Goal: Task Accomplishment & Management: Complete application form

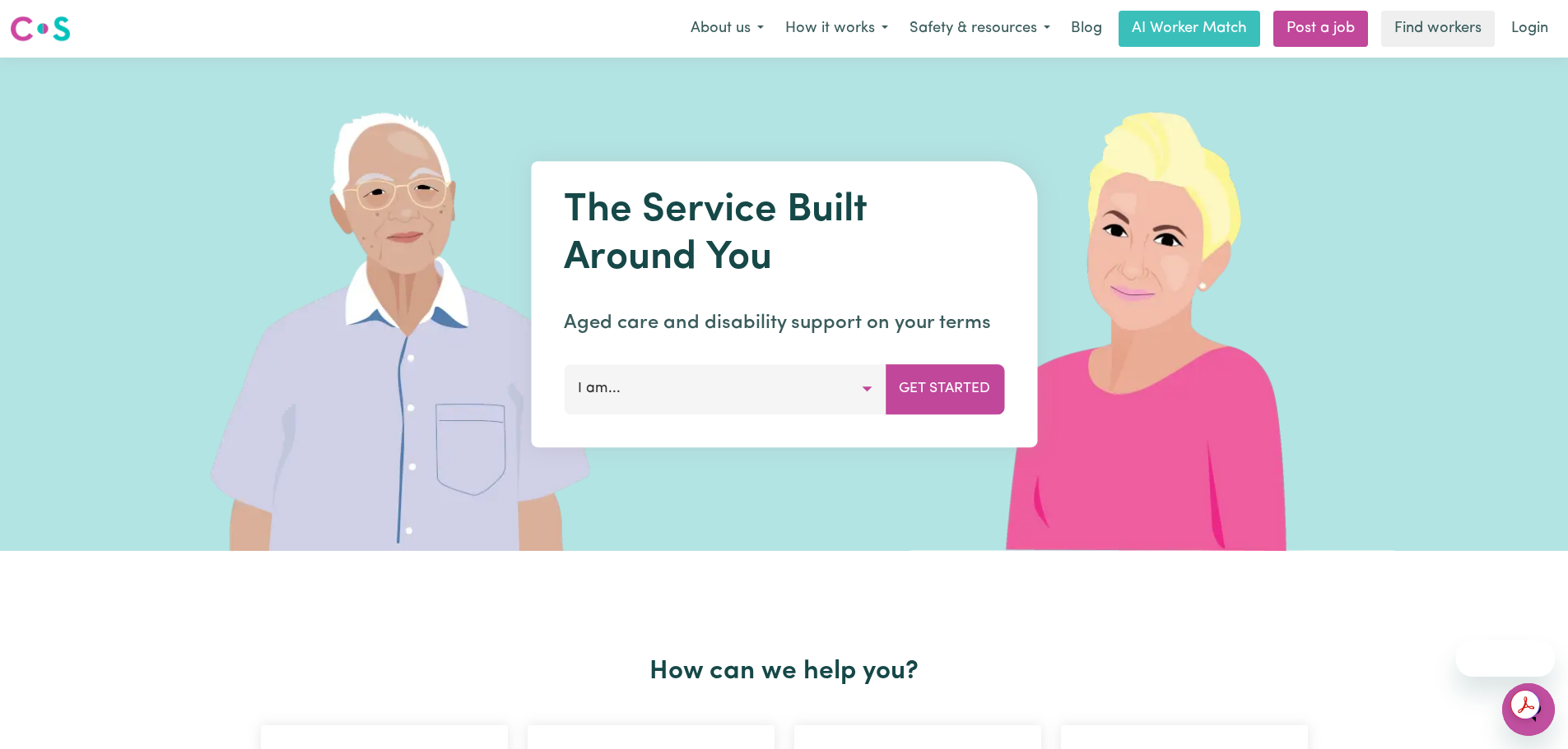
click at [837, 384] on button "I am..." at bounding box center [724, 389] width 322 height 49
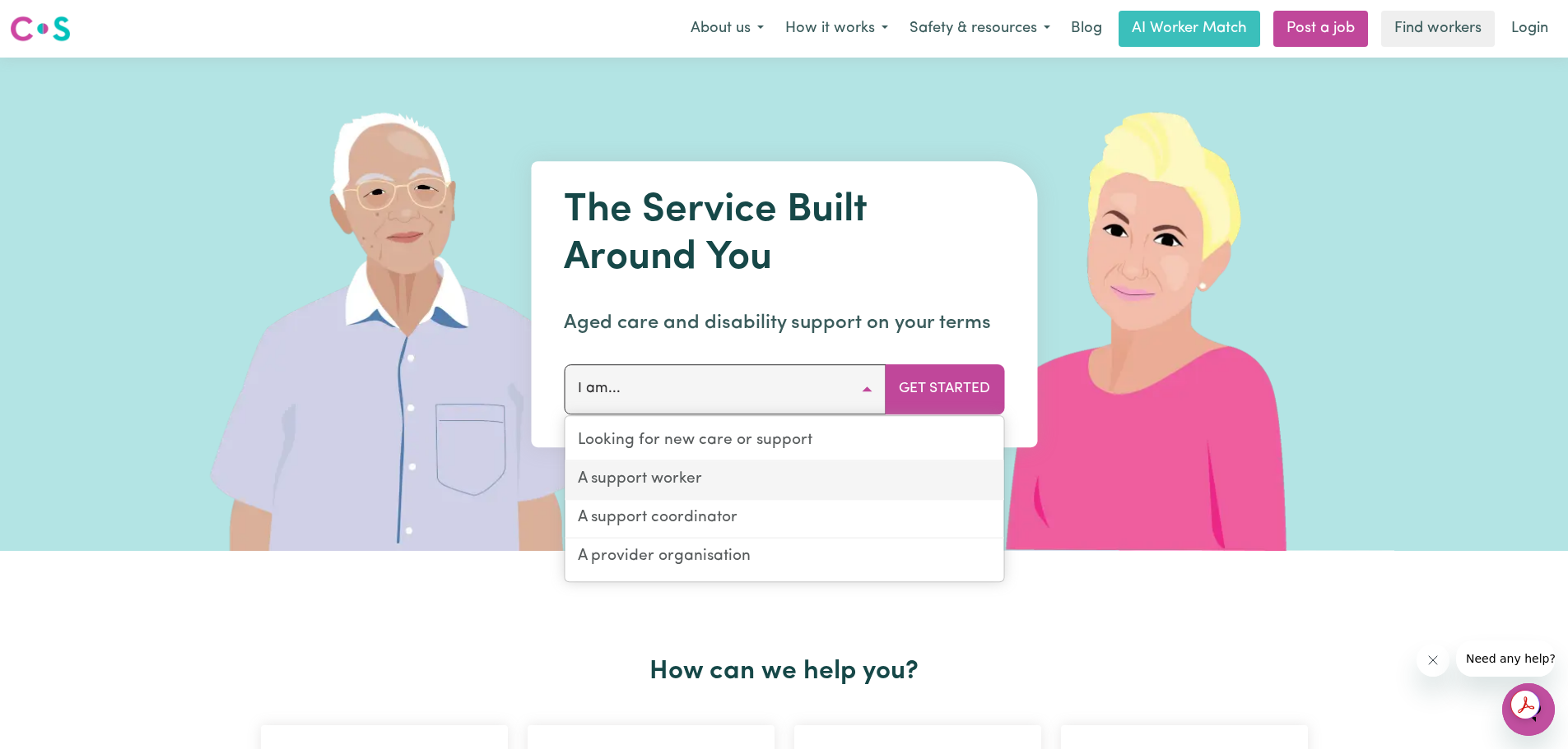
click at [749, 479] on link "A support worker" at bounding box center [784, 480] width 438 height 39
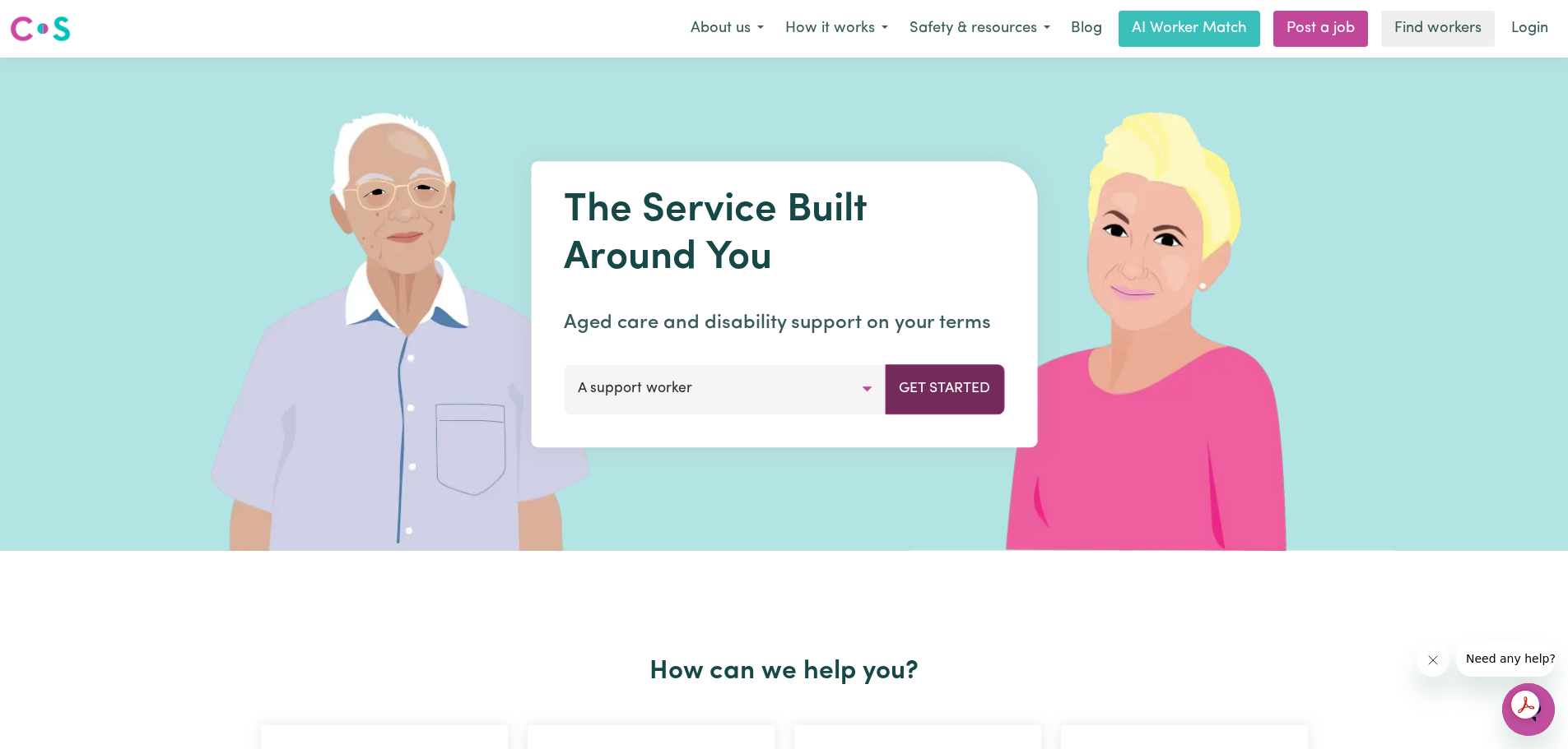
click at [904, 394] on button "Get Started" at bounding box center [944, 389] width 119 height 49
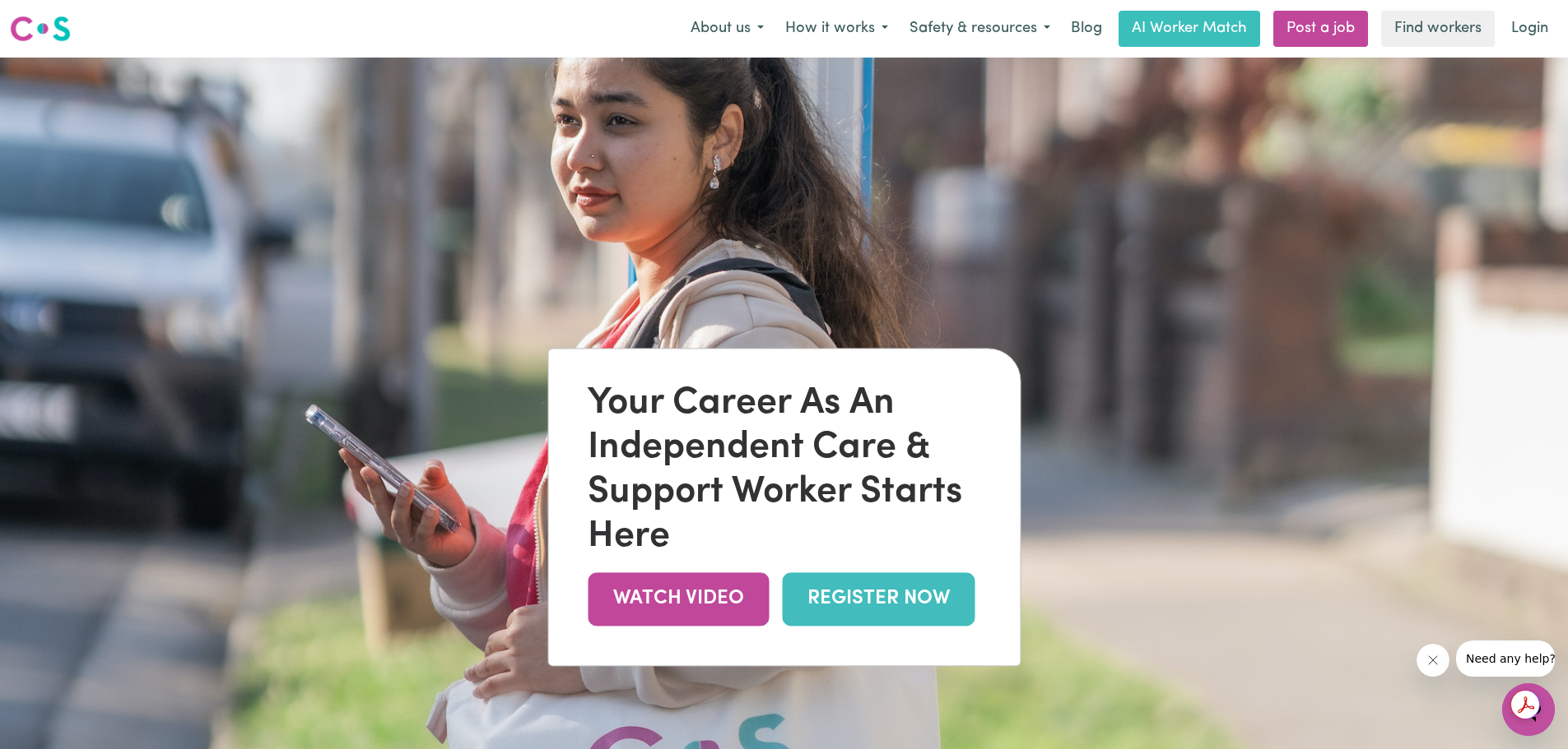
click at [879, 590] on link "REGISTER NOW" at bounding box center [878, 599] width 193 height 54
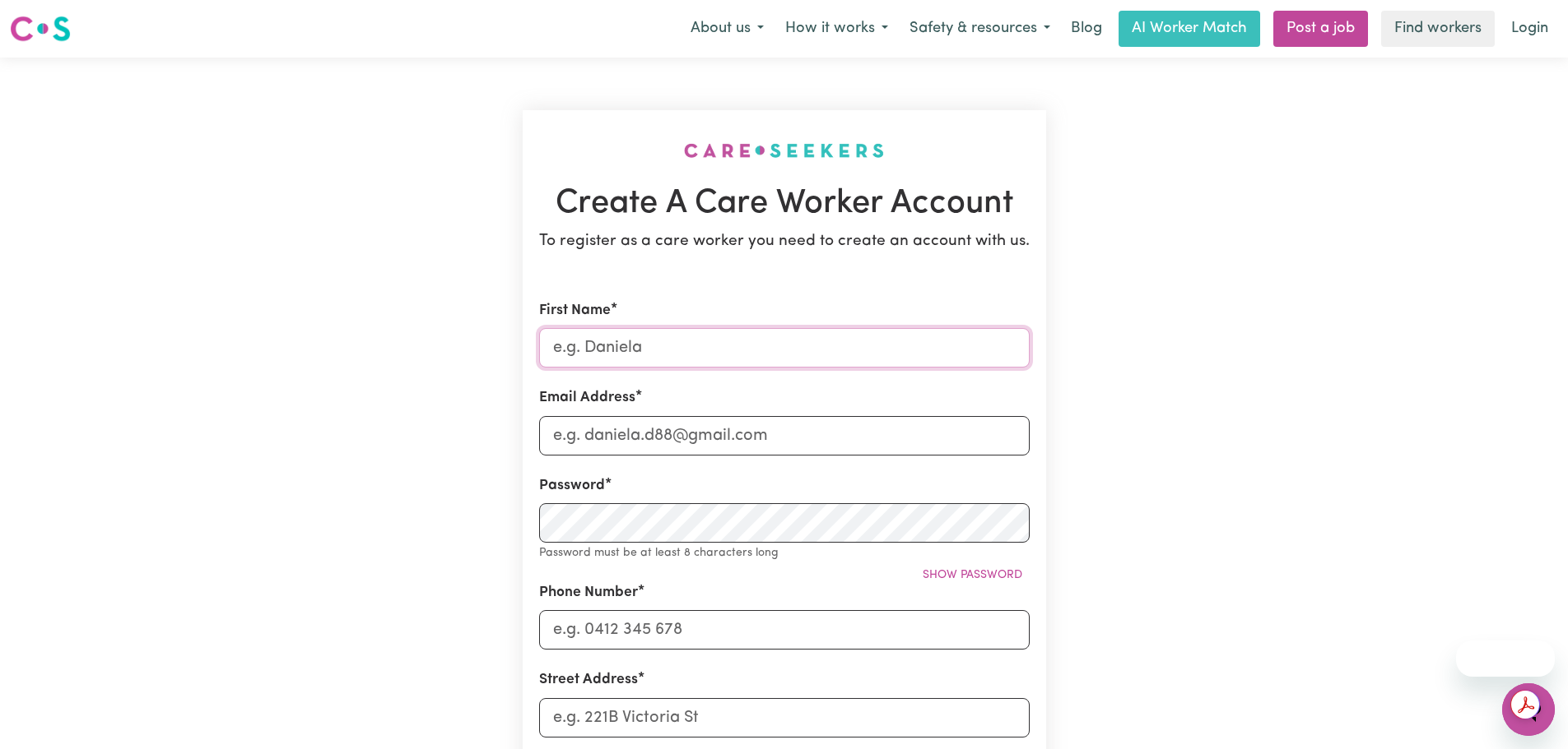
click at [648, 365] on input "First Name" at bounding box center [784, 348] width 490 height 39
type input "[PERSON_NAME]"
type input "0439416000"
type input "[STREET_ADDRESS]"
click at [658, 442] on input "Email Address" at bounding box center [784, 436] width 490 height 39
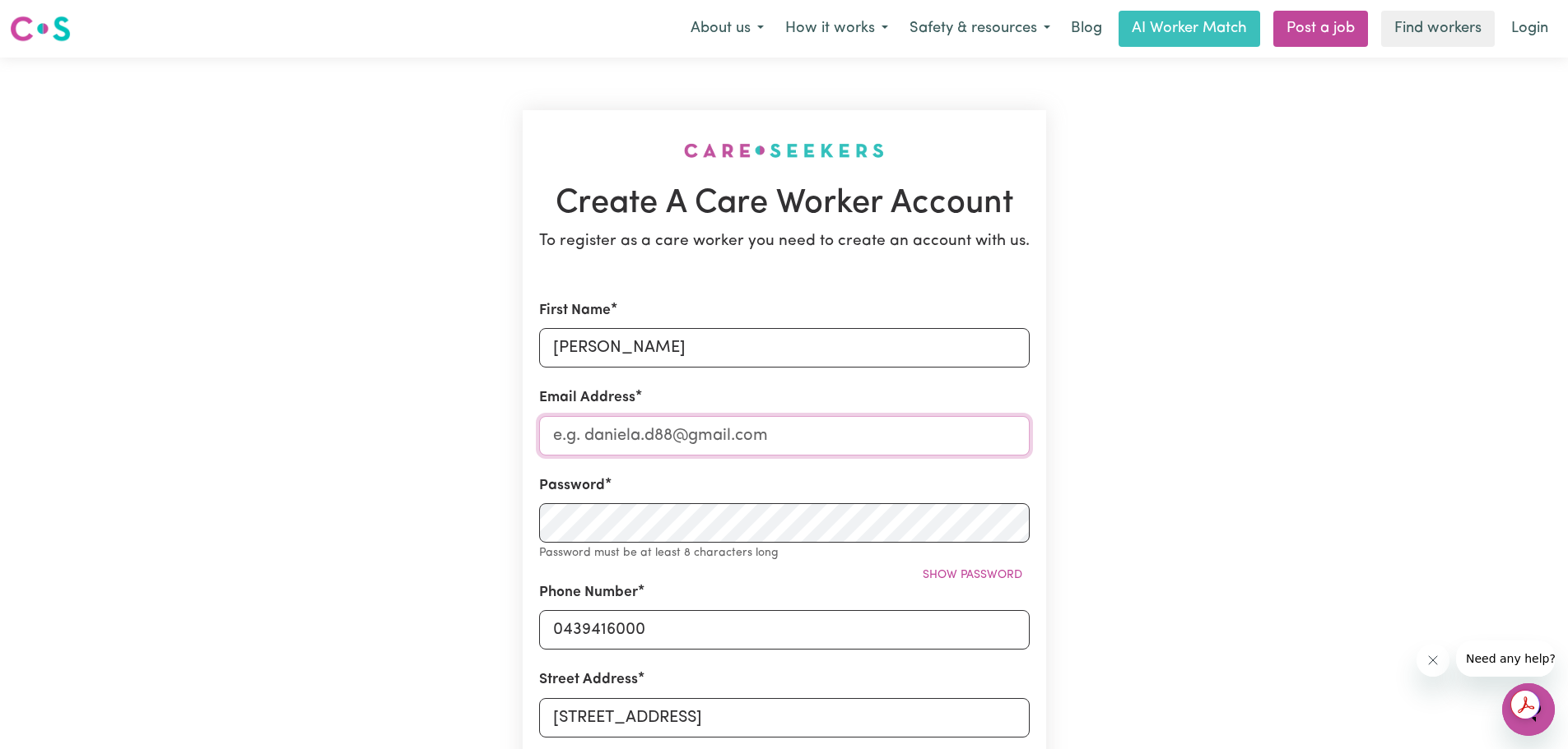
type input "[PERSON_NAME][EMAIL_ADDRESS][DOMAIN_NAME]"
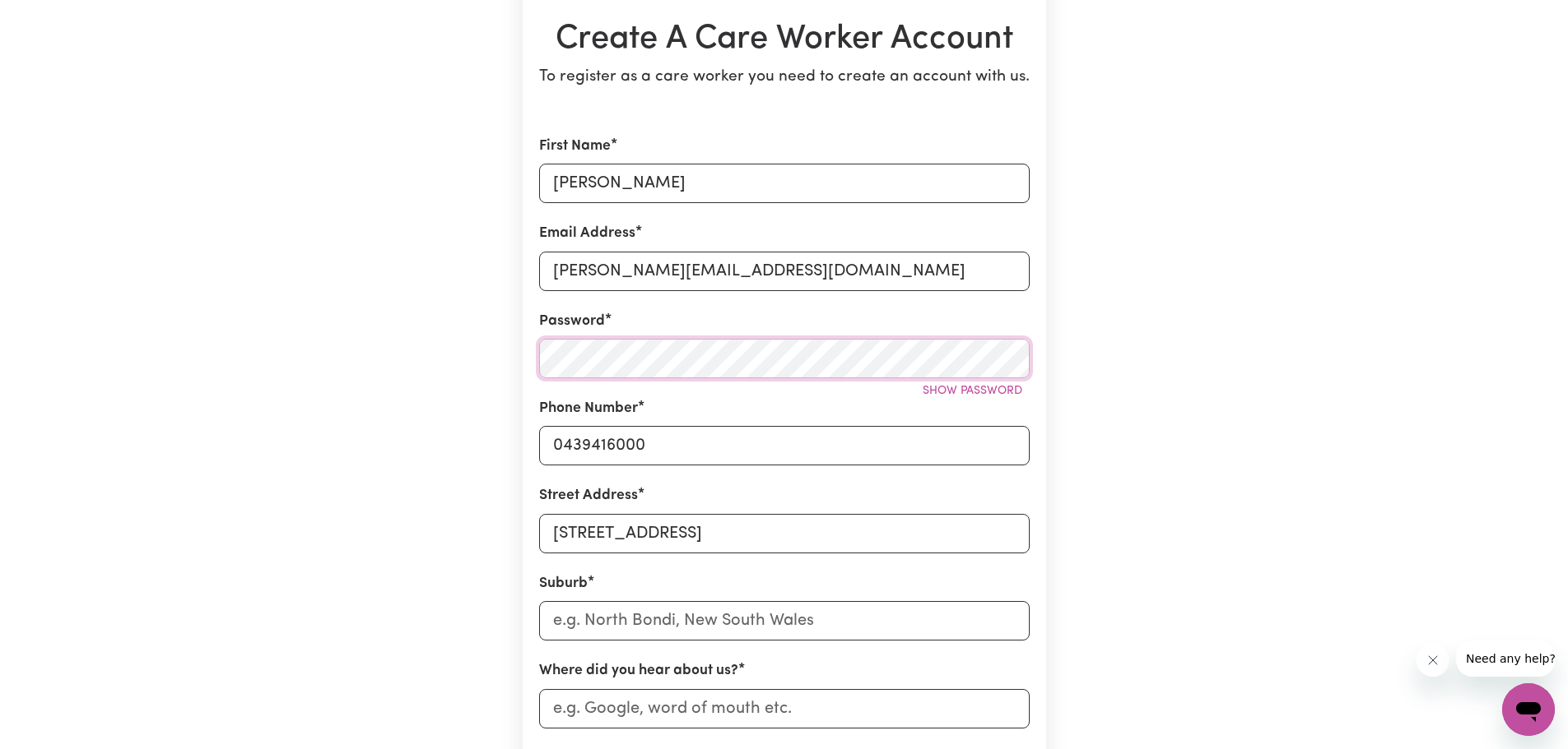
scroll to position [411, 0]
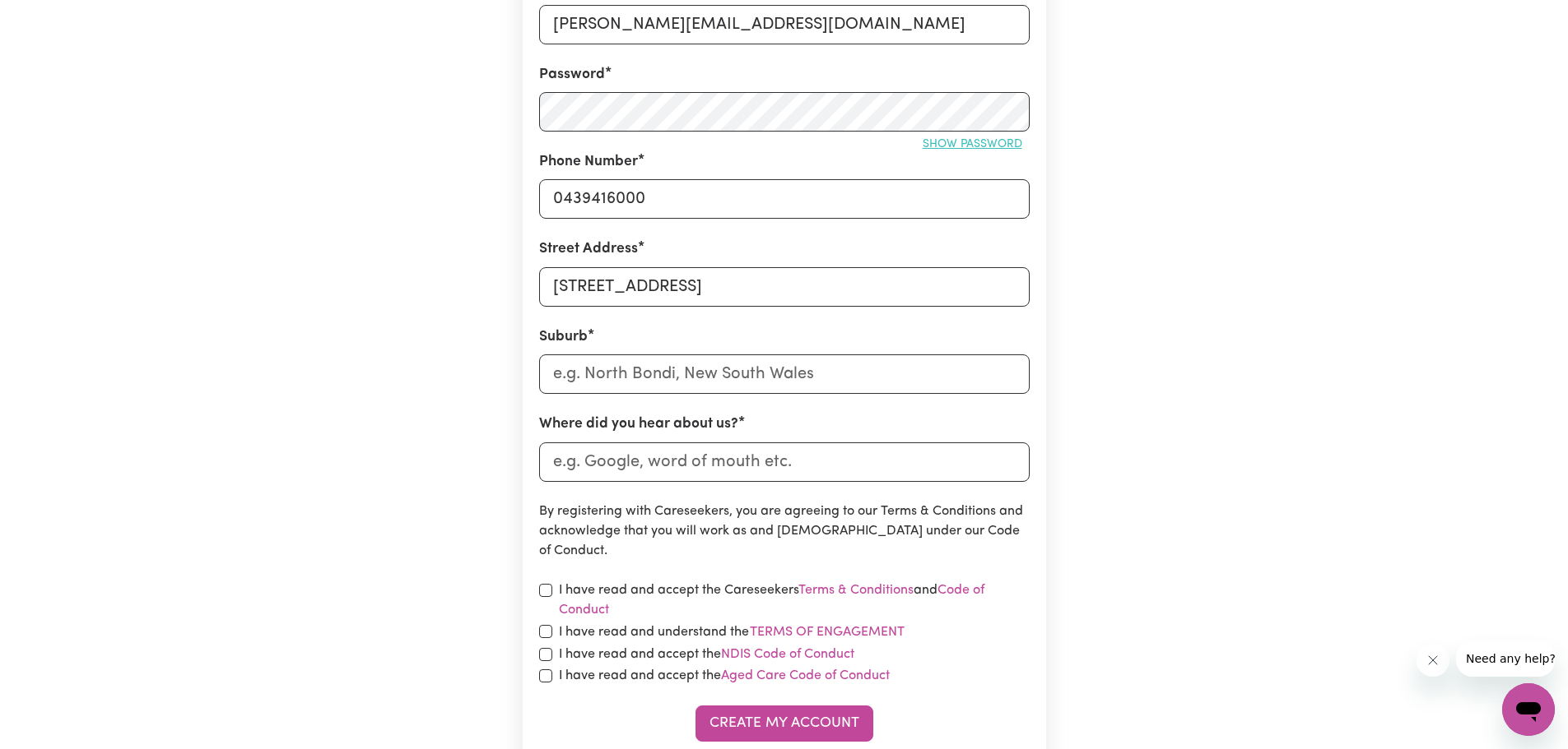
click at [966, 151] on button "Show password" at bounding box center [973, 144] width 115 height 25
click at [960, 148] on span "Hide password" at bounding box center [976, 144] width 91 height 13
click at [732, 372] on input "text" at bounding box center [784, 374] width 490 height 39
type input "Row"
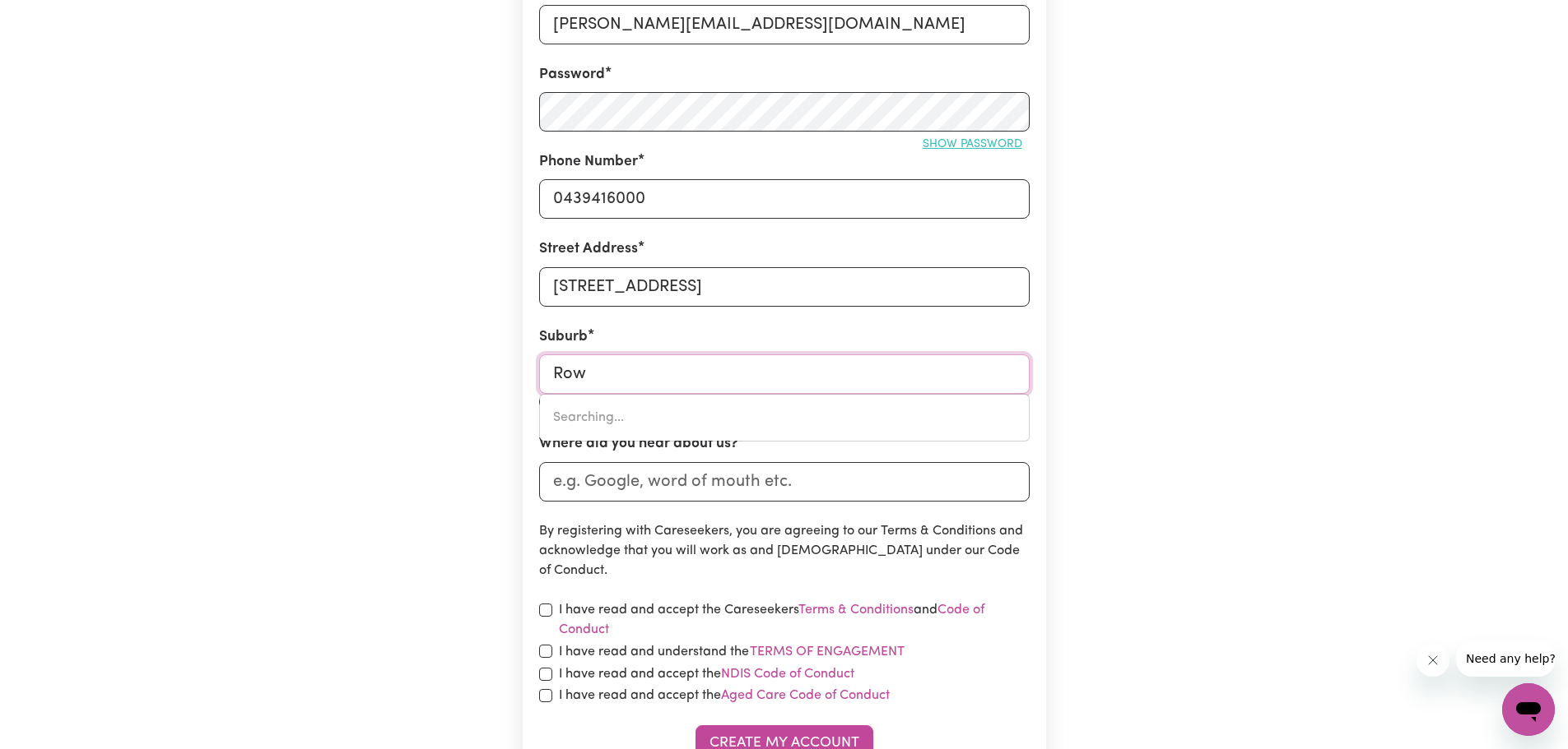
type input "RowAN, [GEOGRAPHIC_DATA], 2650"
type input "Rowv"
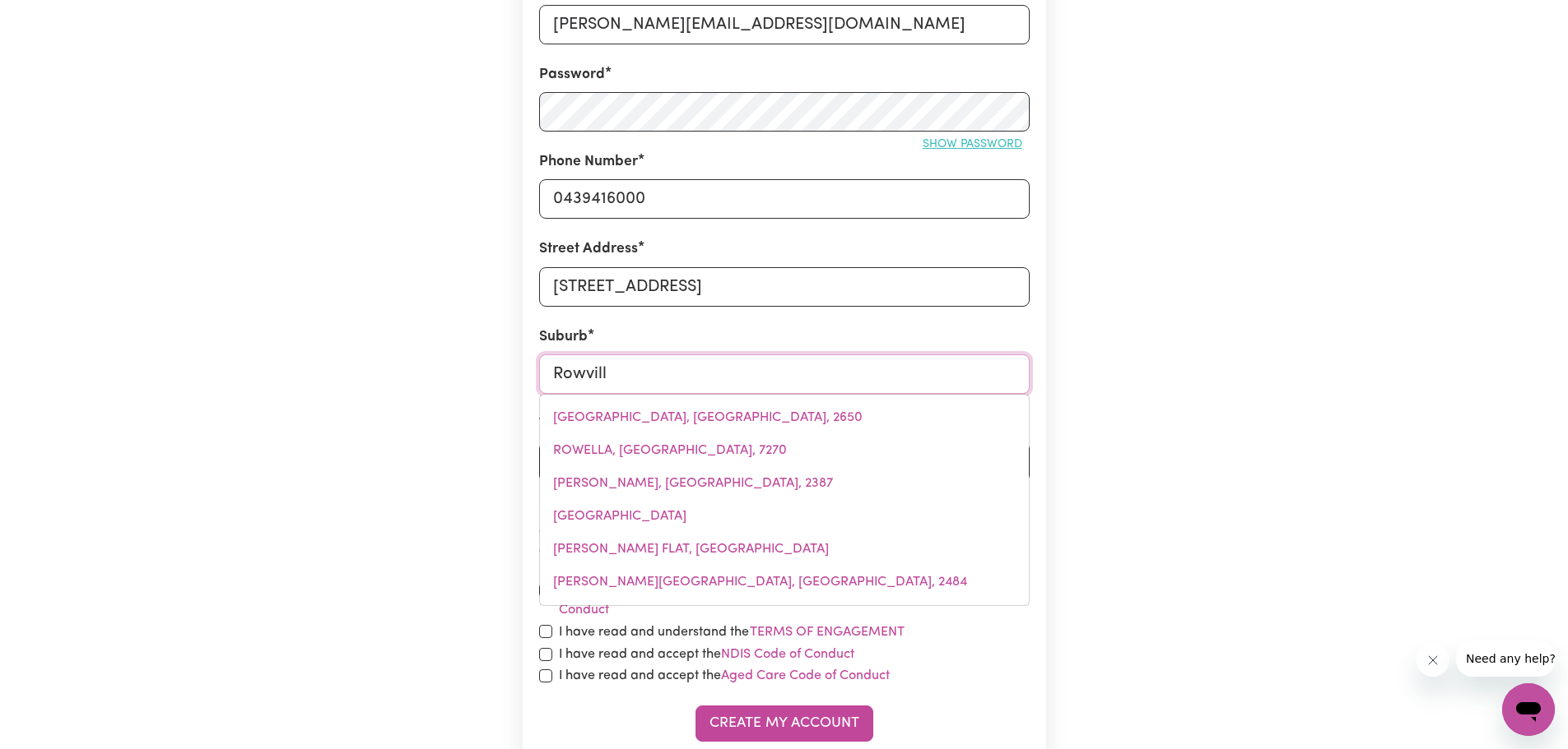
type input "Rowville"
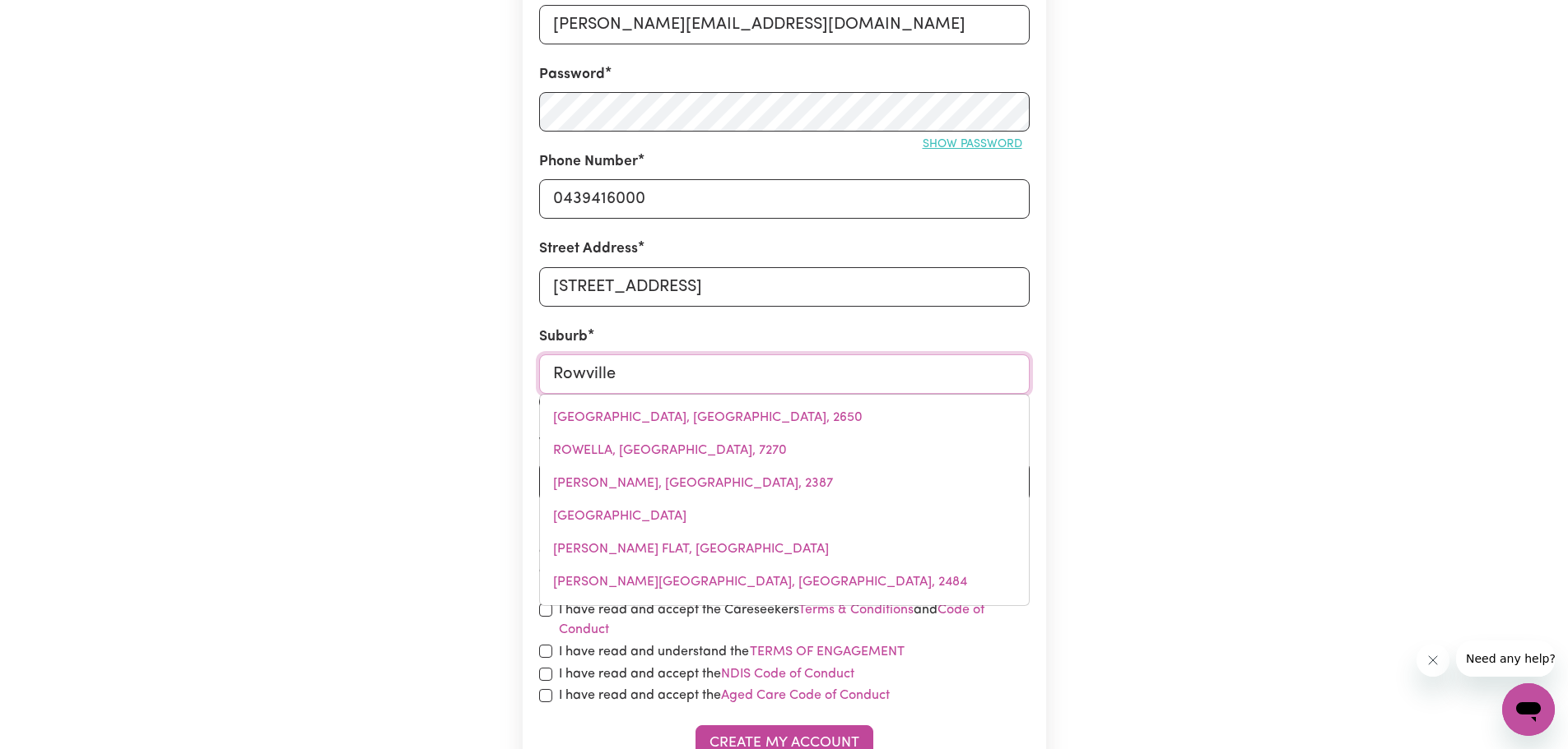
type input "[GEOGRAPHIC_DATA], [GEOGRAPHIC_DATA], 3178"
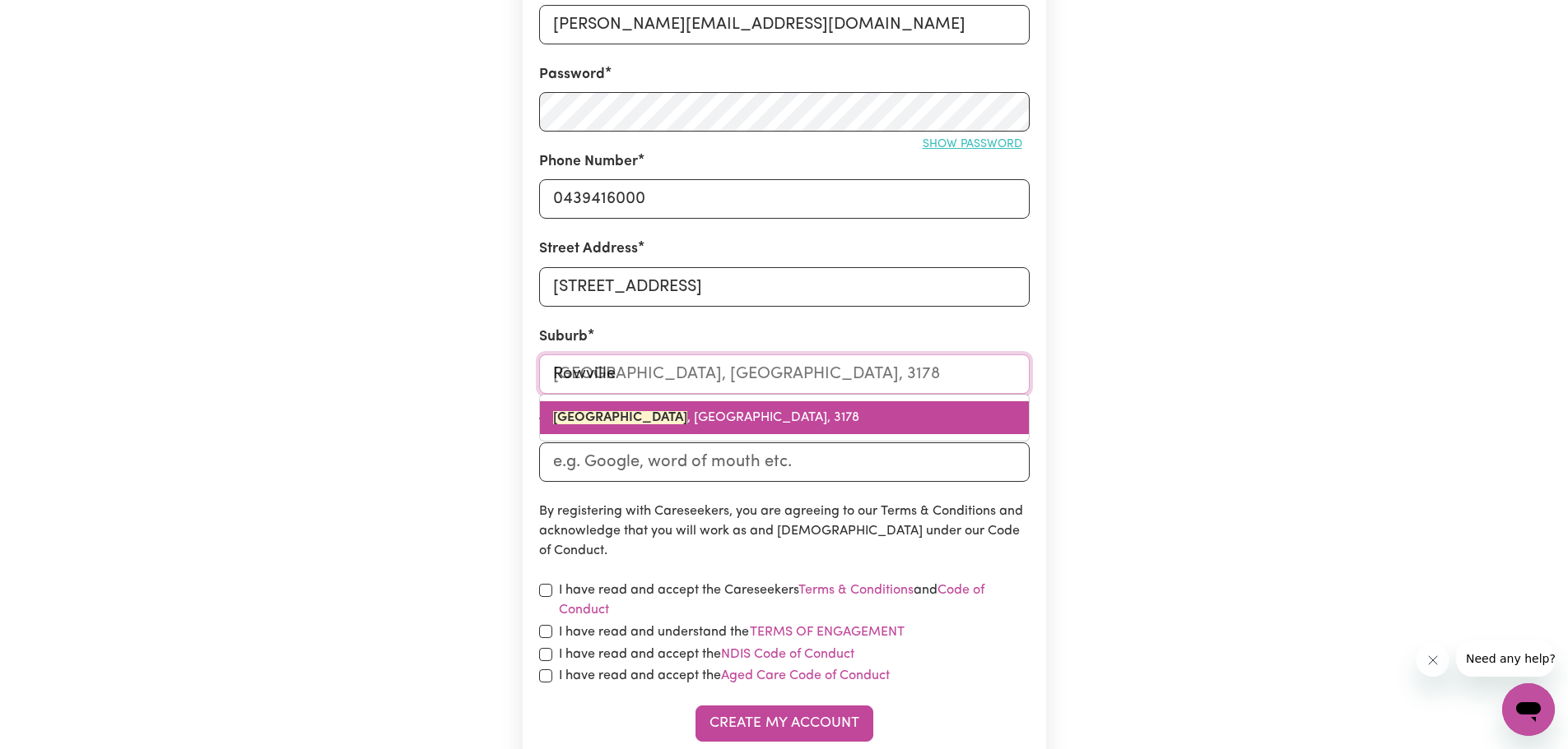
click at [711, 404] on link "[GEOGRAPHIC_DATA] , [GEOGRAPHIC_DATA], 3178" at bounding box center [784, 418] width 489 height 33
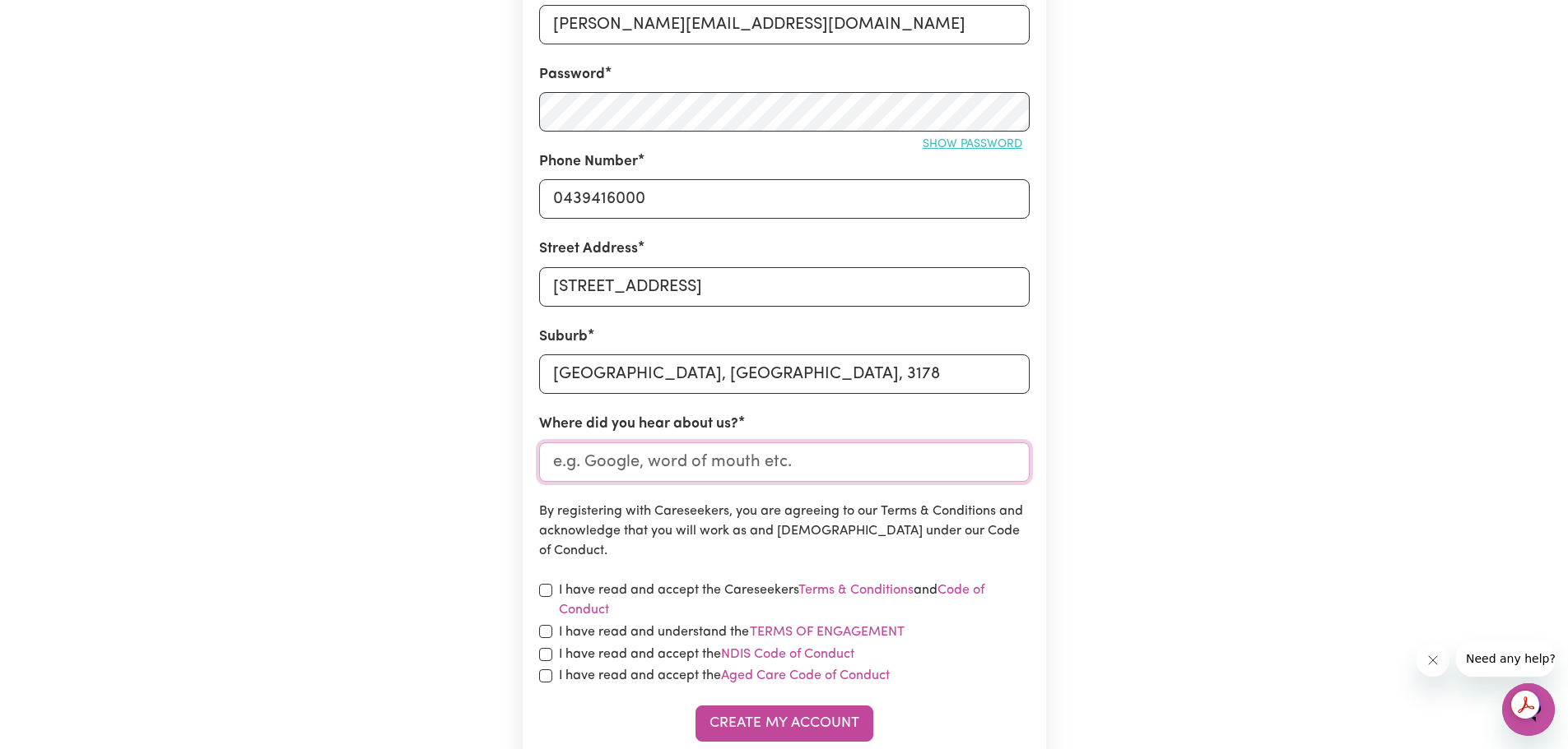
click at [879, 465] on input "Where did you hear about us?" at bounding box center [784, 462] width 490 height 39
type input "word of mouth"
click at [1053, 489] on div "Create A Care Worker Account To register as a care worker you need to create an…" at bounding box center [784, 237] width 543 height 1181
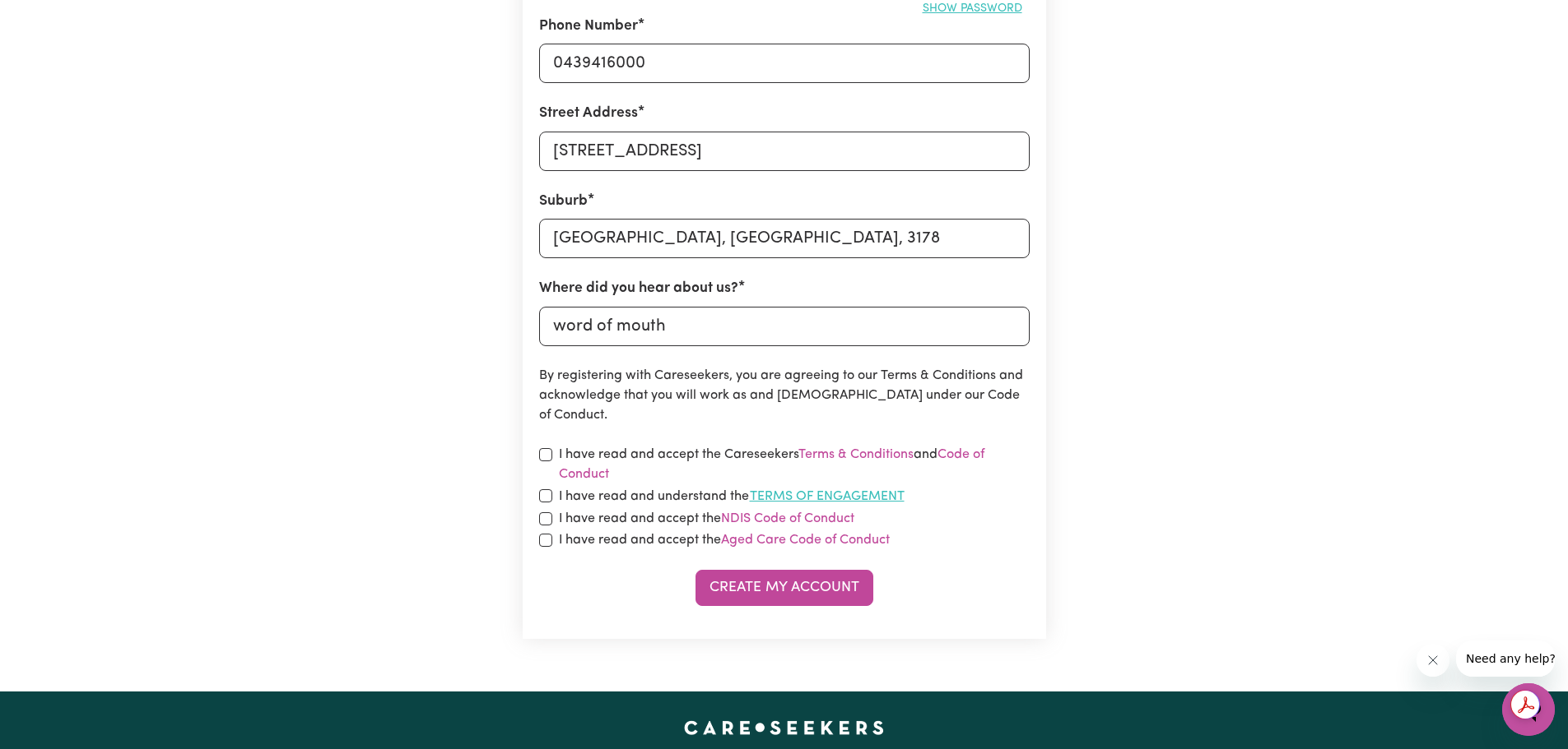
scroll to position [576, 0]
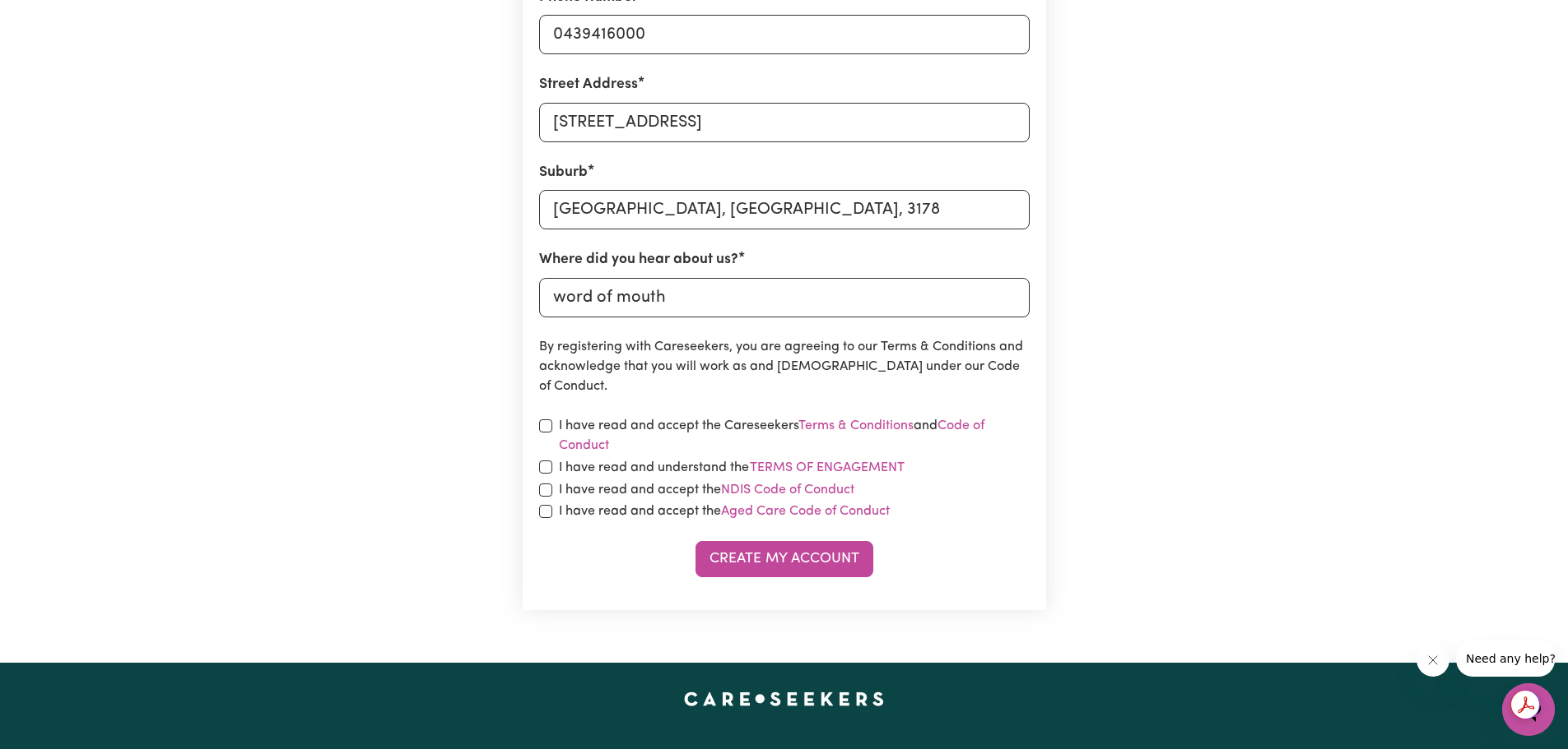
click at [574, 423] on label "I have read and accept the Careseekers Terms & Conditions and Code of Conduct" at bounding box center [793, 436] width 471 height 39
click at [542, 415] on form "First Name [PERSON_NAME] Address [PERSON_NAME][EMAIL_ADDRESS][DOMAIN_NAME] Pass…" at bounding box center [784, 151] width 490 height 853
click at [546, 426] on input "checkbox" at bounding box center [545, 426] width 13 height 13
checkbox input "true"
click at [550, 448] on div "I have read and accept the Careseekers Terms & Conditions and Code of Conduct" at bounding box center [784, 436] width 490 height 39
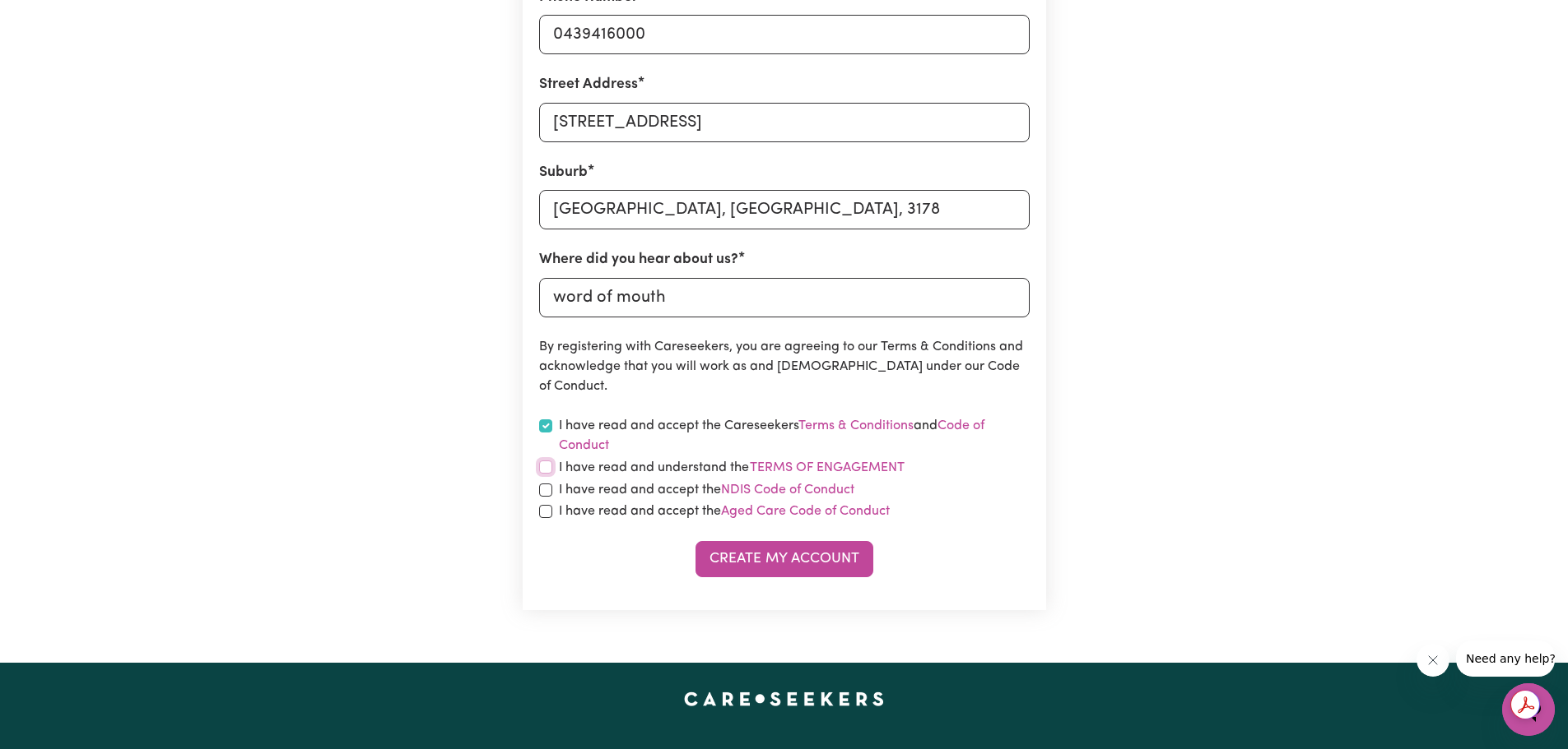
click at [548, 461] on input "checkbox" at bounding box center [545, 467] width 13 height 13
checkbox input "true"
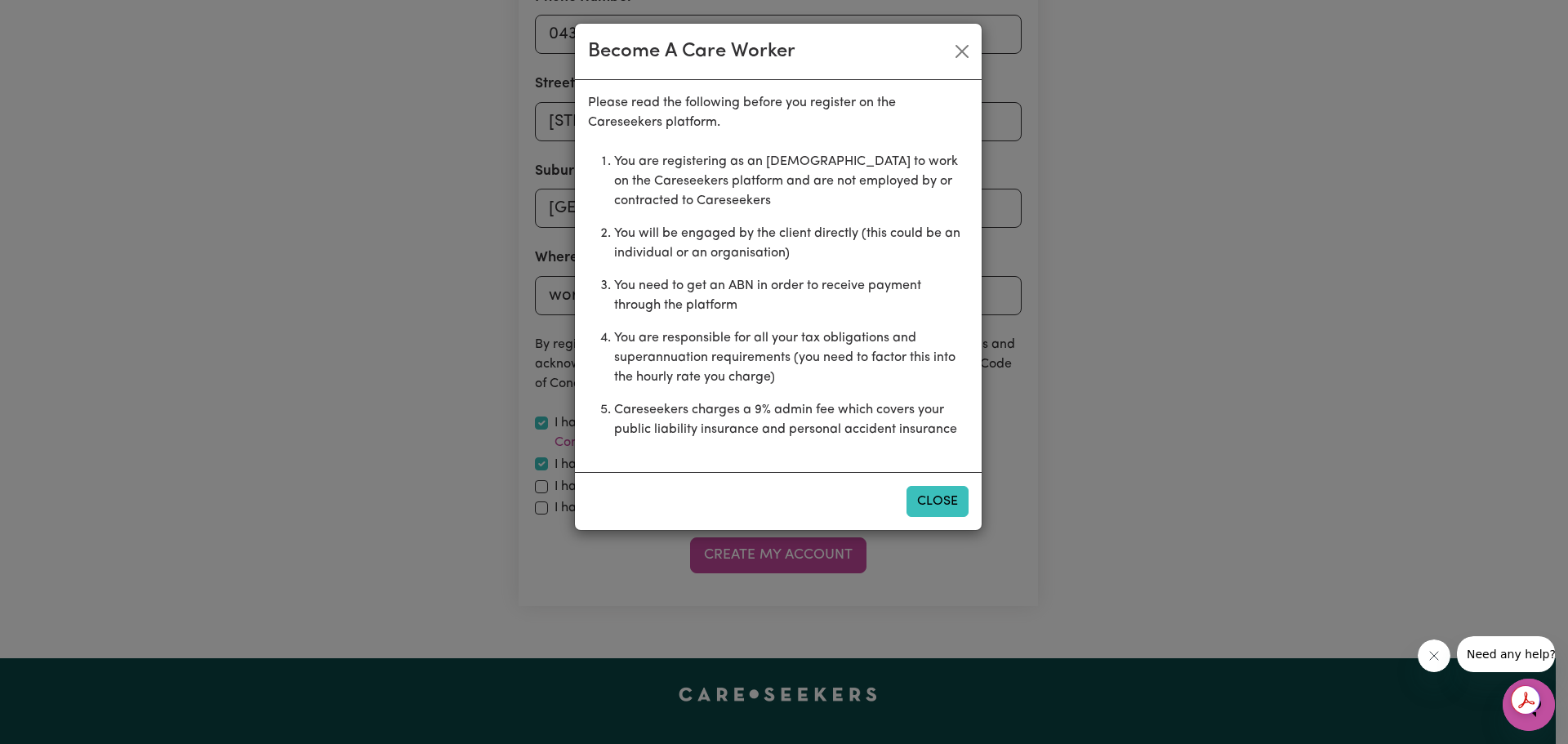
click at [952, 511] on button "Close" at bounding box center [937, 501] width 62 height 31
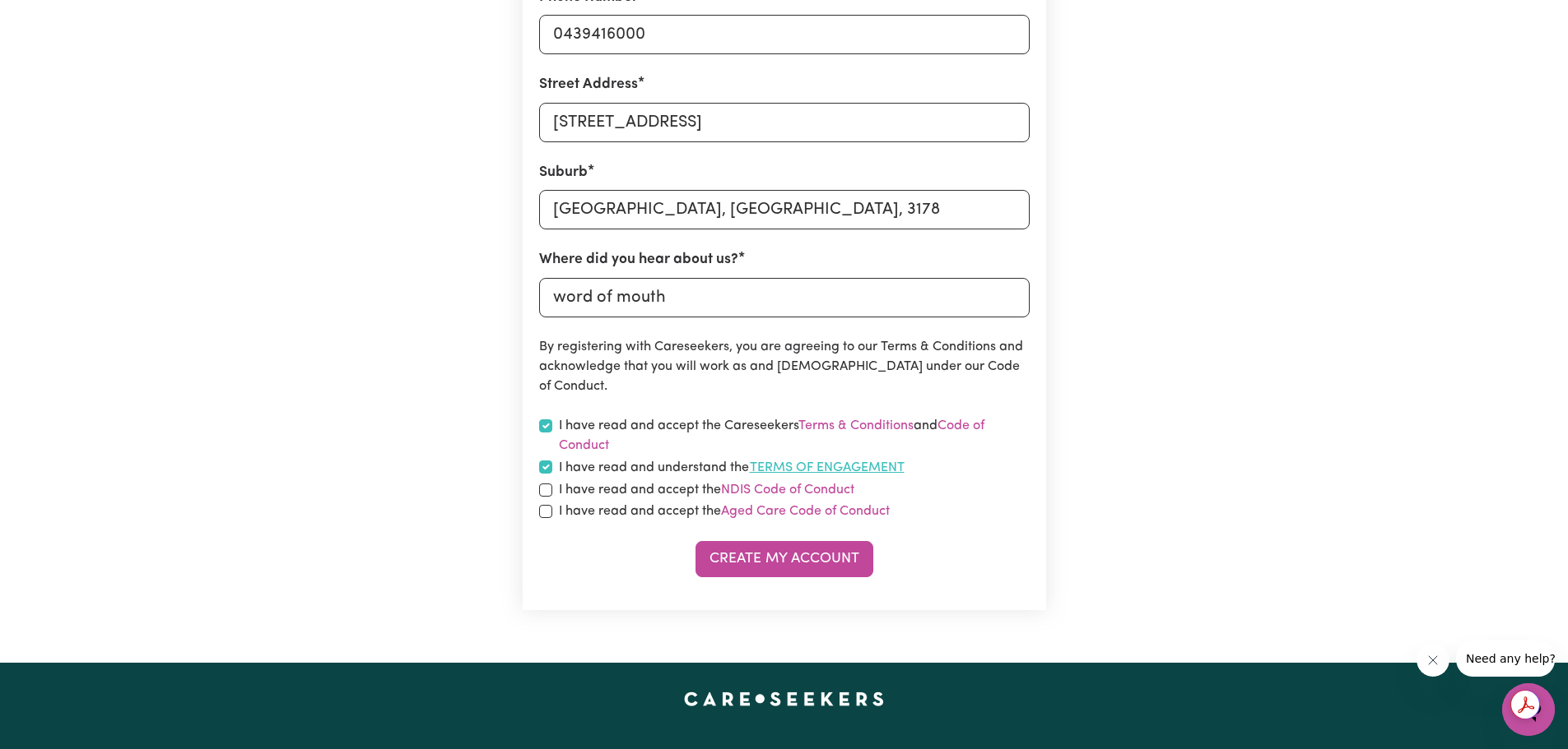
click at [832, 474] on button "Terms of Engagement" at bounding box center [827, 468] width 156 height 22
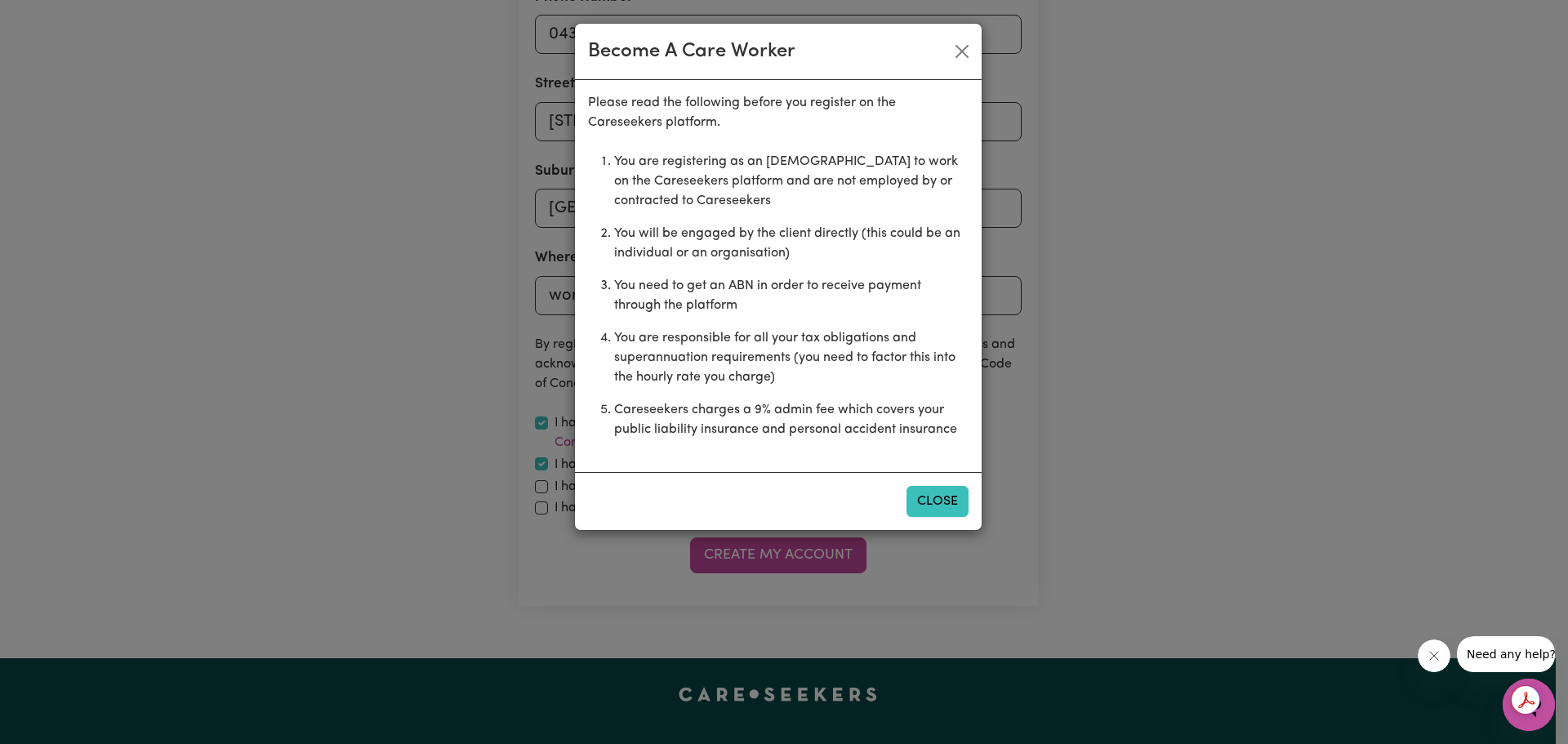
click at [930, 501] on button "Close" at bounding box center [937, 501] width 62 height 31
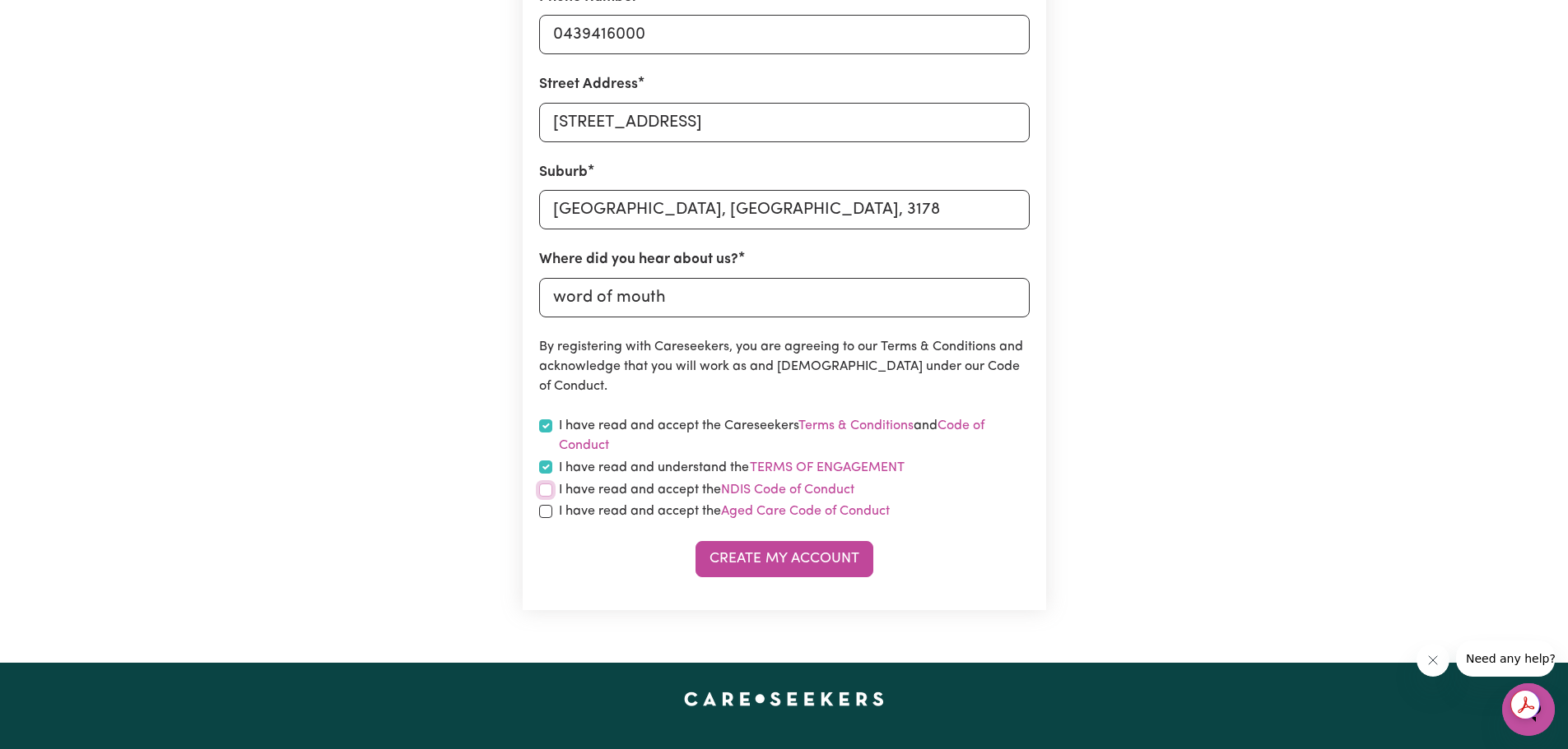
drag, startPoint x: 548, startPoint y: 487, endPoint x: 553, endPoint y: 496, distance: 10.3
click at [548, 487] on input "checkbox" at bounding box center [545, 490] width 13 height 13
checkbox input "true"
click at [546, 508] on input "checkbox" at bounding box center [545, 512] width 13 height 13
checkbox input "true"
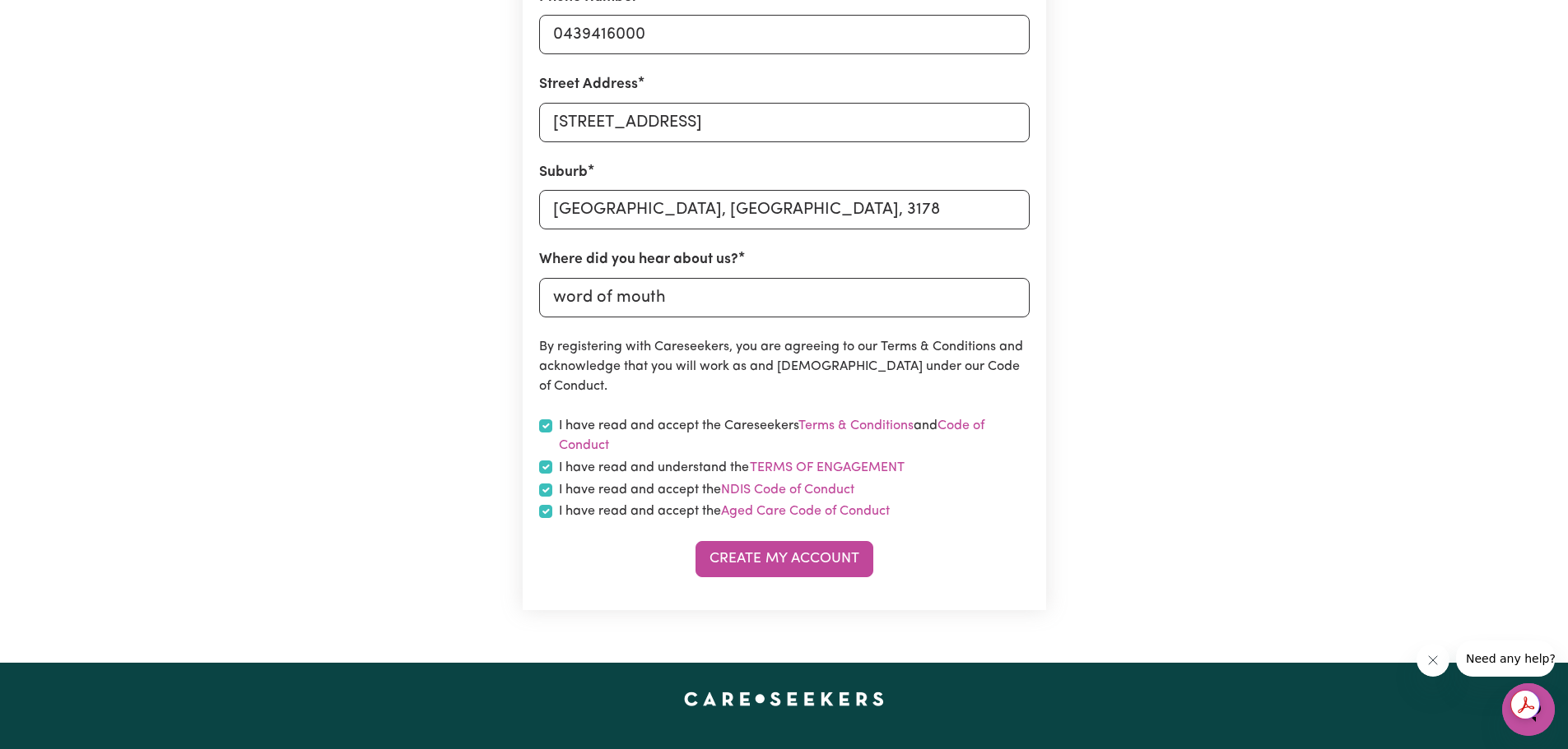
click at [782, 521] on label "I have read and accept the Aged Care Code of Conduct" at bounding box center [723, 512] width 331 height 20
click at [779, 516] on link "Aged Care Code of Conduct" at bounding box center [805, 512] width 169 height 13
click at [723, 557] on button "Create My Account" at bounding box center [784, 559] width 178 height 36
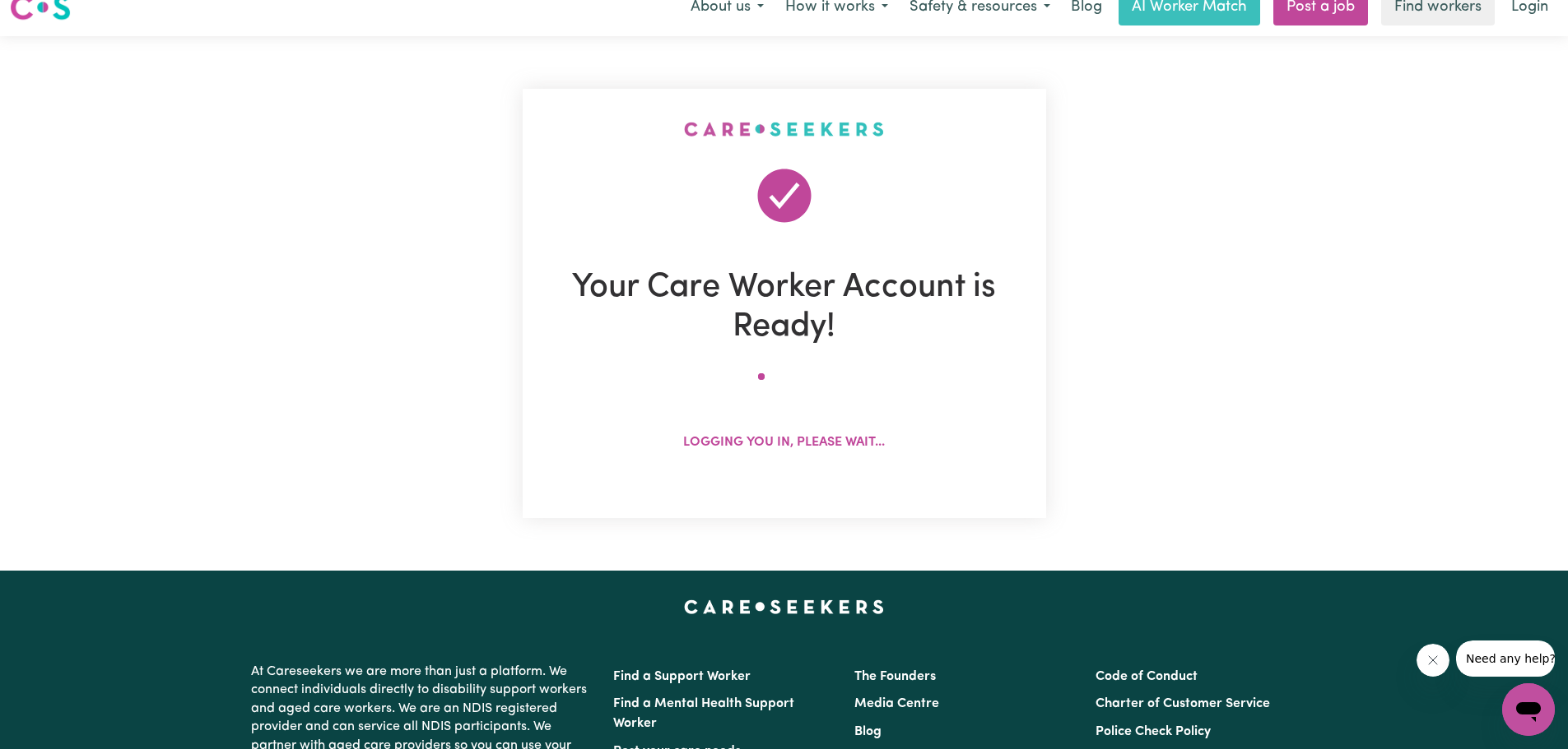
scroll to position [0, 0]
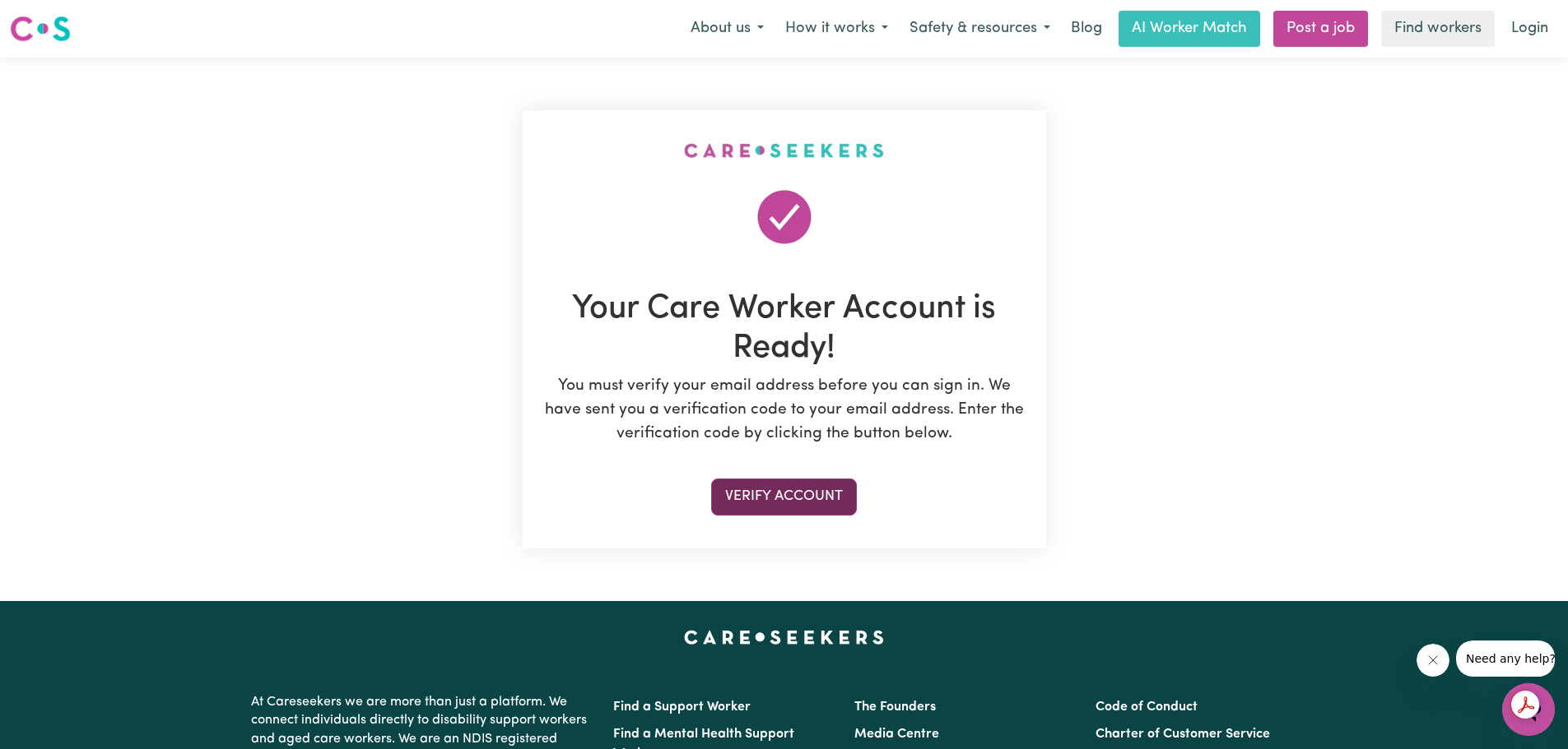
click at [729, 487] on button "Verify Account" at bounding box center [784, 496] width 145 height 36
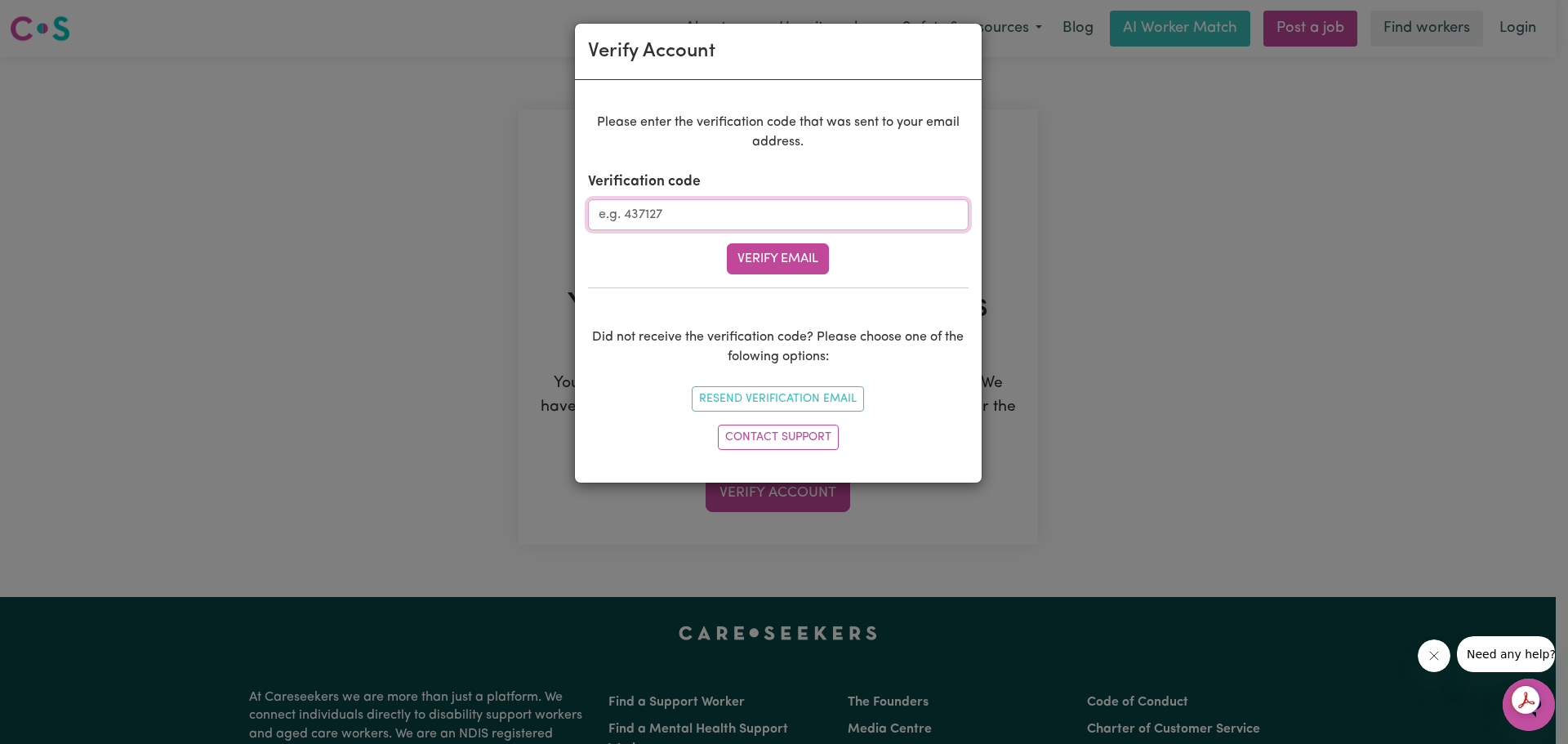
click at [671, 214] on input "Verification code" at bounding box center [778, 214] width 381 height 31
type input "896709"
click at [773, 252] on button "Verify Email" at bounding box center [777, 259] width 102 height 31
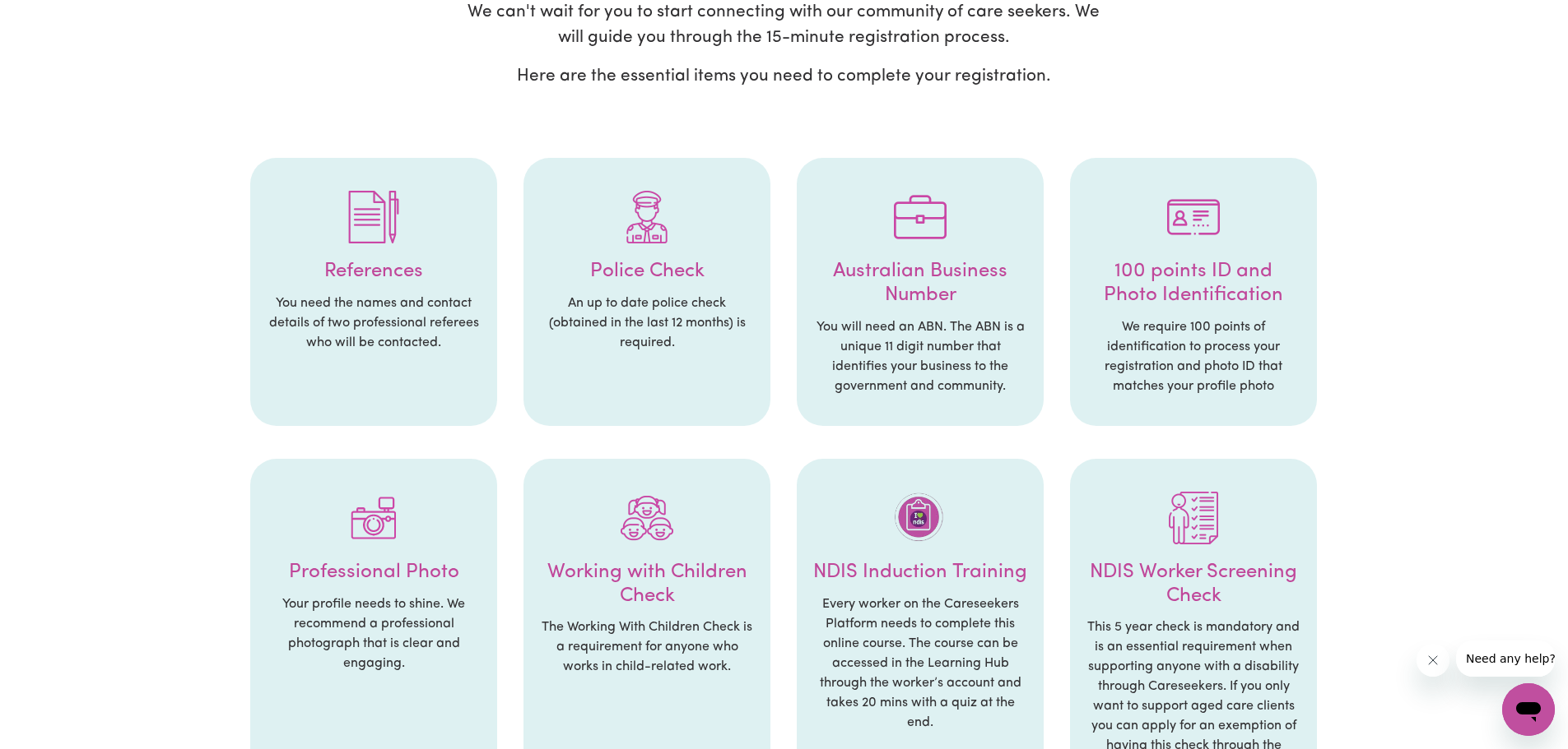
scroll to position [165, 0]
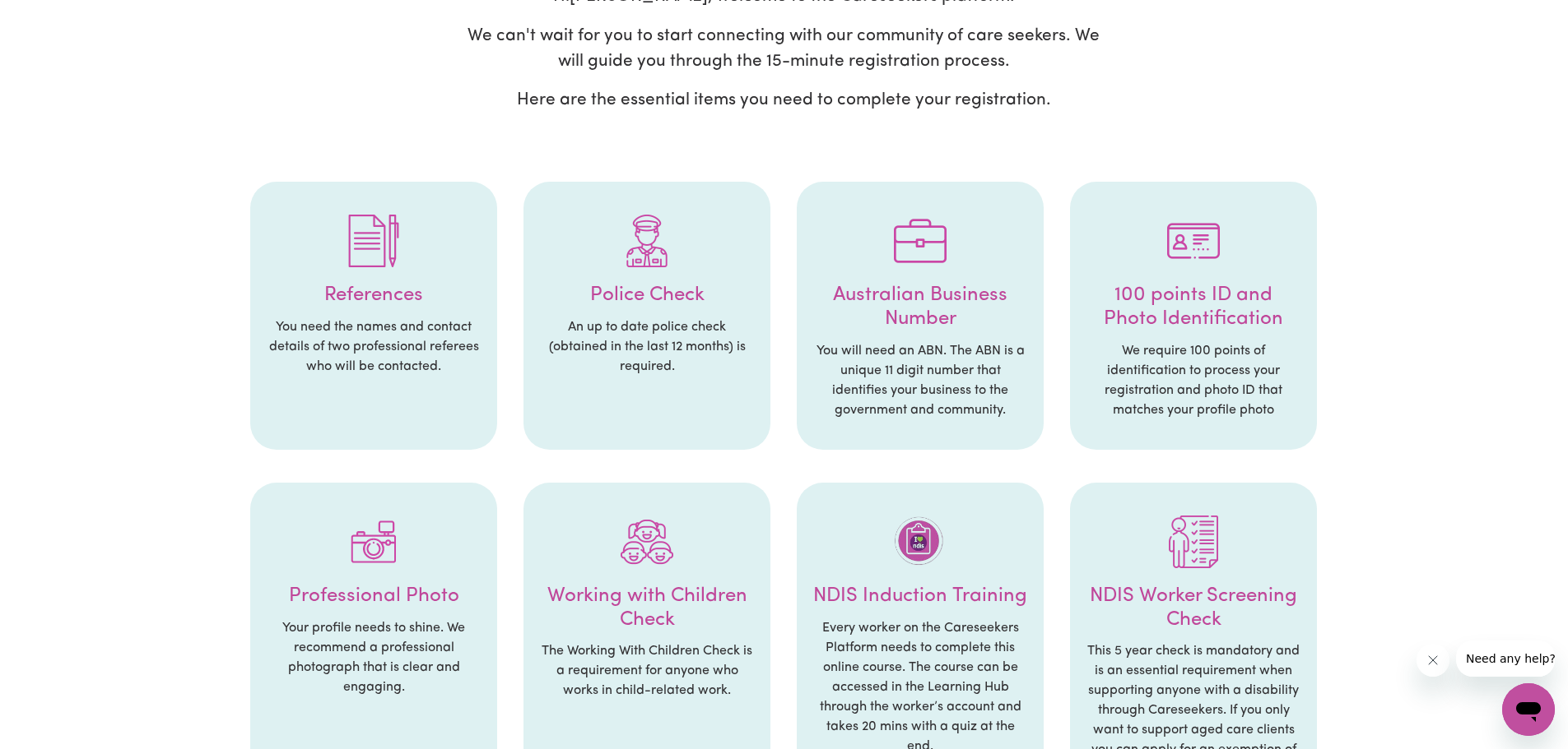
click at [905, 320] on h4 "Australian Business Number" at bounding box center [920, 307] width 214 height 47
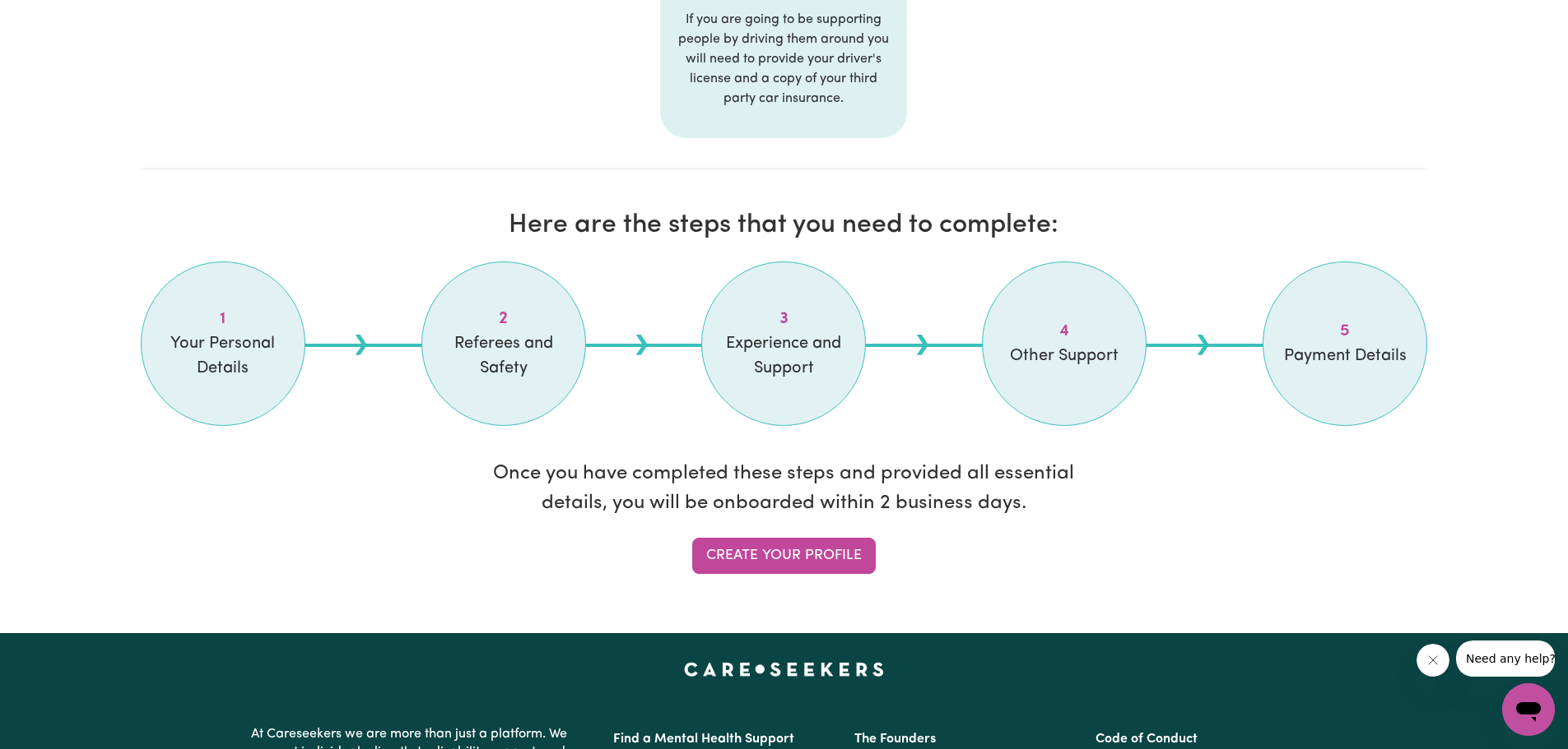
scroll to position [1151, 0]
click at [767, 548] on link "Create your profile" at bounding box center [784, 556] width 184 height 36
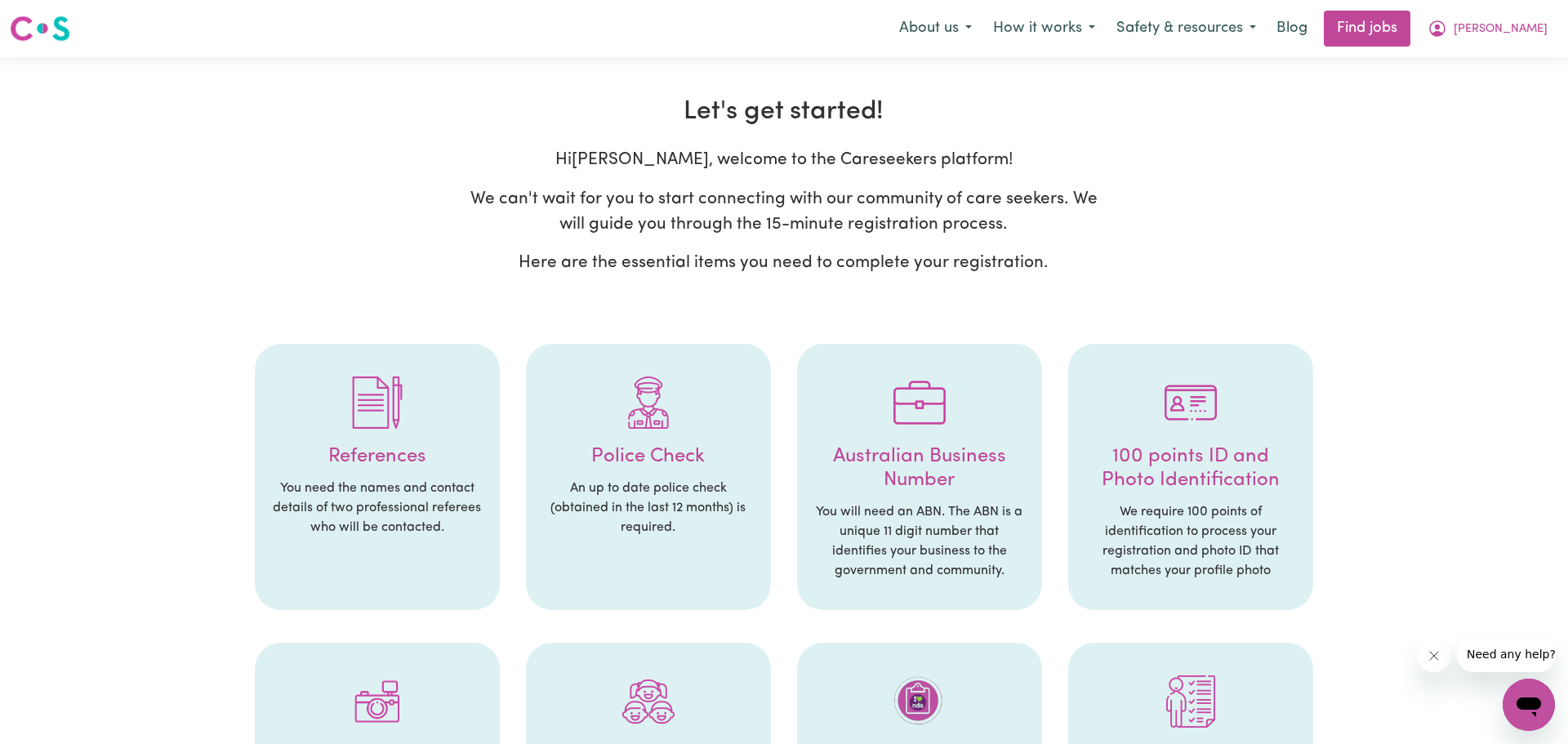
select select "Studying a healthcare related degree or qualification"
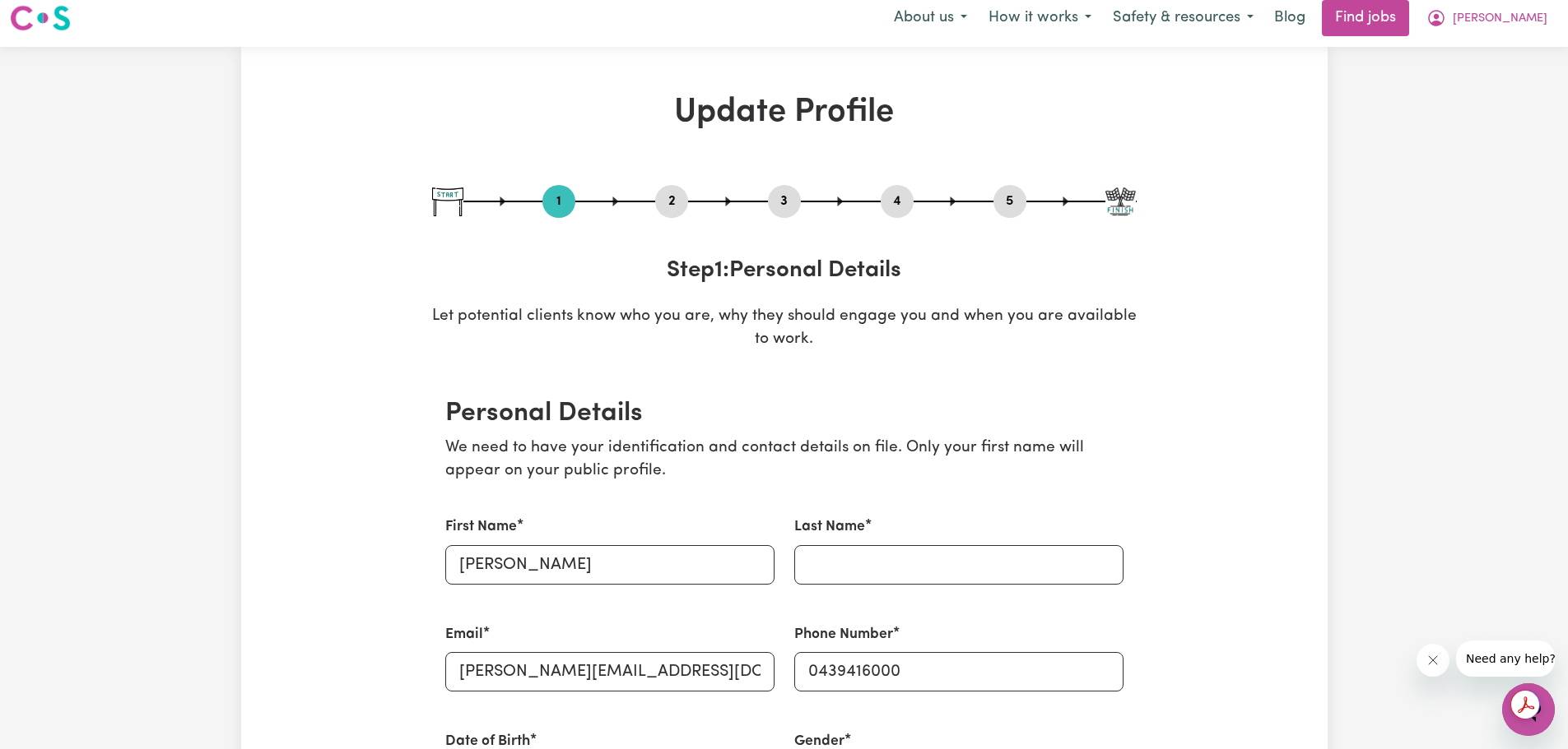
scroll to position [411, 0]
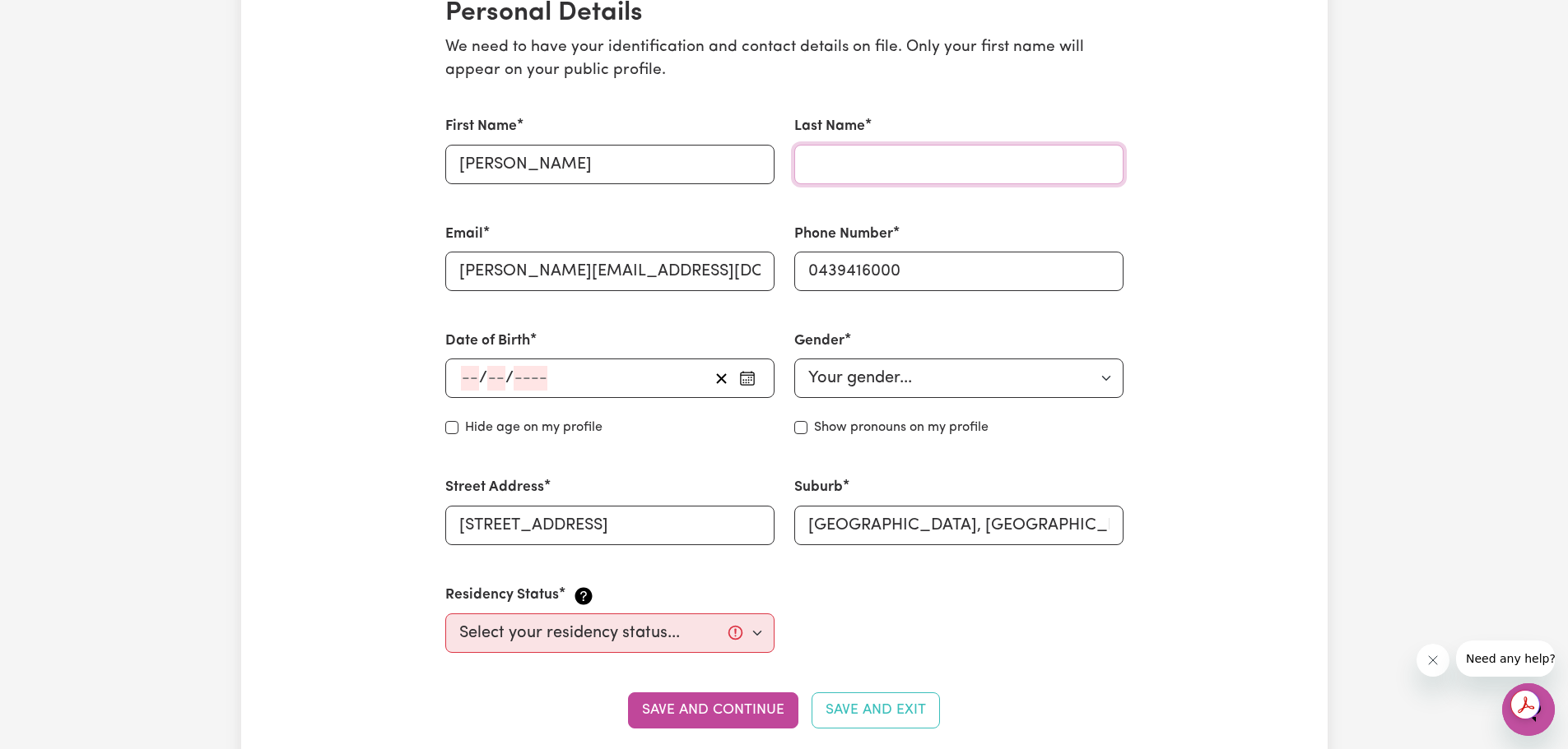
click at [845, 171] on input "Last Name" at bounding box center [958, 165] width 329 height 39
type input "[PERSON_NAME]"
click at [483, 374] on span "/" at bounding box center [482, 378] width 8 height 18
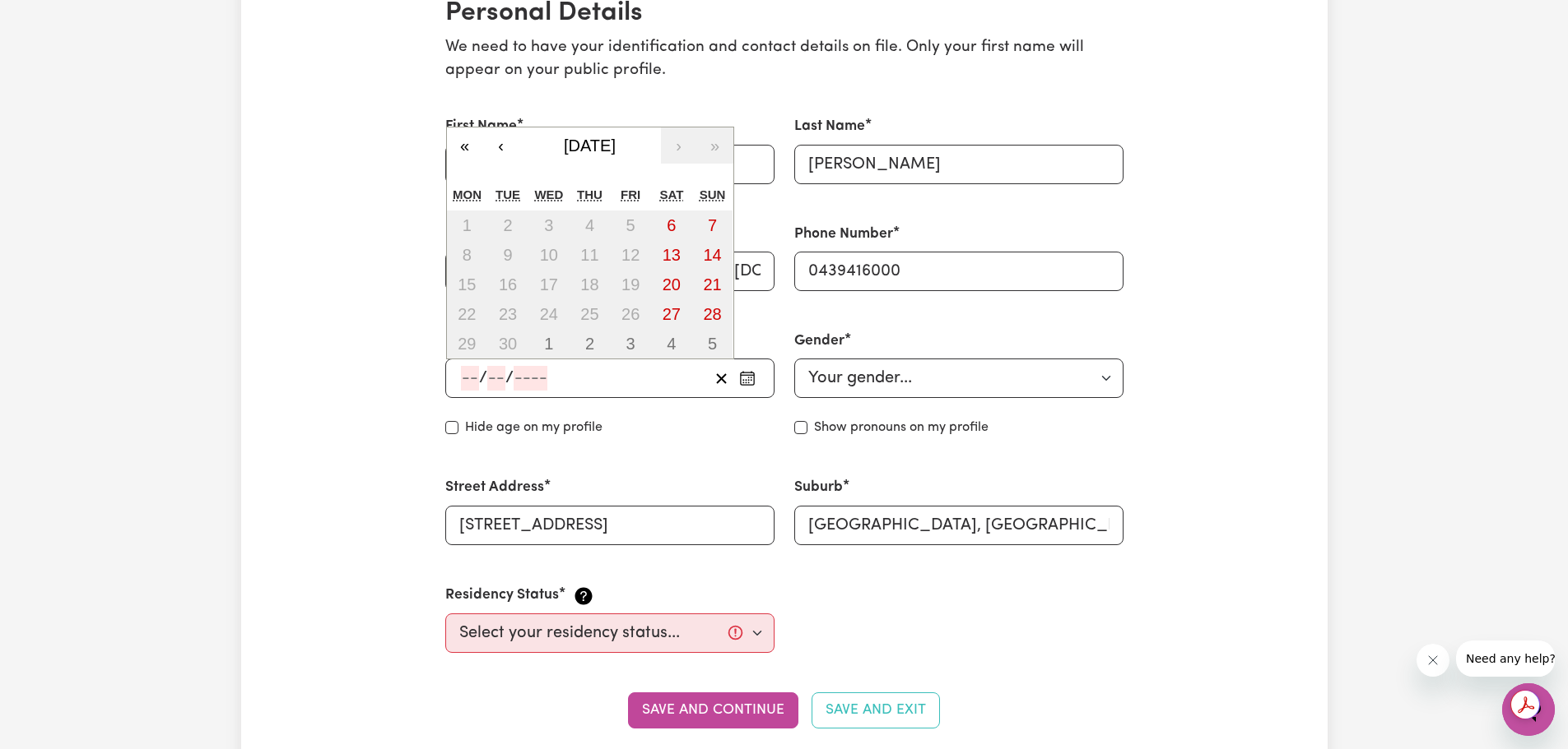
click at [475, 383] on input "number" at bounding box center [470, 379] width 18 height 25
type input "19"
type input "01"
type input "199"
type input "[DATE]"
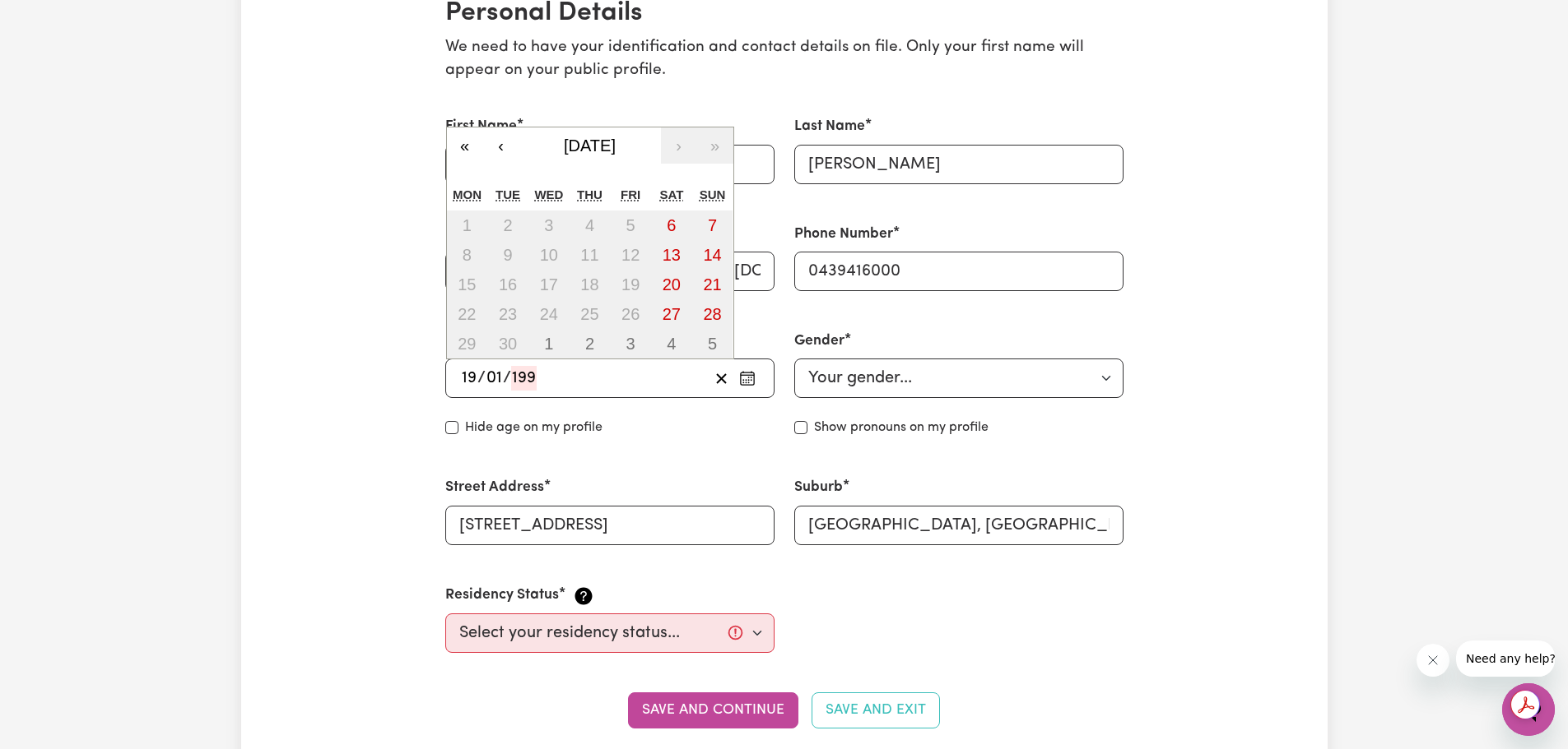
type input "1"
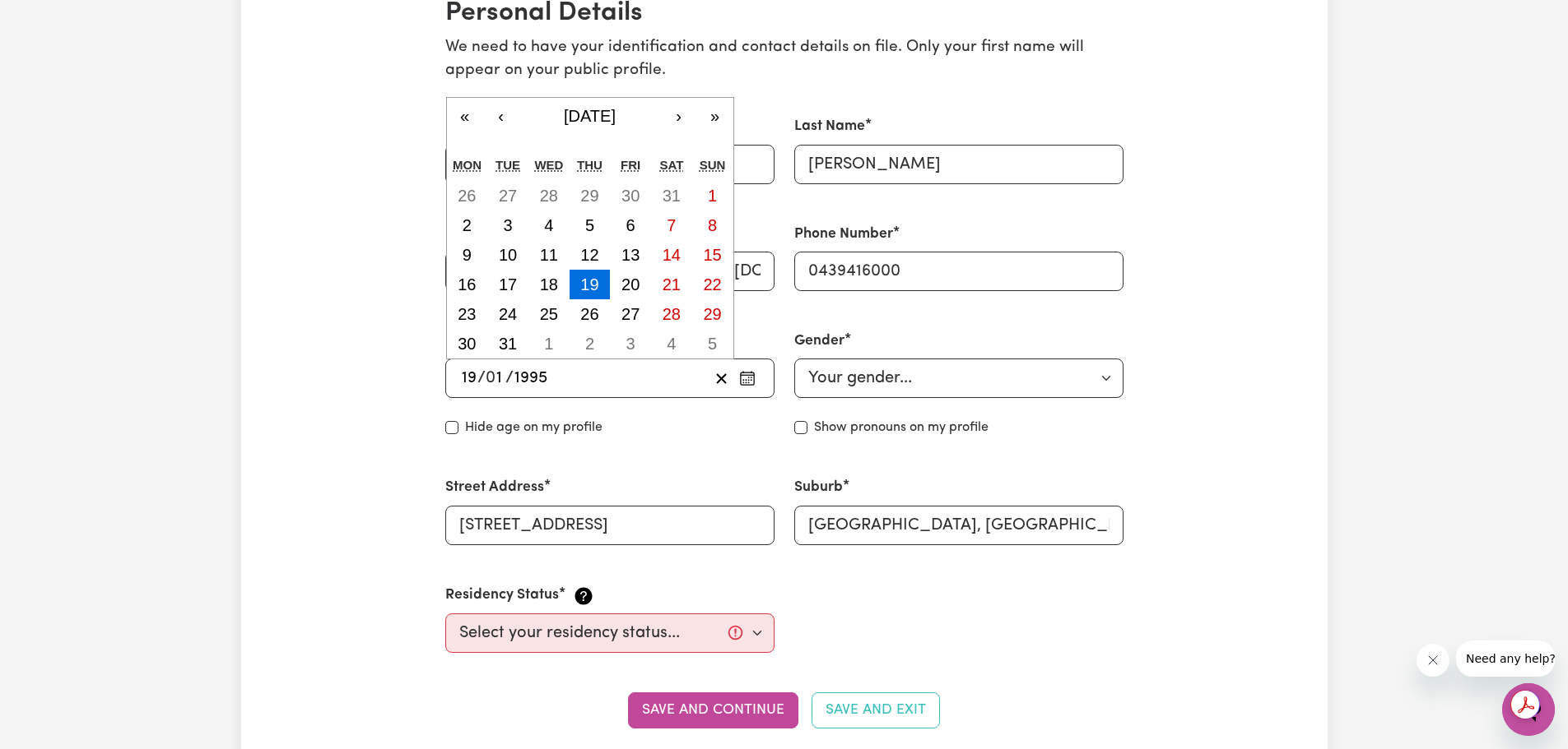
type input "1995"
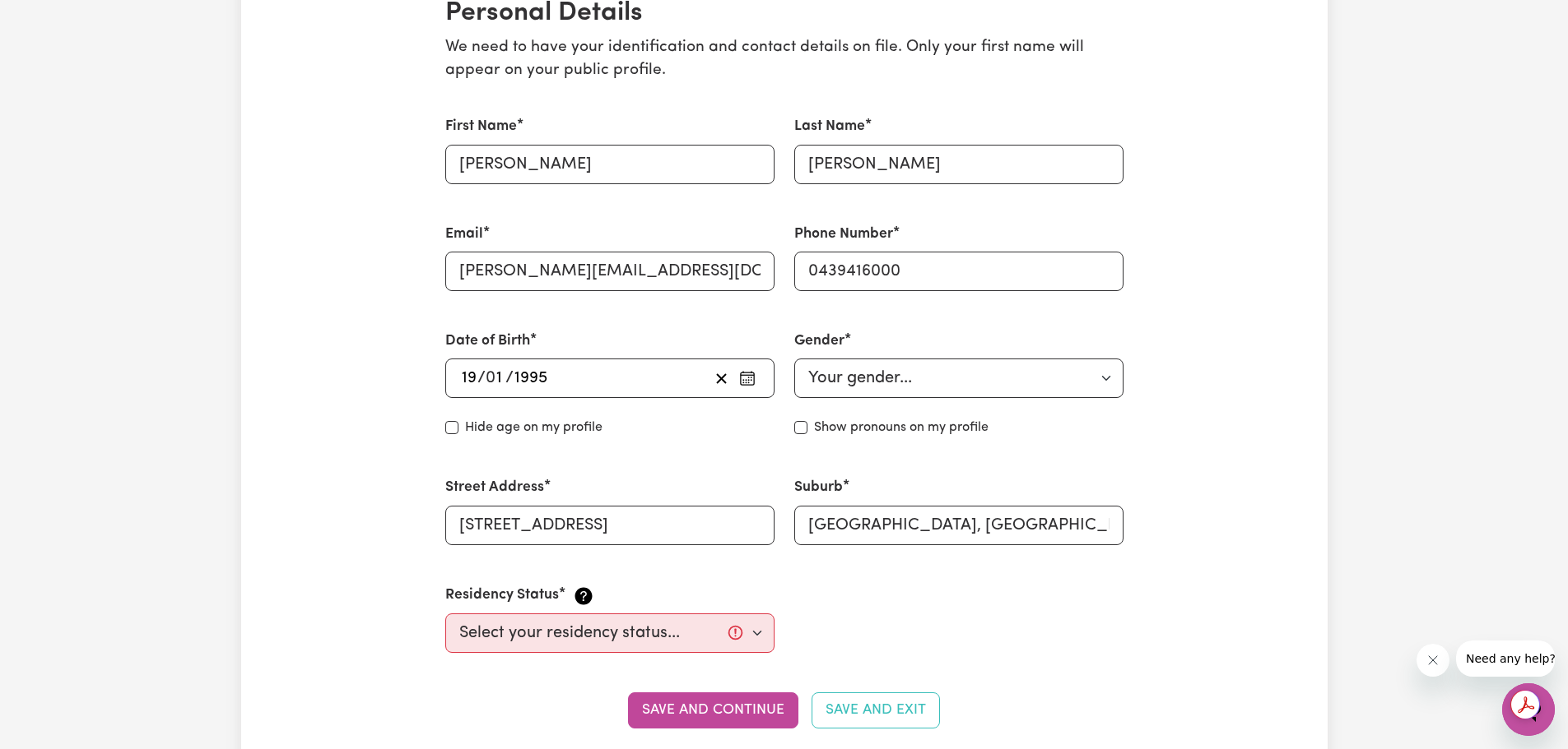
click at [823, 386] on select "Your gender... [DEMOGRAPHIC_DATA] [DEMOGRAPHIC_DATA] [DEMOGRAPHIC_DATA] Other P…" at bounding box center [958, 378] width 329 height 39
select select "[DEMOGRAPHIC_DATA]"
click at [794, 358] on select "Your gender... [DEMOGRAPHIC_DATA] [DEMOGRAPHIC_DATA] [DEMOGRAPHIC_DATA] Other P…" at bounding box center [958, 378] width 329 height 39
click at [801, 432] on input "Show pronouns on my profile" at bounding box center [801, 427] width 13 height 13
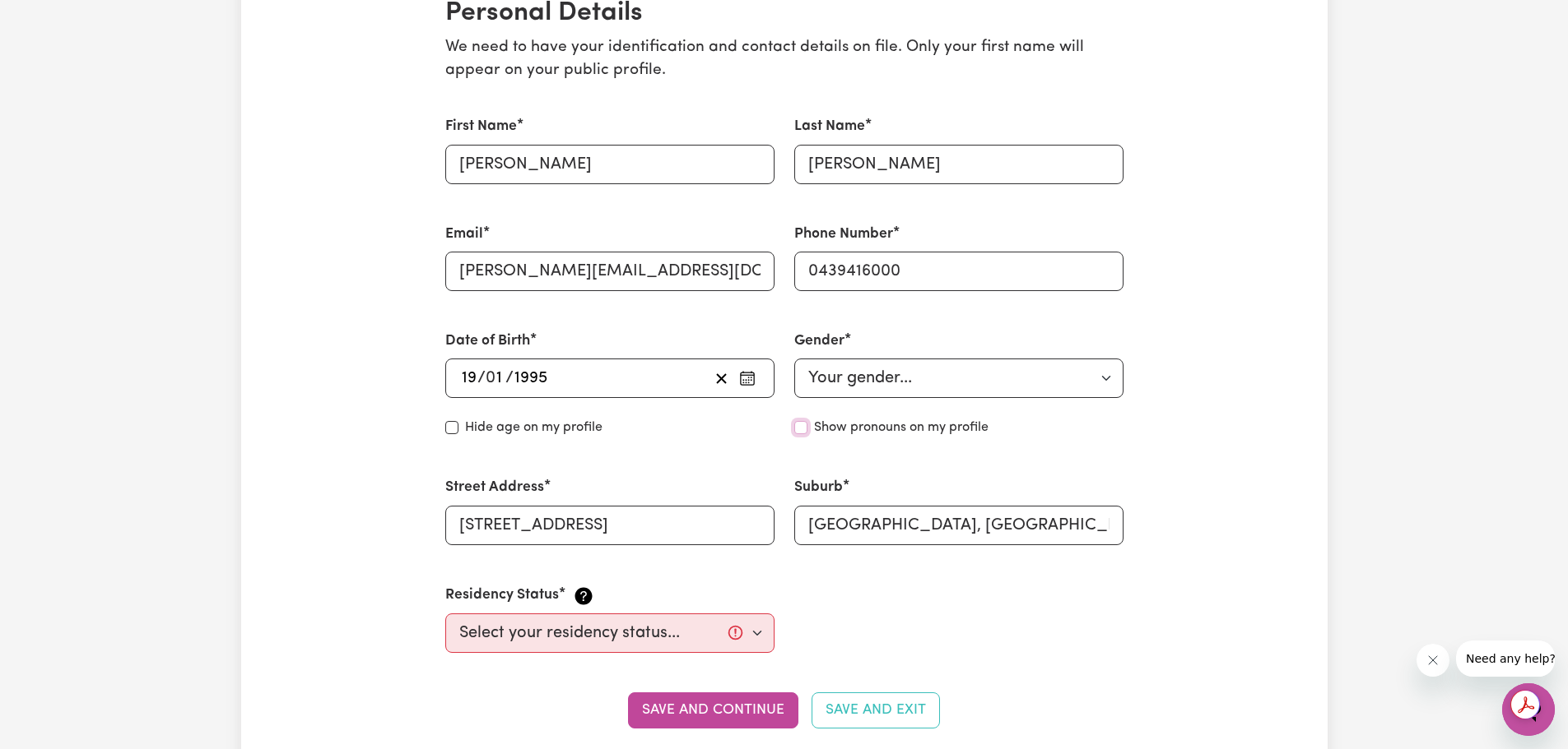
checkbox input "true"
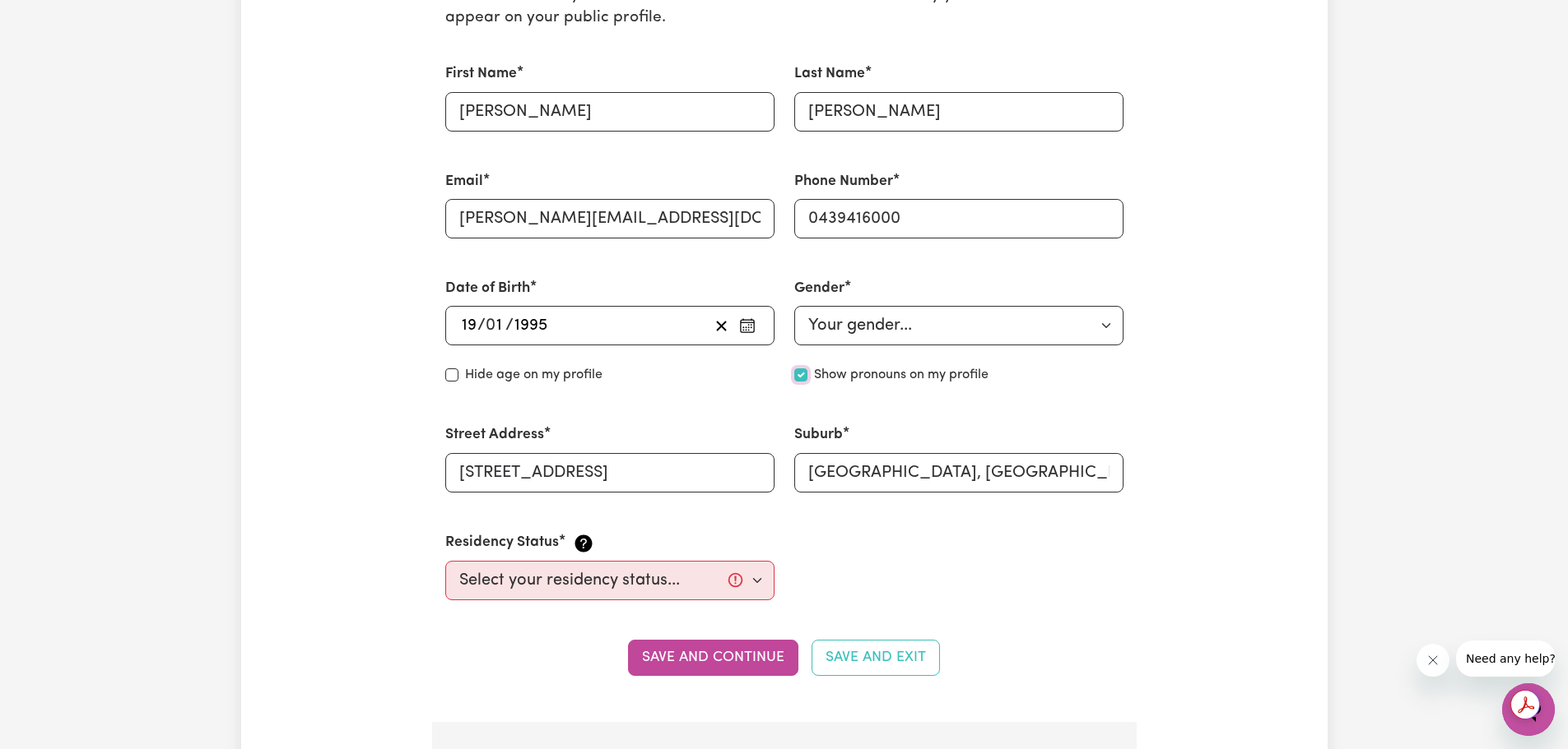
scroll to position [494, 0]
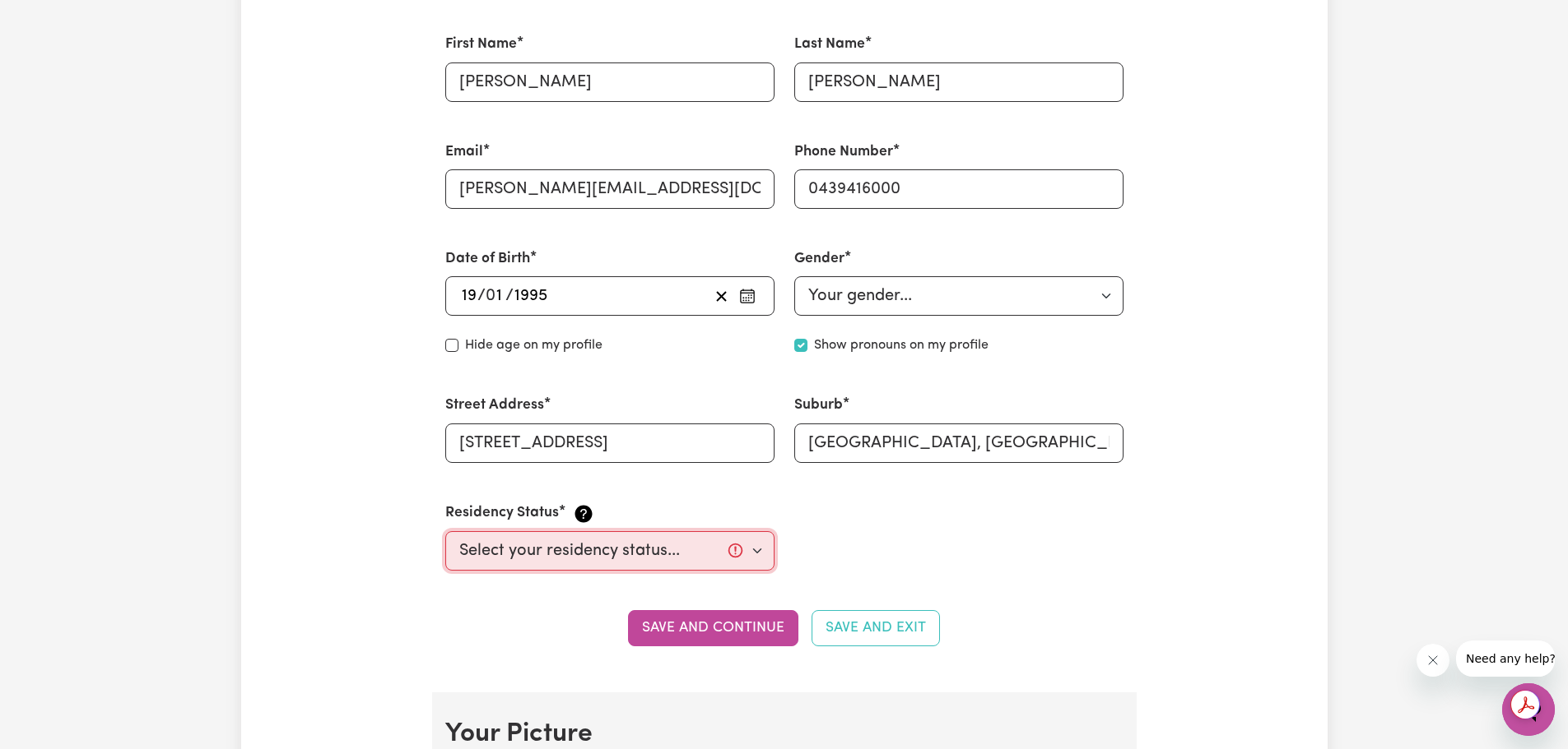
click at [532, 552] on select "Select your residency status... [DEMOGRAPHIC_DATA] citizen Australian PR [DEMOG…" at bounding box center [610, 551] width 329 height 39
select select "[DEMOGRAPHIC_DATA] Citizen"
click at [446, 531] on select "Select your residency status... [DEMOGRAPHIC_DATA] citizen Australian PR [DEMOG…" at bounding box center [610, 551] width 329 height 39
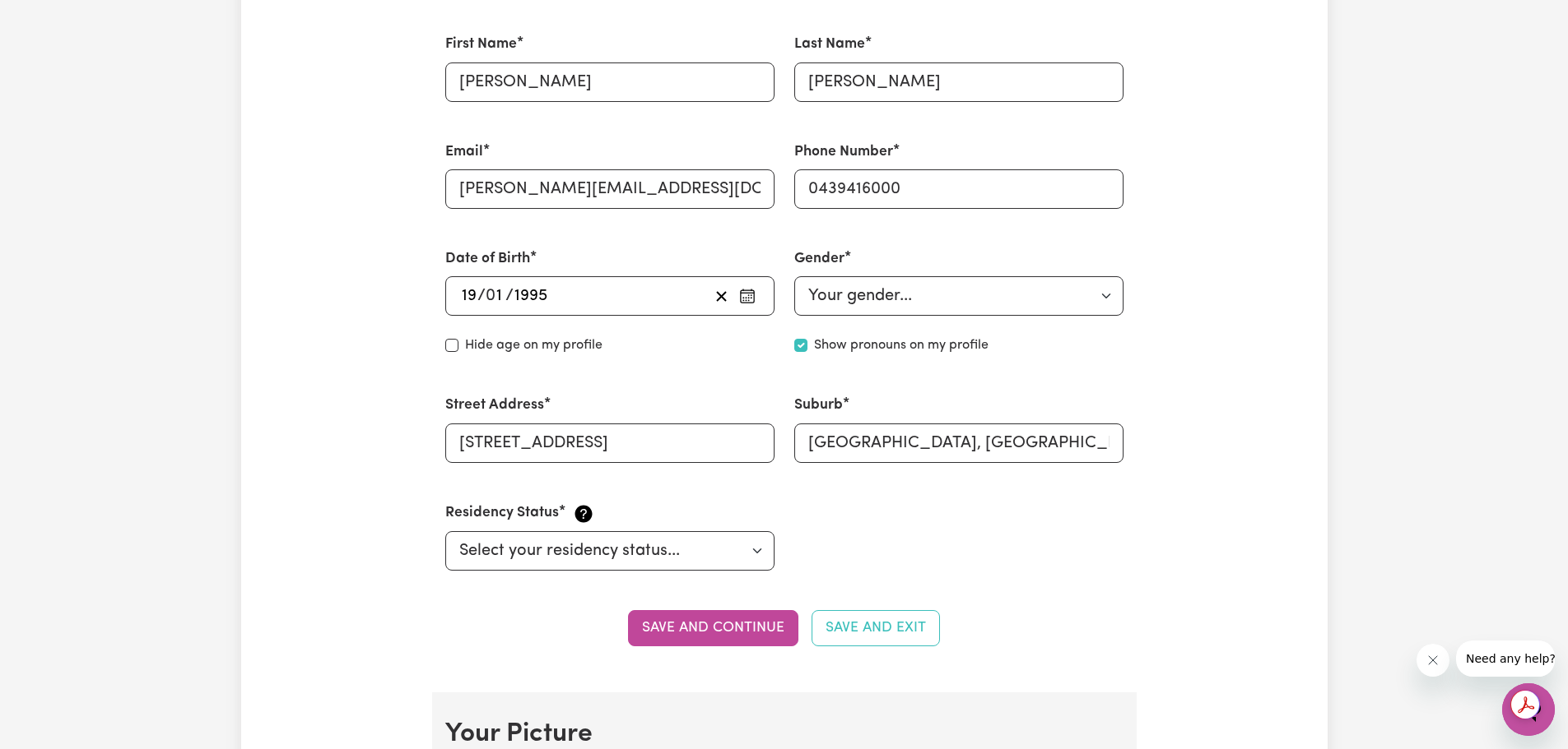
drag, startPoint x: 437, startPoint y: 593, endPoint x: 593, endPoint y: 620, distance: 158.3
click at [437, 592] on section "Personal Details We need to have your identification and contact details on fil…" at bounding box center [784, 290] width 705 height 804
click at [668, 629] on button "Save and continue" at bounding box center [713, 628] width 170 height 36
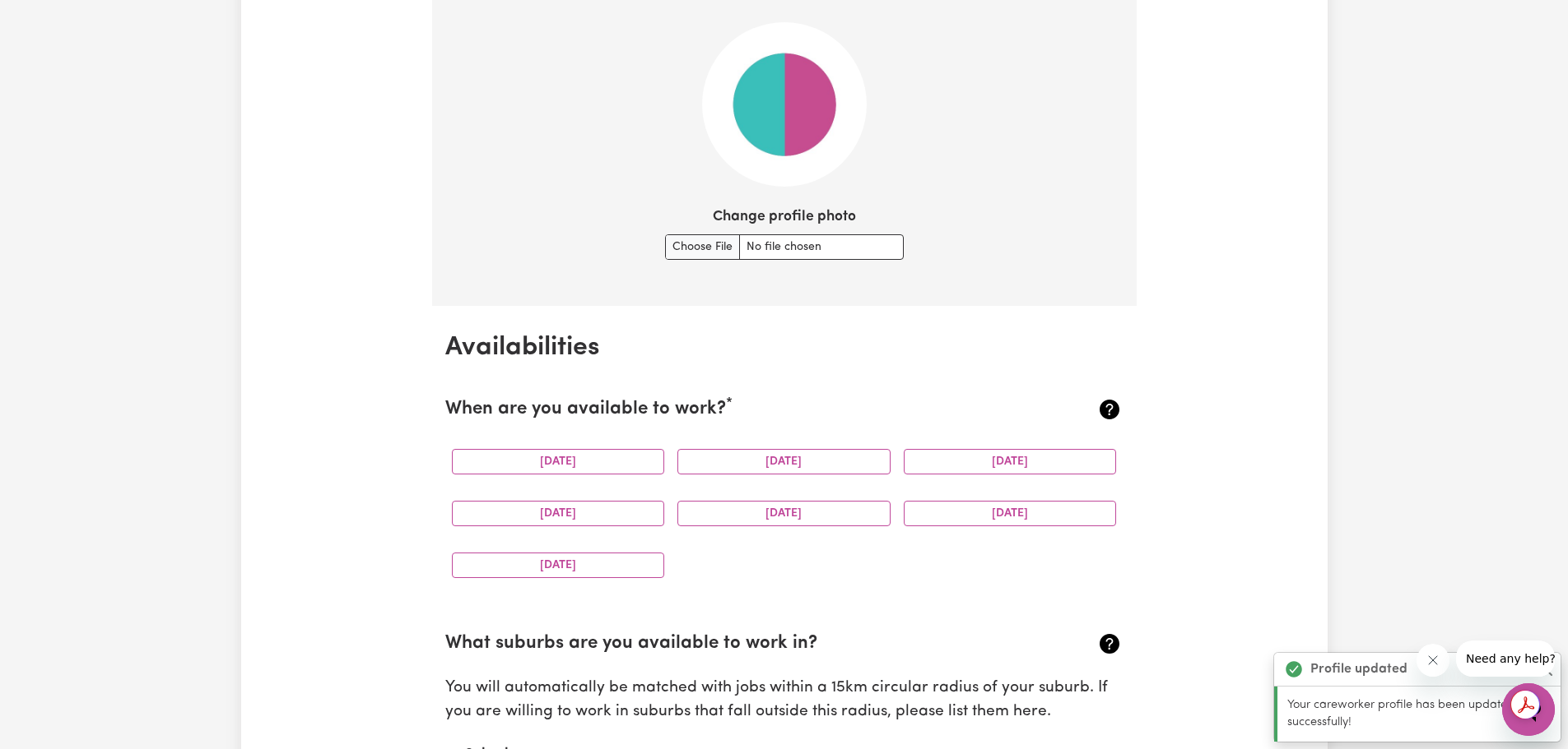
scroll to position [1269, 0]
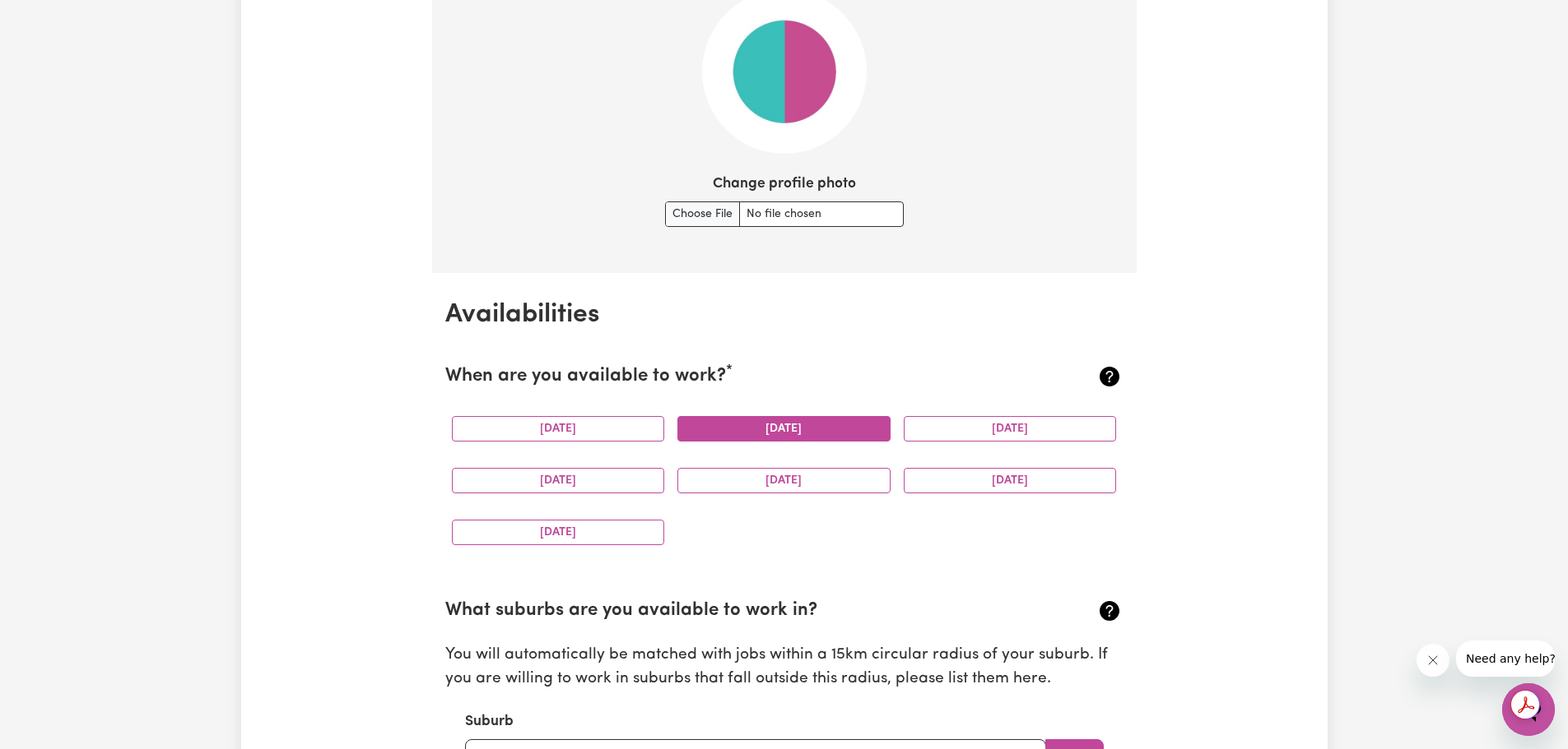
click at [871, 433] on button "[DATE]" at bounding box center [784, 429] width 213 height 25
click at [967, 438] on button "[DATE]" at bounding box center [1010, 429] width 213 height 25
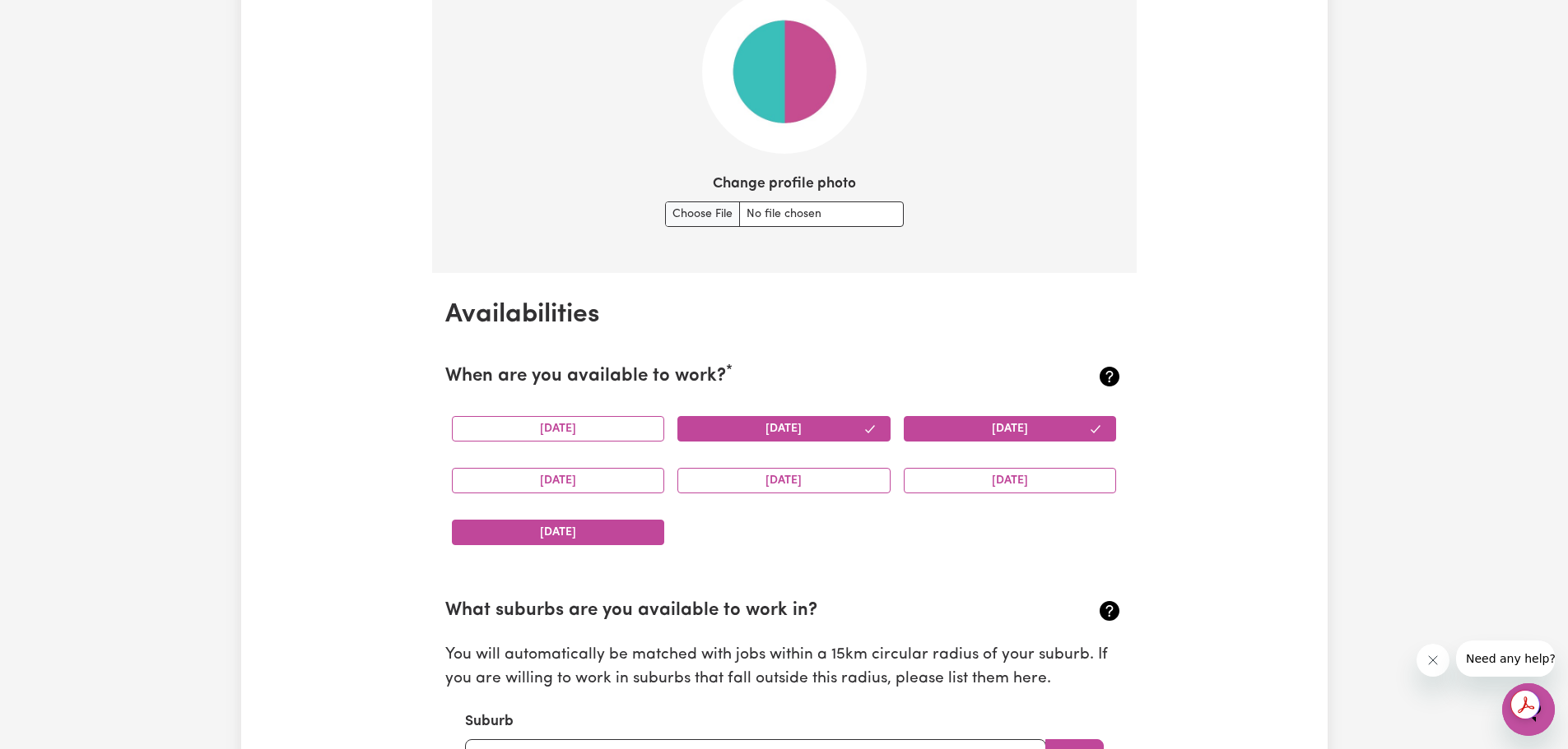
click at [624, 527] on button "[DATE]" at bounding box center [559, 532] width 213 height 25
click at [948, 484] on button "[DATE]" at bounding box center [1010, 480] width 213 height 25
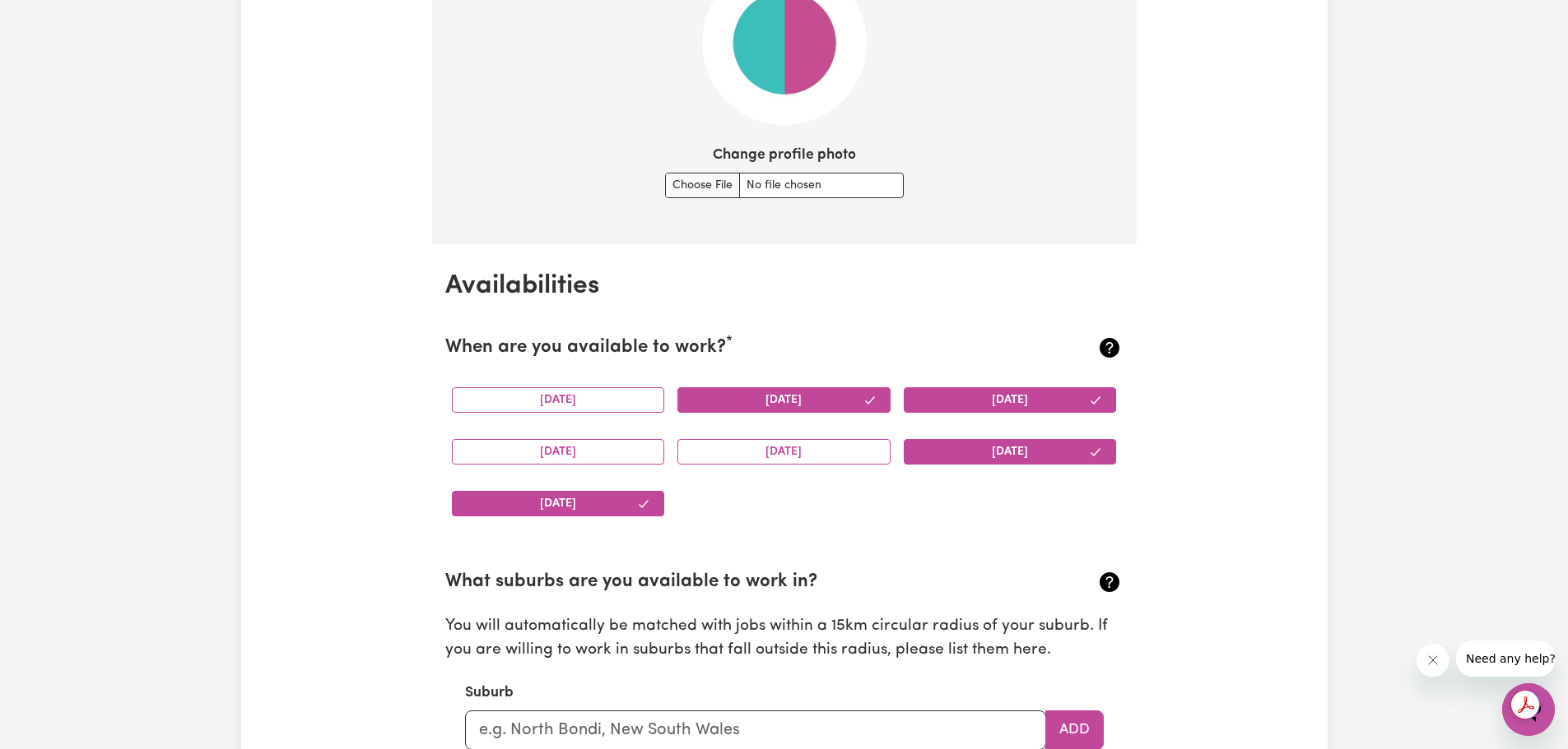
scroll to position [1515, 0]
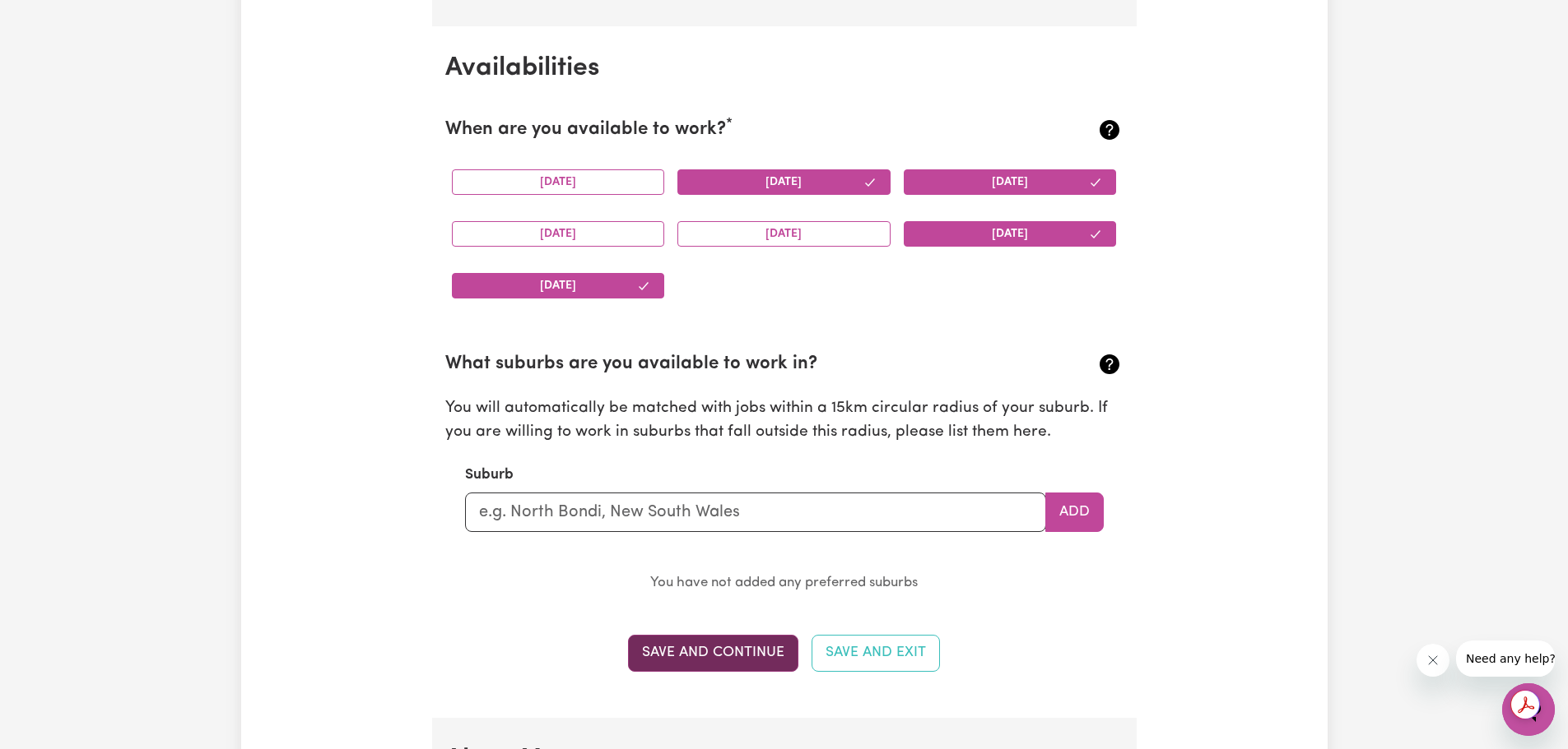
click at [750, 656] on button "Save and Continue" at bounding box center [713, 653] width 170 height 36
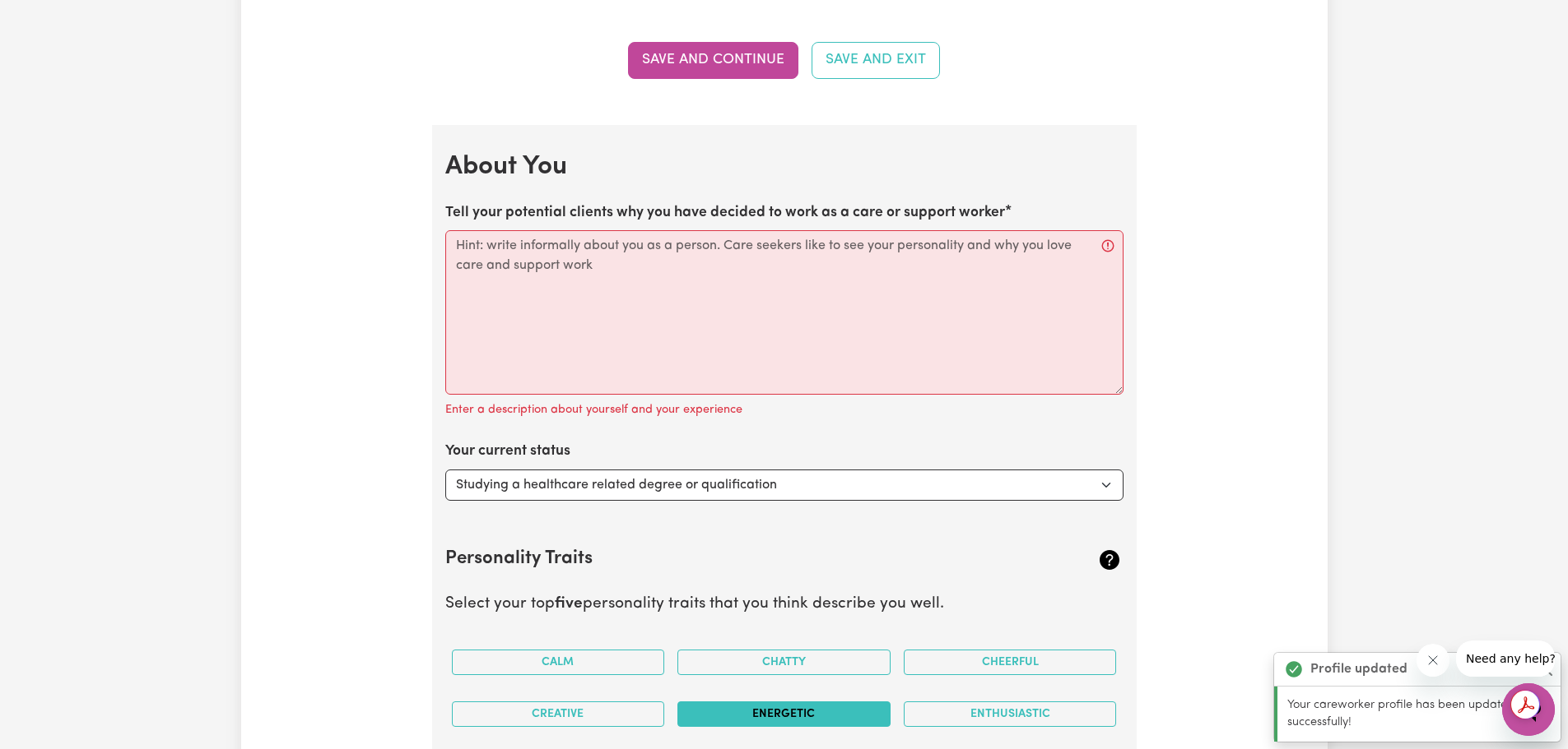
scroll to position [2233, 0]
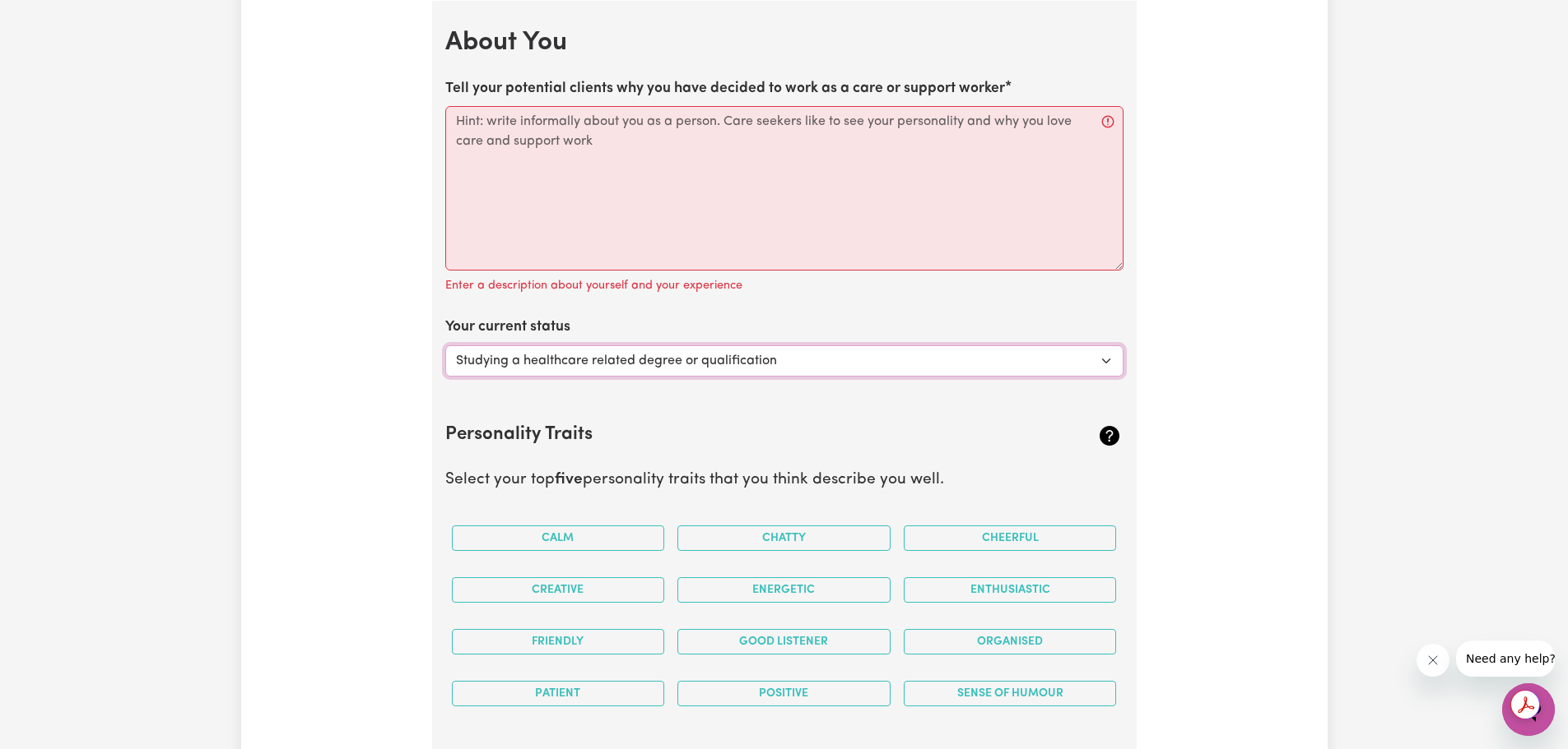
click at [525, 363] on select "Select... Studying a healthcare related degree or qualification Studying a non-…" at bounding box center [784, 361] width 678 height 31
select select "Looking for extra work to fill my week and/or weekends"
click at [446, 346] on select "Select... Studying a healthcare related degree or qualification Studying a non-…" at bounding box center [784, 361] width 678 height 31
click at [425, 400] on div "Update Profile 1 2 3 4 5 Step 1 : Personal Details Let potential clients know w…" at bounding box center [784, 13] width 724 height 4285
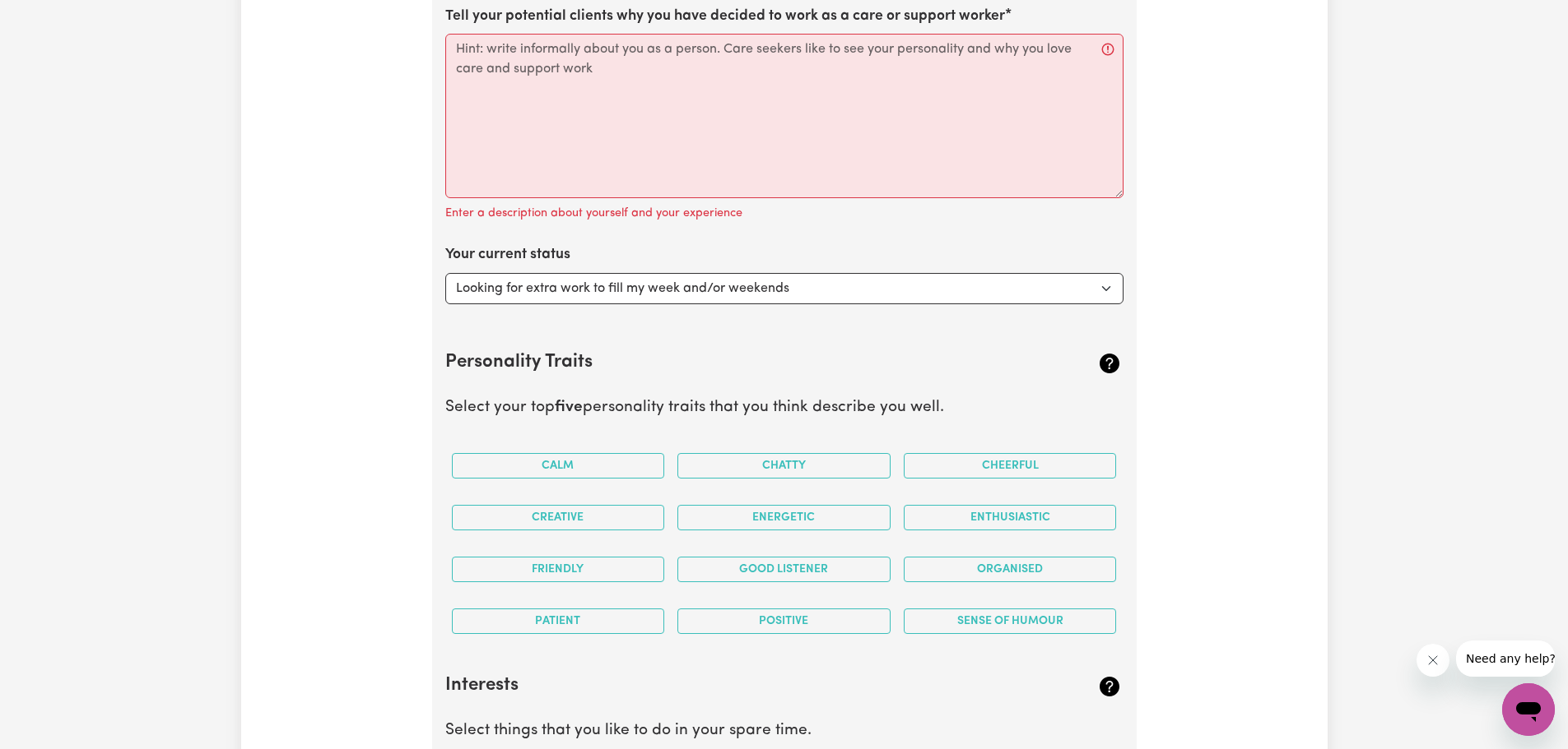
scroll to position [2397, 0]
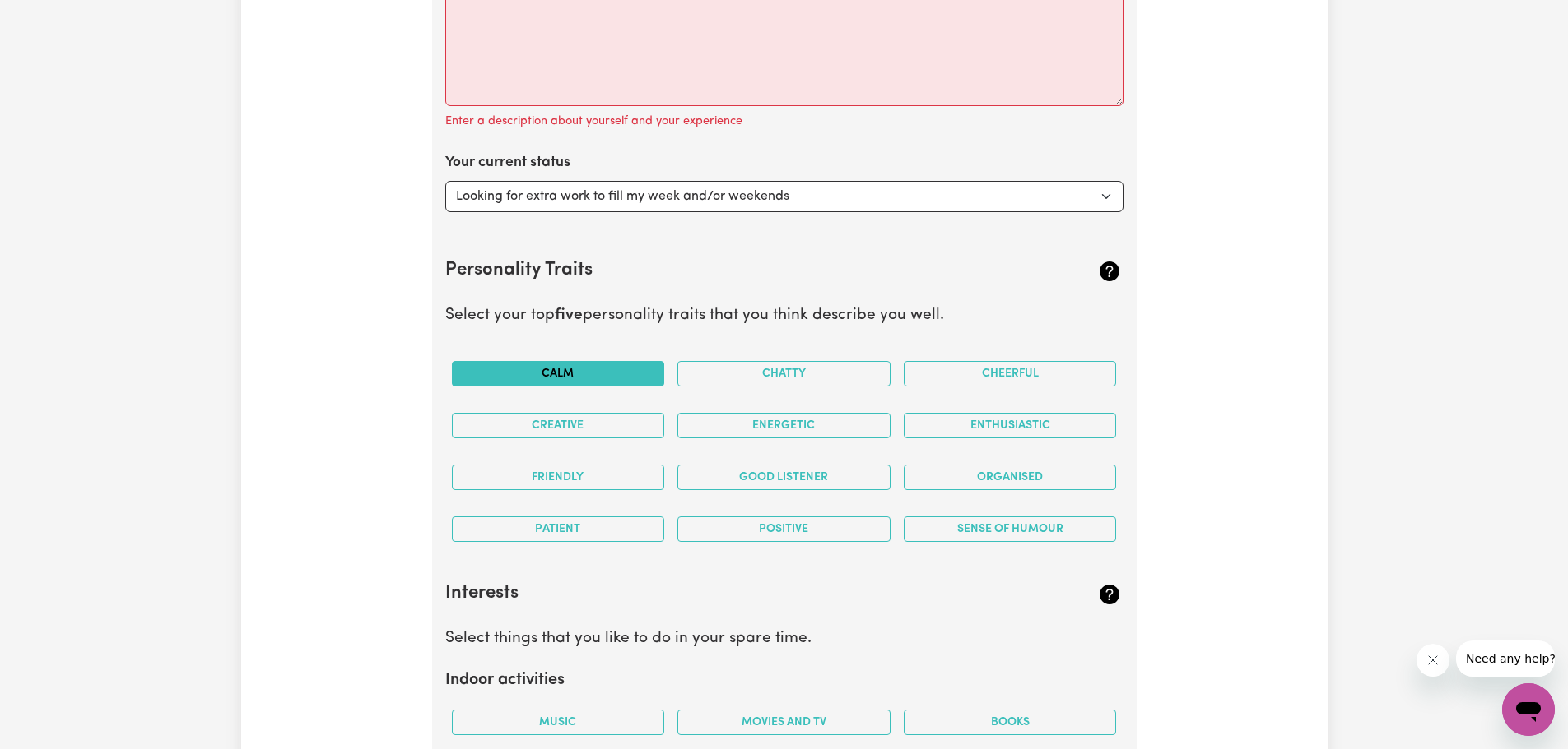
click at [533, 376] on button "Calm" at bounding box center [559, 374] width 213 height 25
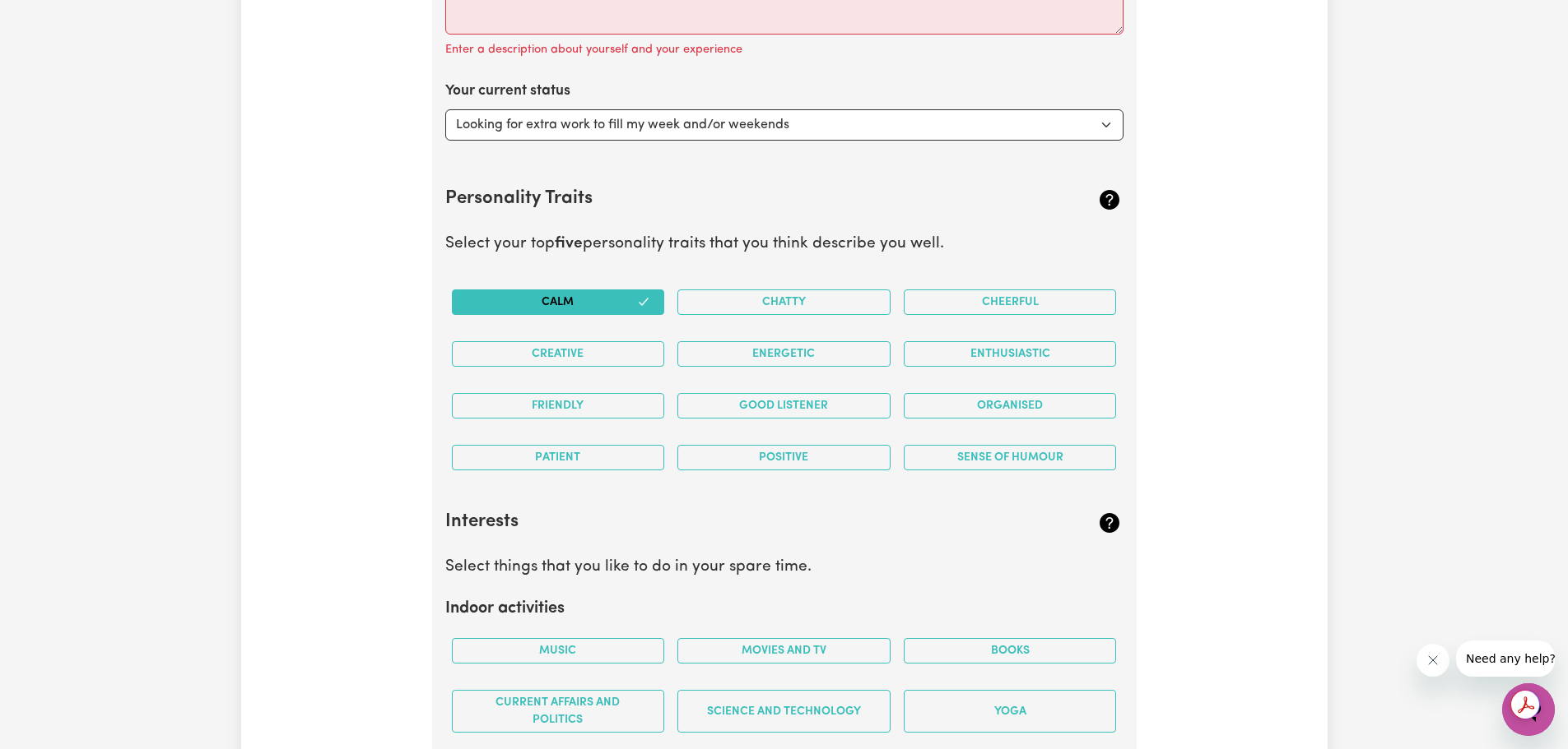
scroll to position [2561, 0]
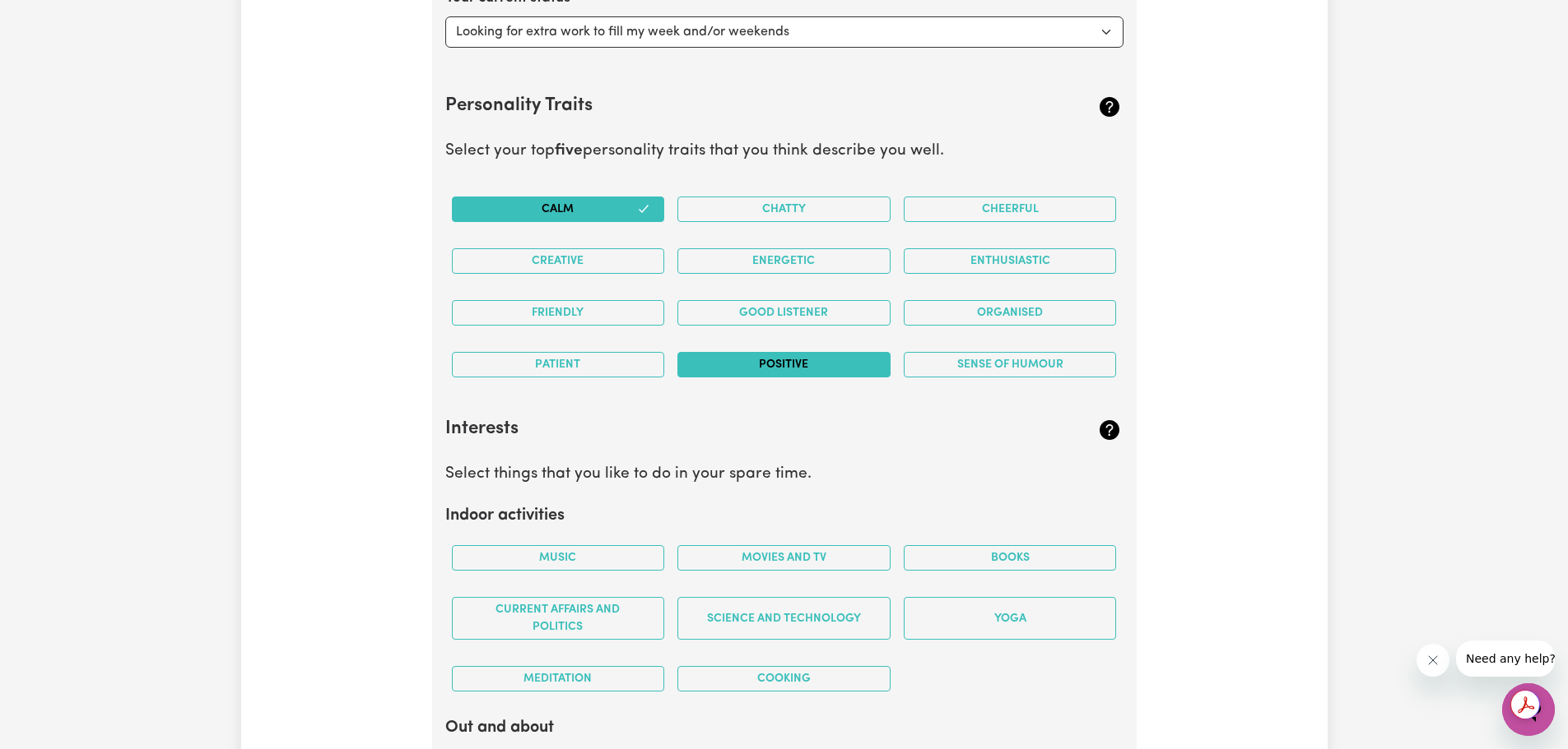
click at [863, 369] on button "Positive" at bounding box center [784, 365] width 213 height 25
click at [605, 362] on button "Patient" at bounding box center [559, 365] width 213 height 25
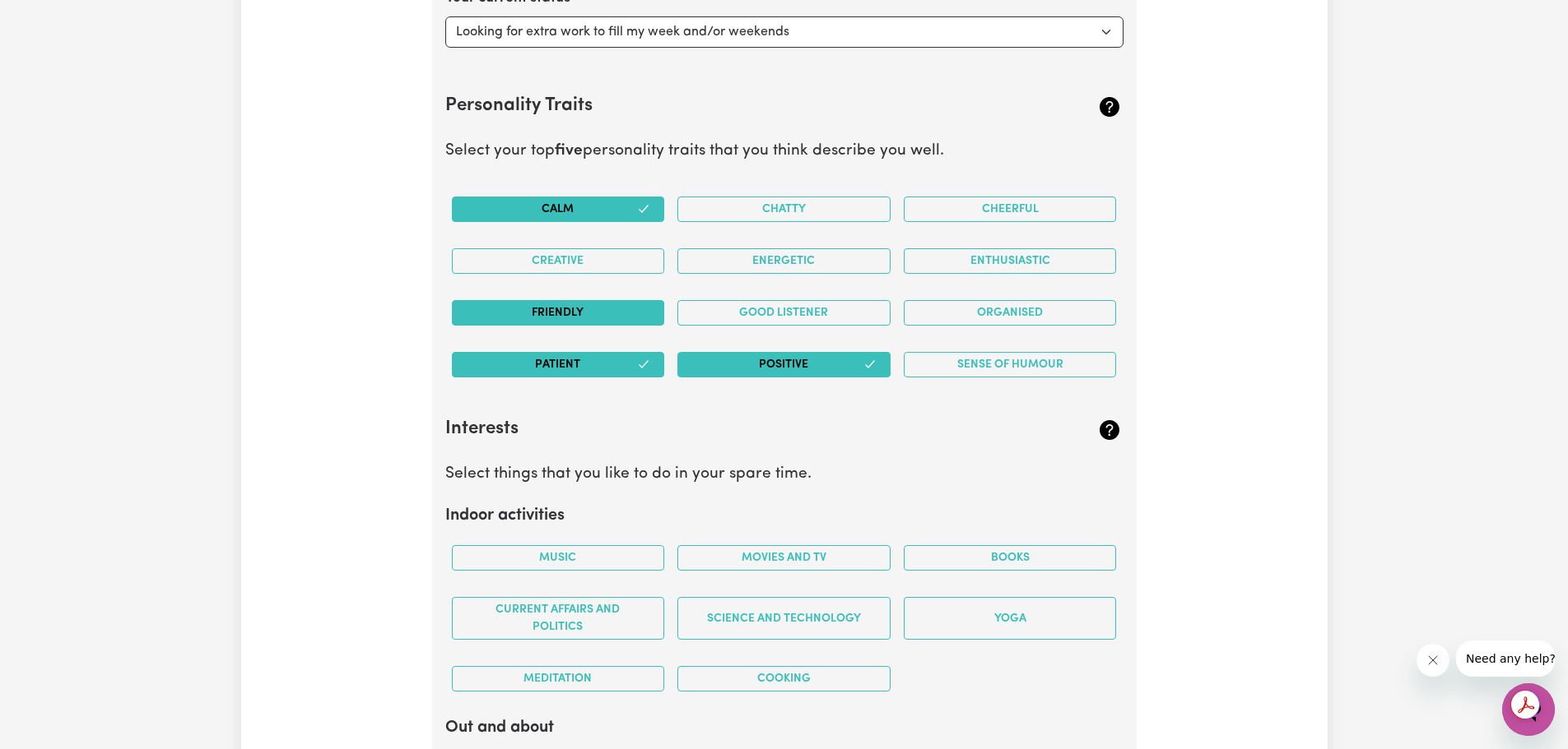
click at [607, 319] on button "Friendly" at bounding box center [559, 313] width 213 height 25
click at [610, 260] on button "Creative" at bounding box center [559, 261] width 213 height 25
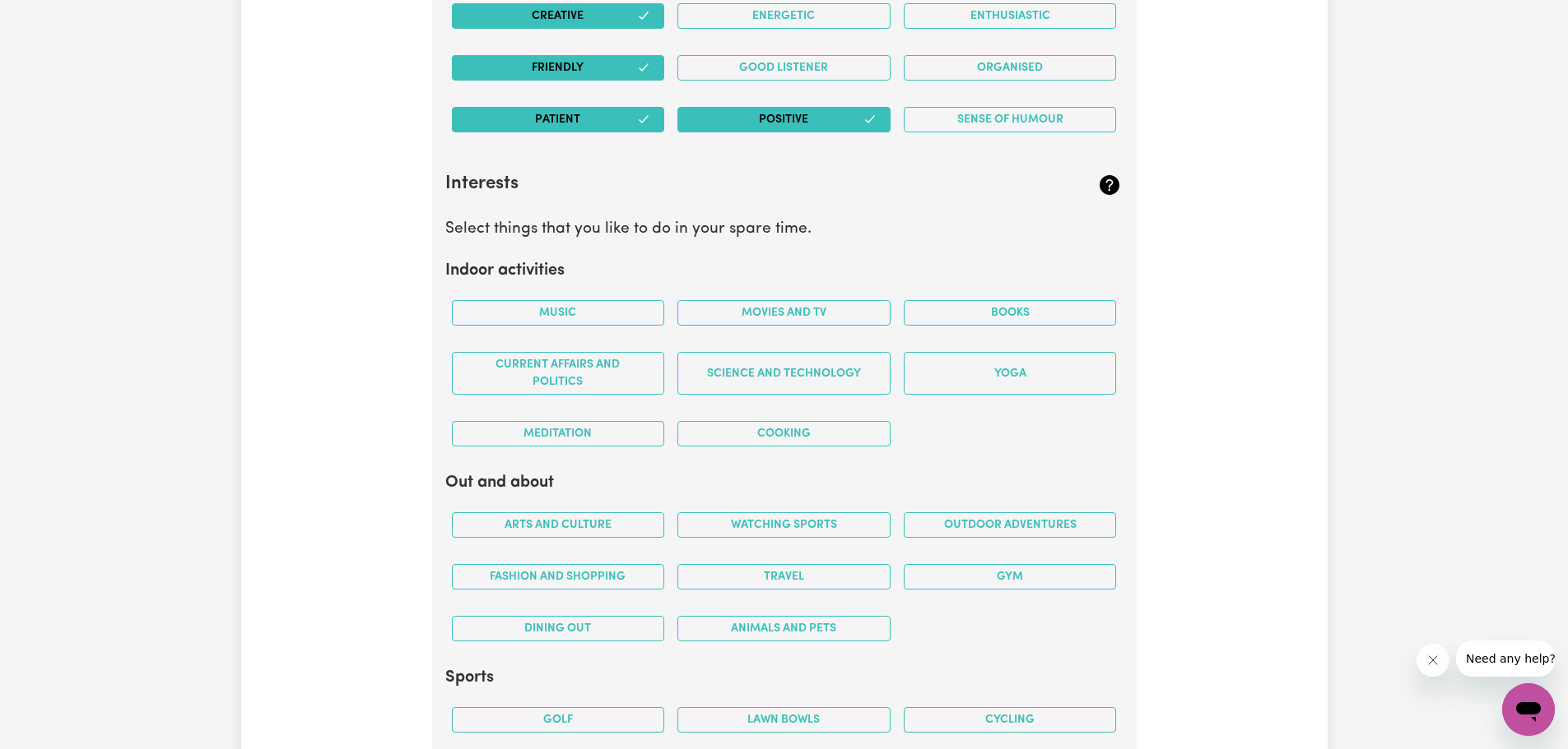
scroll to position [2808, 0]
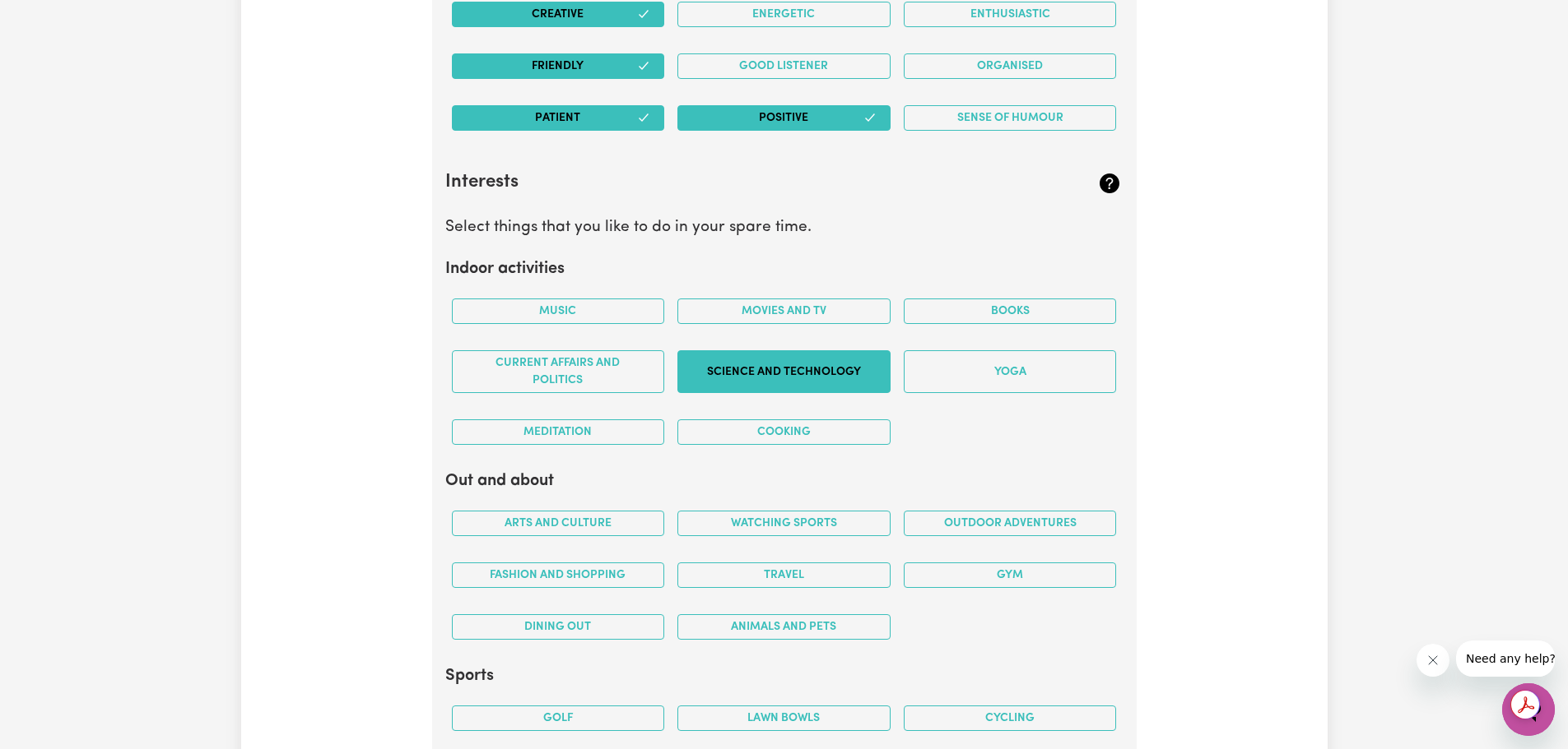
click at [869, 385] on button "Science and Technology" at bounding box center [784, 372] width 213 height 43
click at [554, 309] on button "Music" at bounding box center [559, 311] width 213 height 25
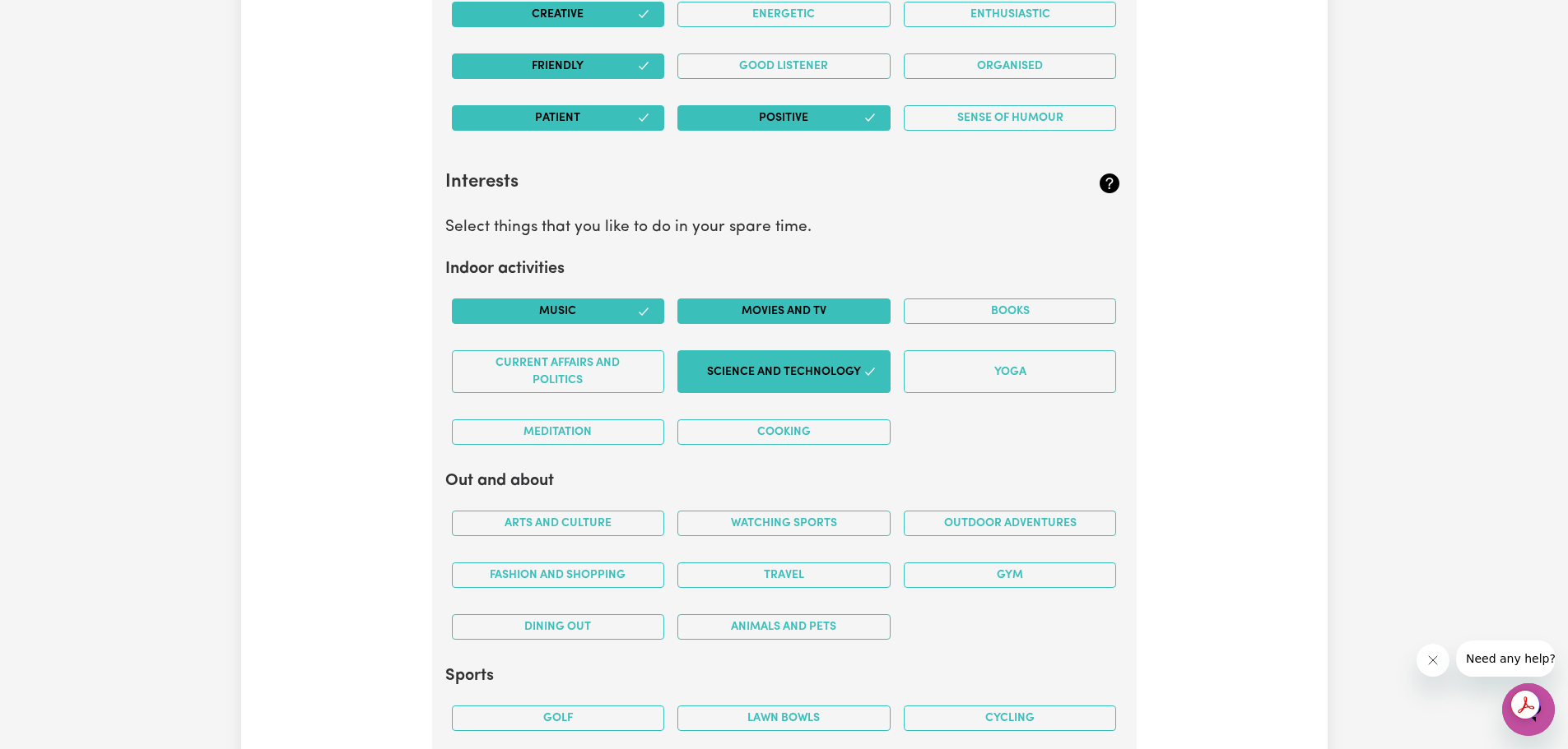
click at [834, 310] on button "Movies and TV" at bounding box center [784, 311] width 213 height 25
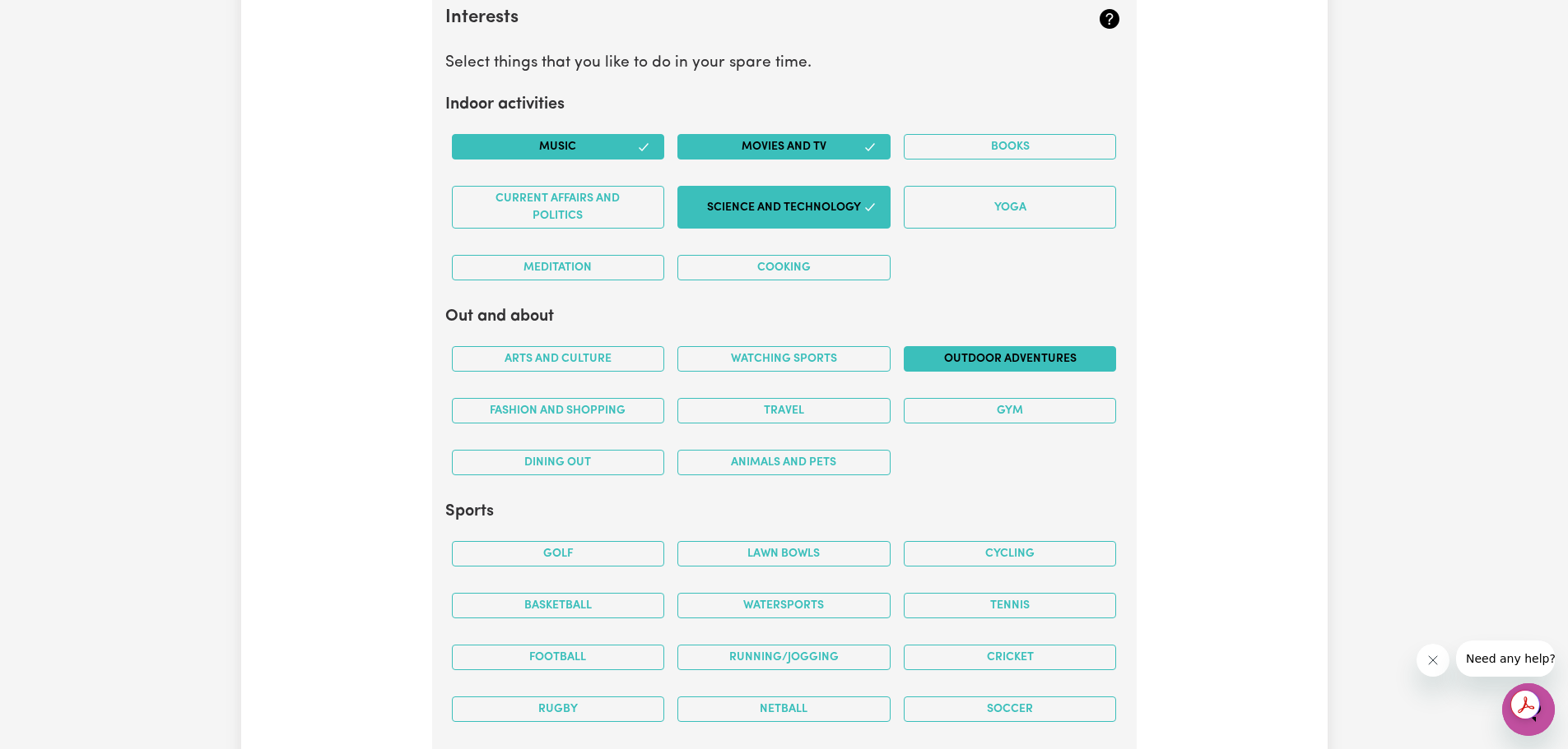
click at [972, 355] on button "Outdoor adventures" at bounding box center [1010, 359] width 213 height 25
click at [856, 405] on button "Travel" at bounding box center [784, 410] width 213 height 25
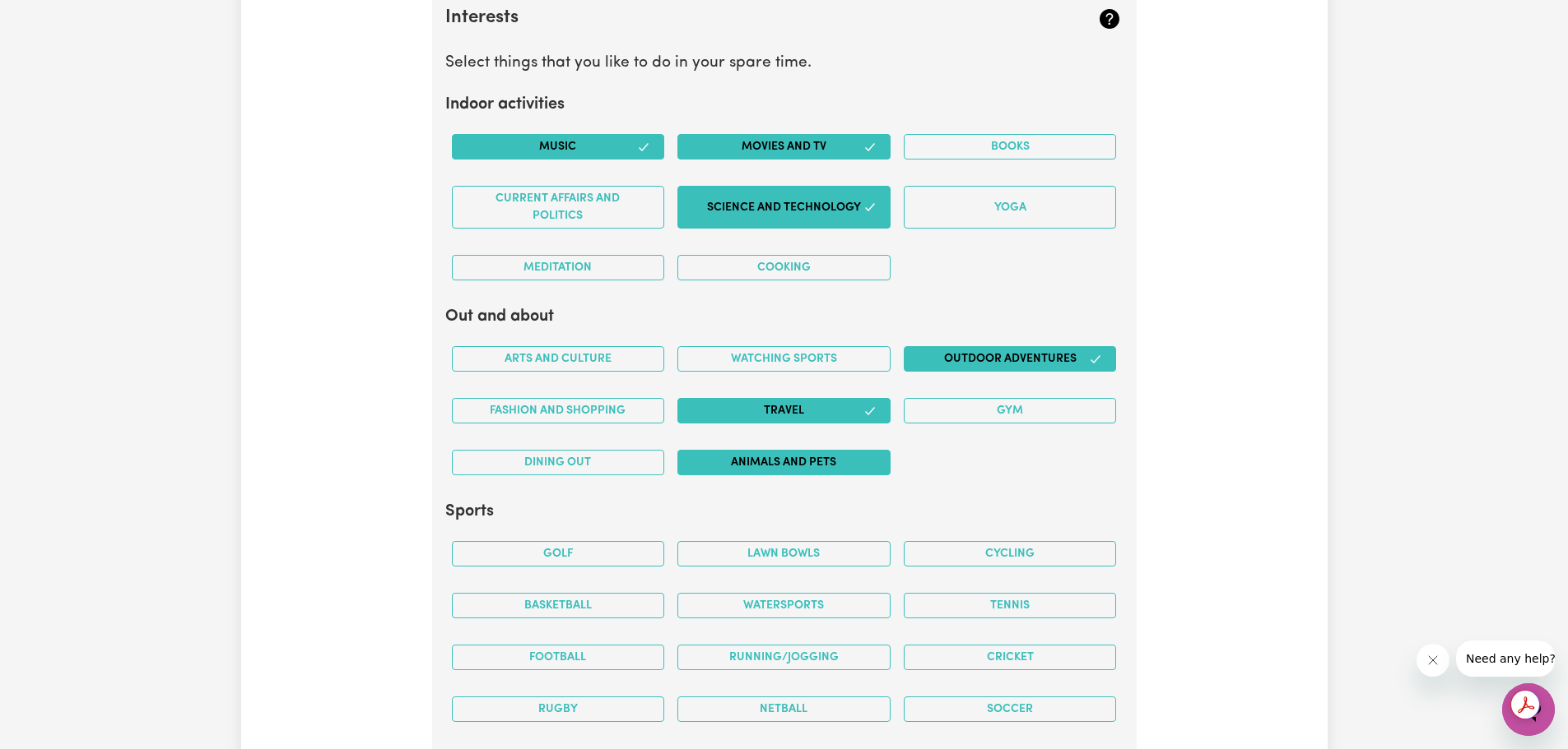
click at [751, 470] on button "Animals and pets" at bounding box center [784, 462] width 213 height 25
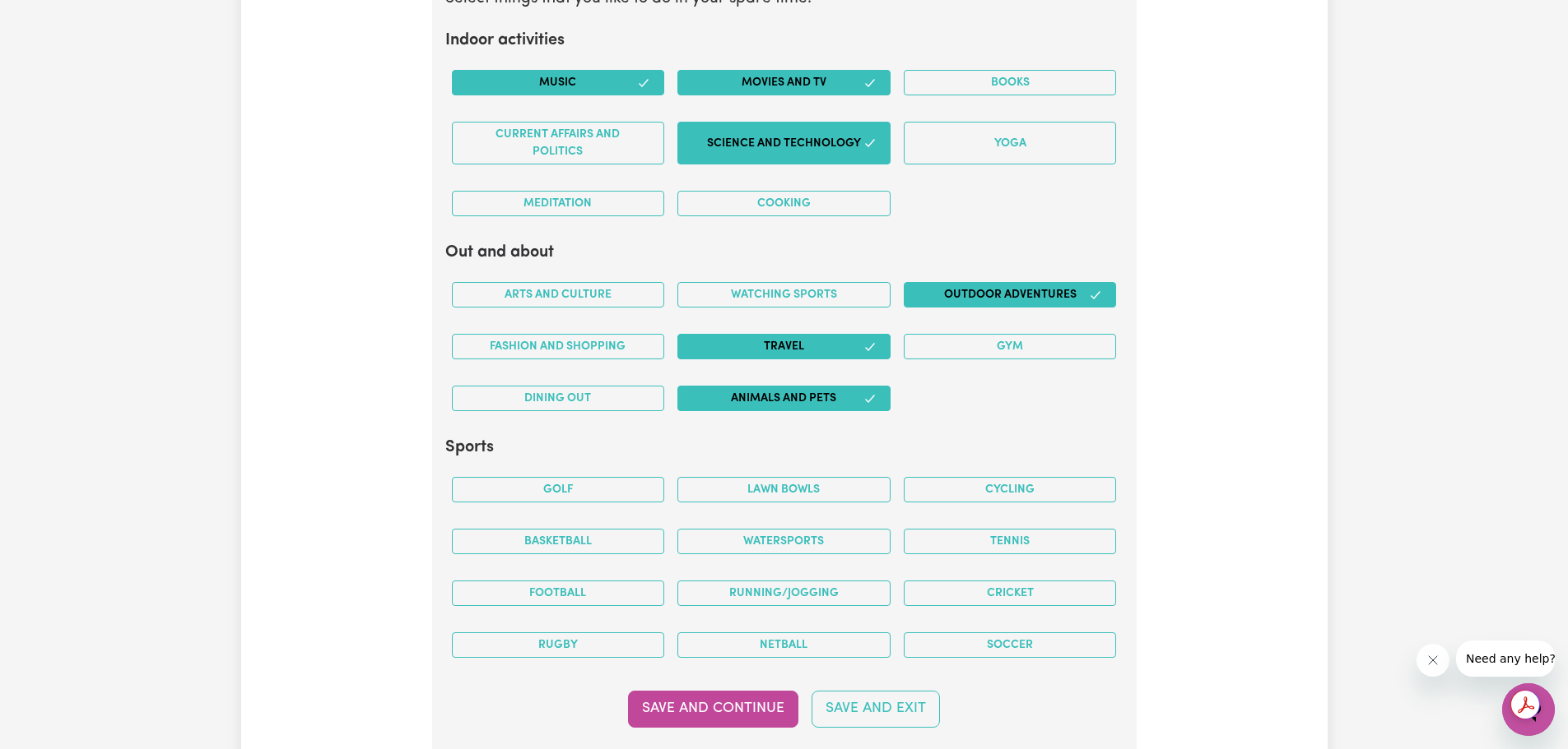
scroll to position [3137, 0]
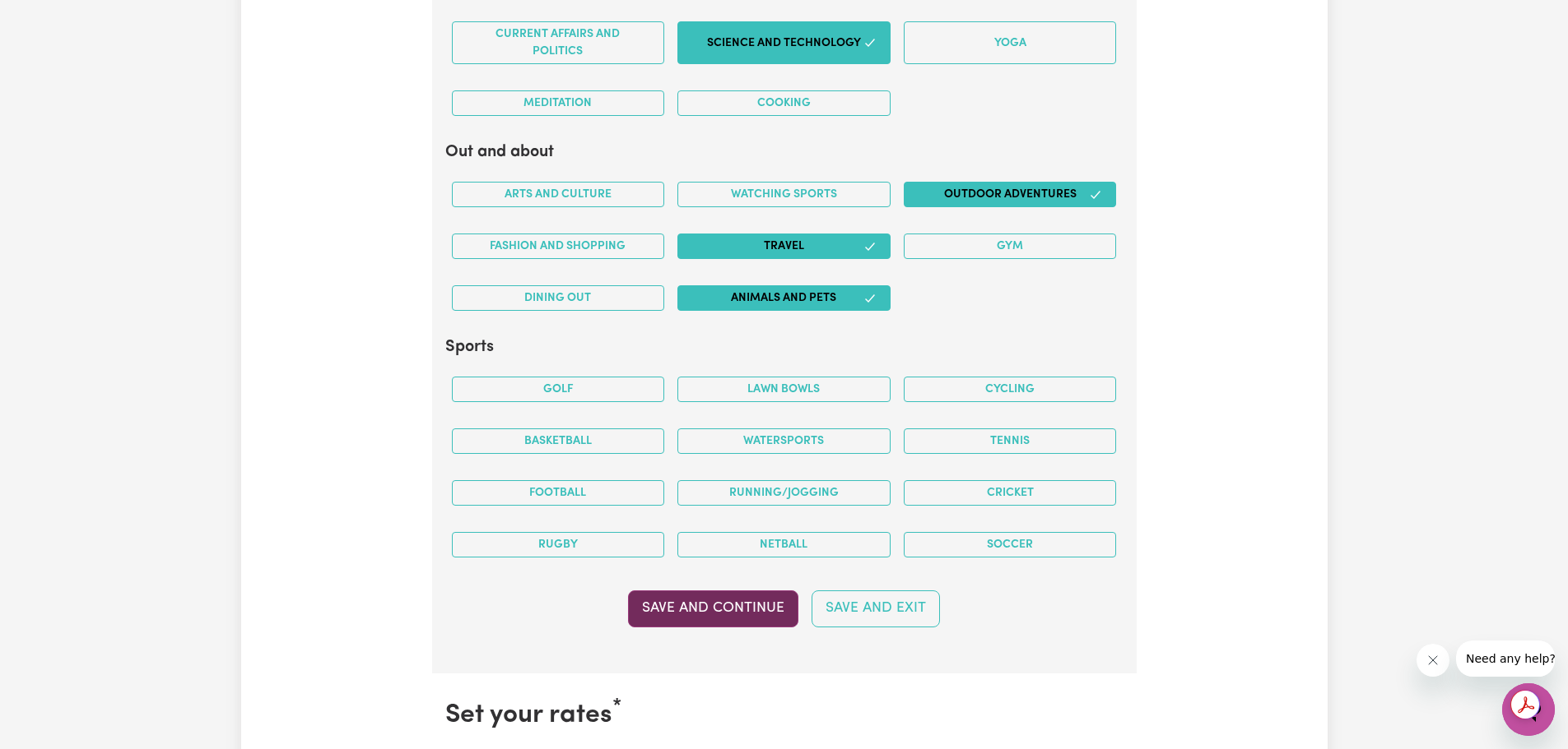
click at [780, 612] on button "Save and Continue" at bounding box center [713, 608] width 170 height 36
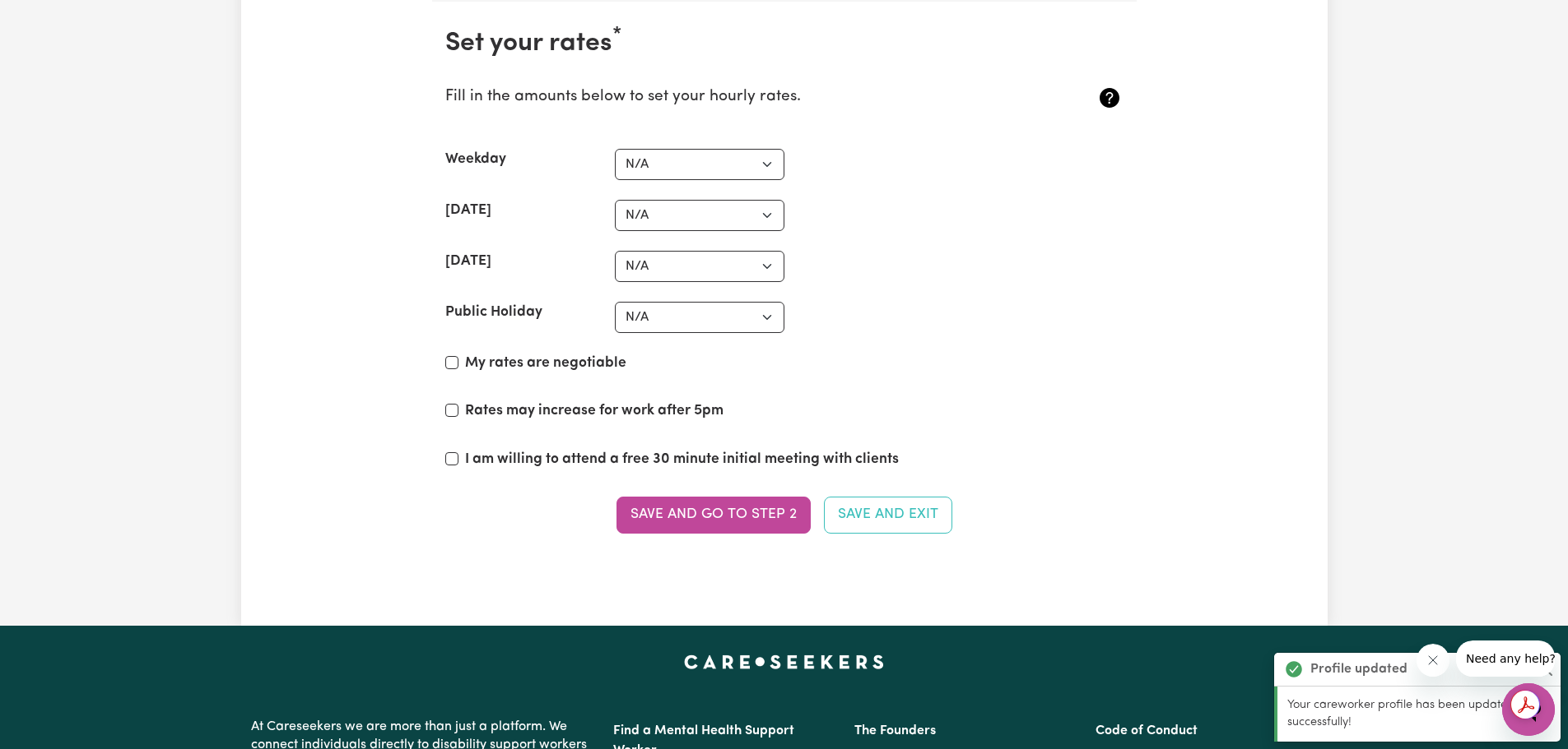
scroll to position [3810, 0]
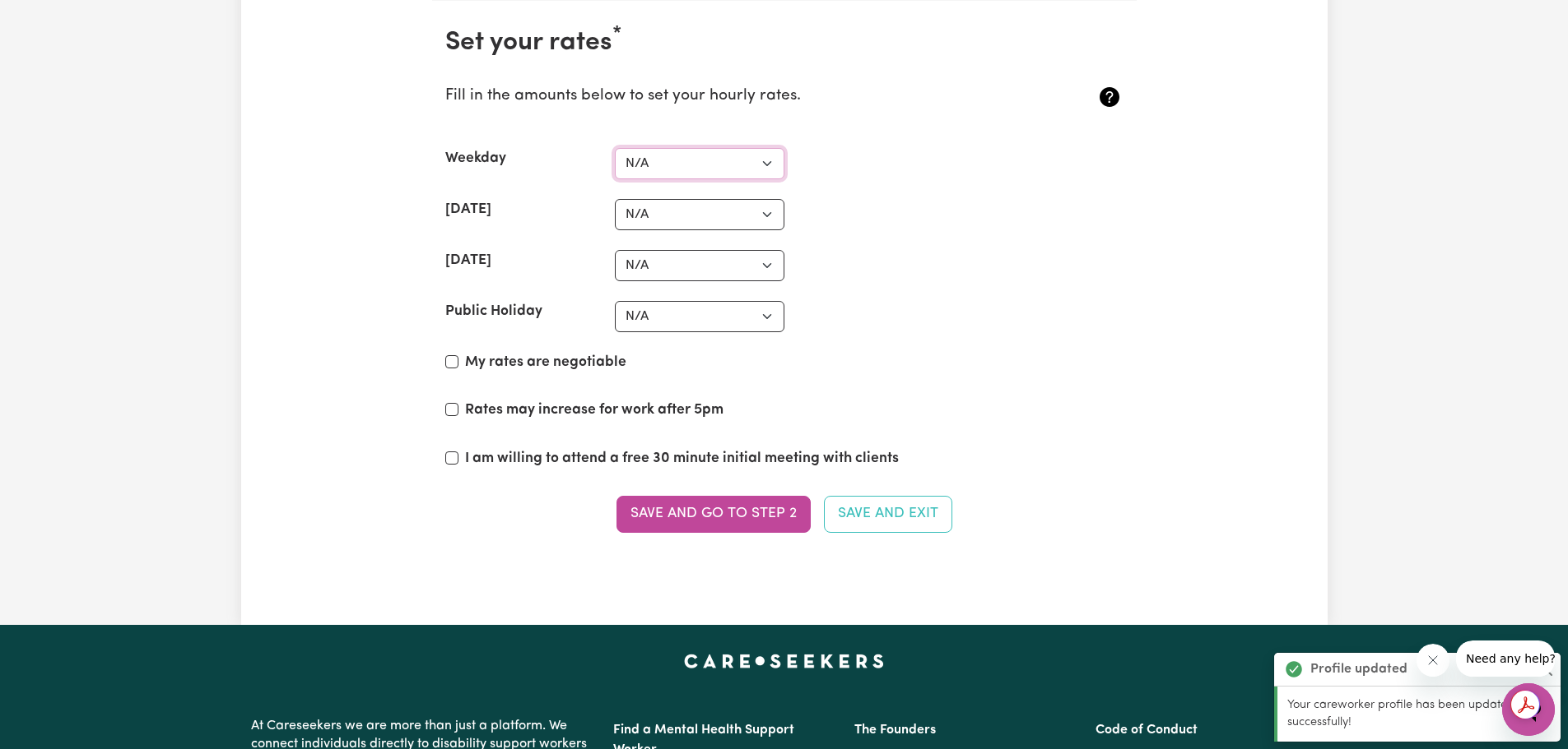
click at [725, 168] on select "N/A $37 $38 $39 $40 $41 $42 $43 $44 $45 $46 $47 $48 $49 $50 $51 $52 $53 $54 $55…" at bounding box center [699, 163] width 169 height 31
click at [725, 168] on select "N/A $37 $38 $39 $40 $41 $42 $43 $44 $45 $46 $47 $48 $49 $50 $51 $52 $53 $54 $55…" at bounding box center [699, 163] width 169 height 31
click at [957, 266] on div "[DATE] N/A $37 $38 $39 $40 $41 $42 $43 $44 $45 $46 $47 $48 $49 $50 $51 $52 $53 …" at bounding box center [784, 265] width 678 height 31
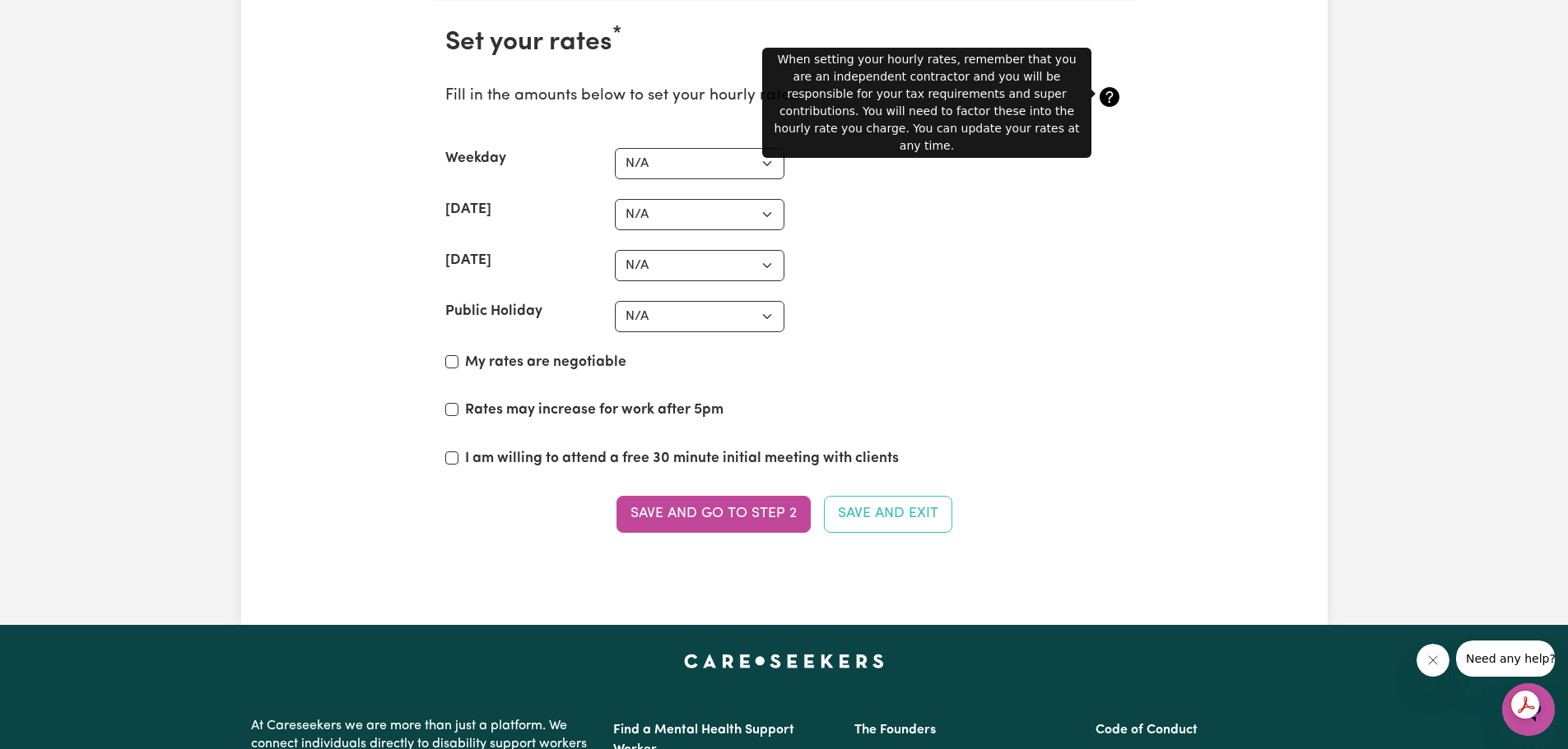
click at [1110, 94] on icon at bounding box center [1110, 97] width 20 height 20
click at [1106, 97] on icon at bounding box center [1110, 97] width 20 height 20
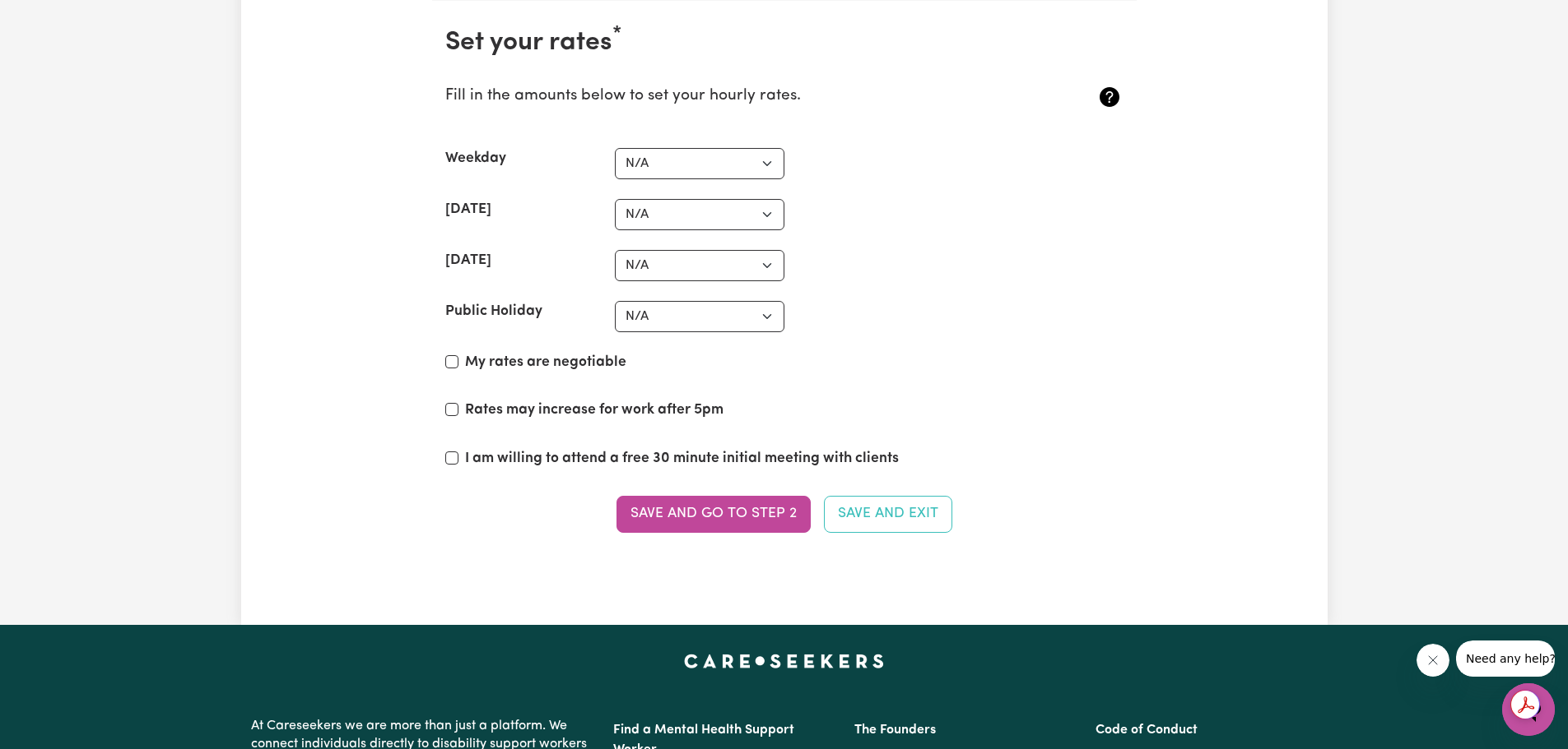
click at [1106, 97] on icon at bounding box center [1110, 97] width 20 height 20
click at [611, 359] on label "My rates are negotiable" at bounding box center [546, 363] width 161 height 22
click at [458, 359] on input "My rates are negotiable" at bounding box center [452, 362] width 13 height 13
checkbox input "true"
click at [618, 409] on label "Rates may increase for work after 5pm" at bounding box center [594, 410] width 258 height 22
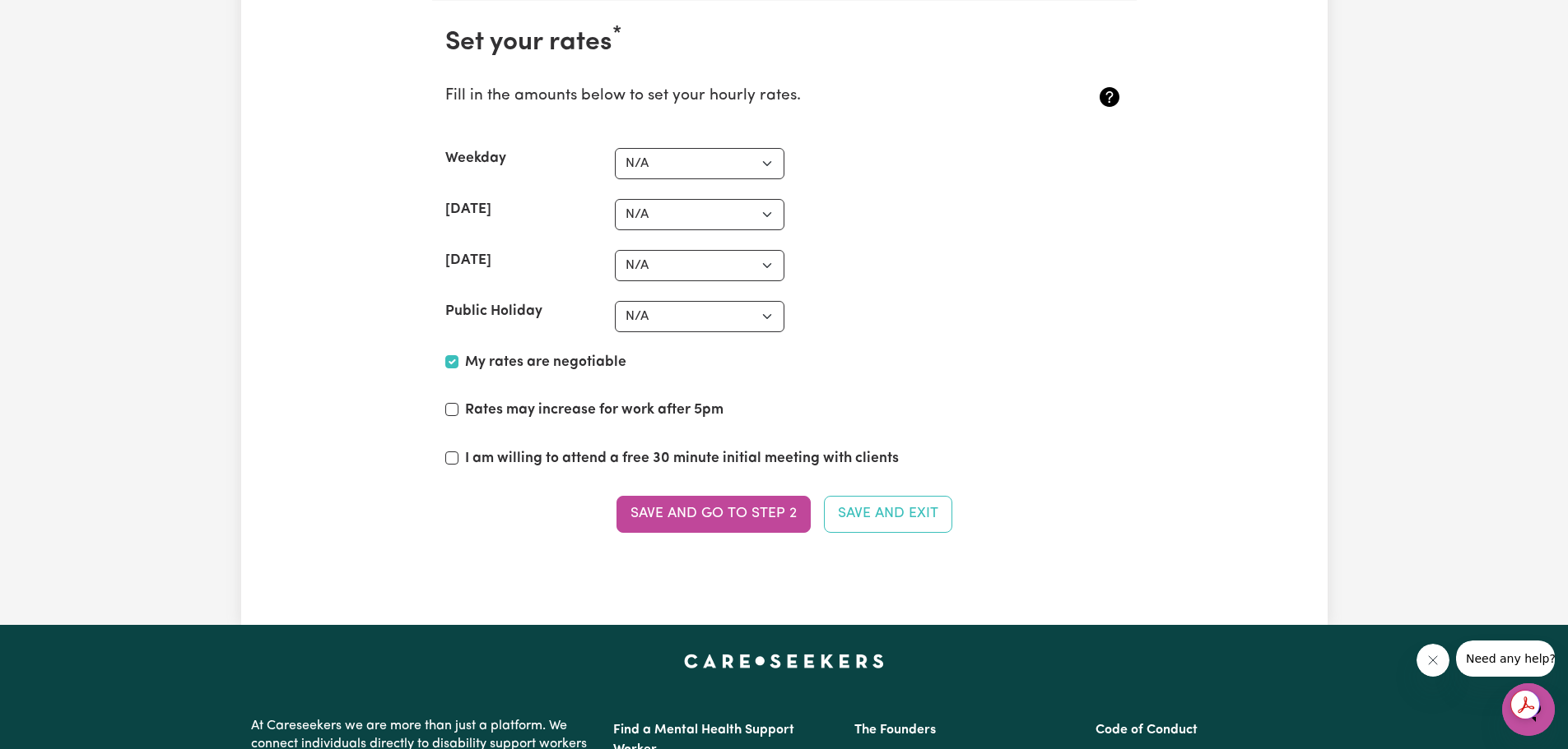
click at [458, 409] on input "Rates may increase for work after 5pm" at bounding box center [452, 409] width 13 height 13
checkbox input "true"
click at [587, 461] on label "I am willing to attend a free 30 minute initial meeting with clients" at bounding box center [682, 459] width 434 height 22
click at [458, 461] on input "I am willing to attend a free 30 minute initial meeting with clients" at bounding box center [452, 458] width 13 height 13
checkbox input "true"
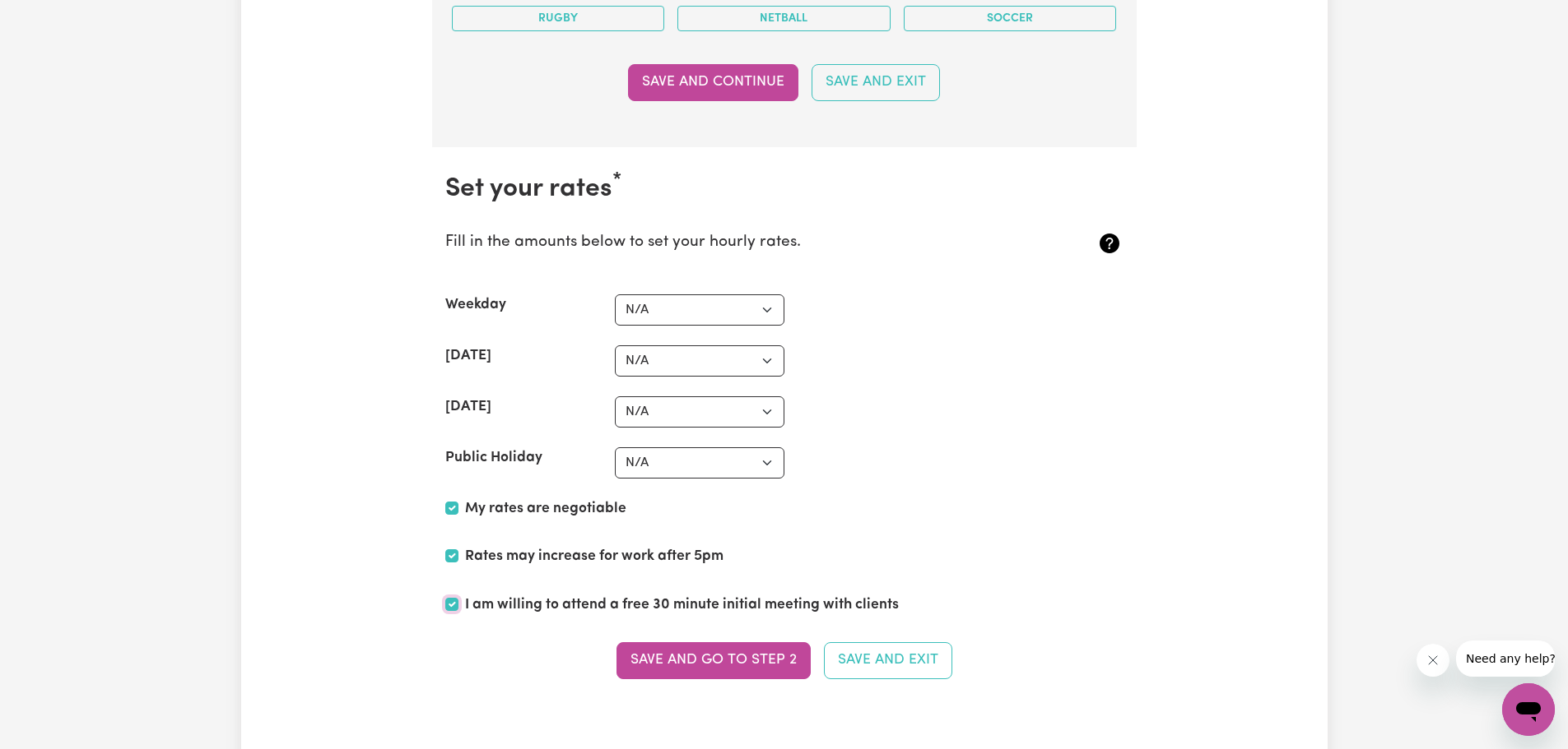
scroll to position [3563, 0]
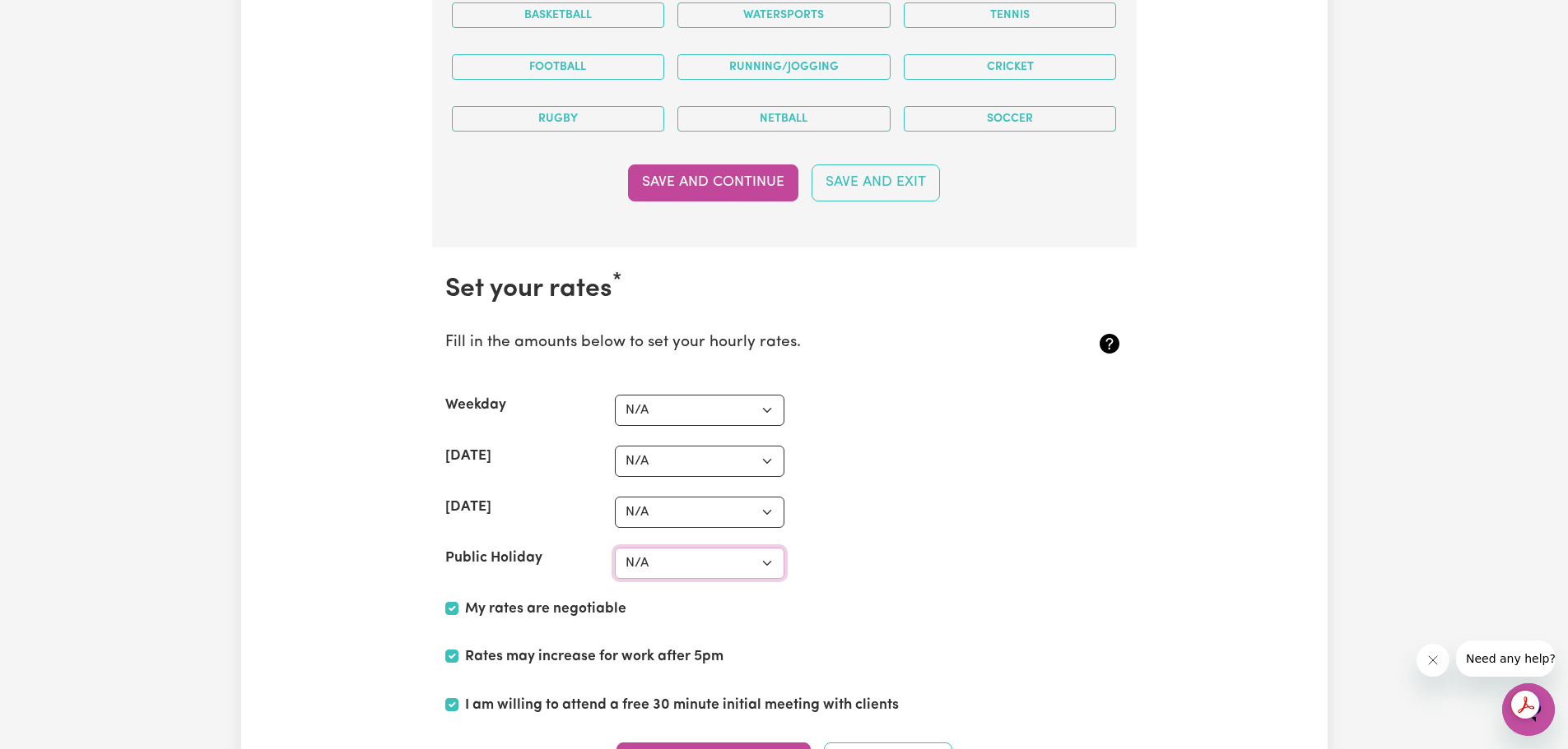
click at [727, 570] on select "N/A $37 $38 $39 $40 $41 $42 $43 $44 $45 $46 $47 $48 $49 $50 $51 $52 $53 $54 $55…" at bounding box center [699, 563] width 169 height 31
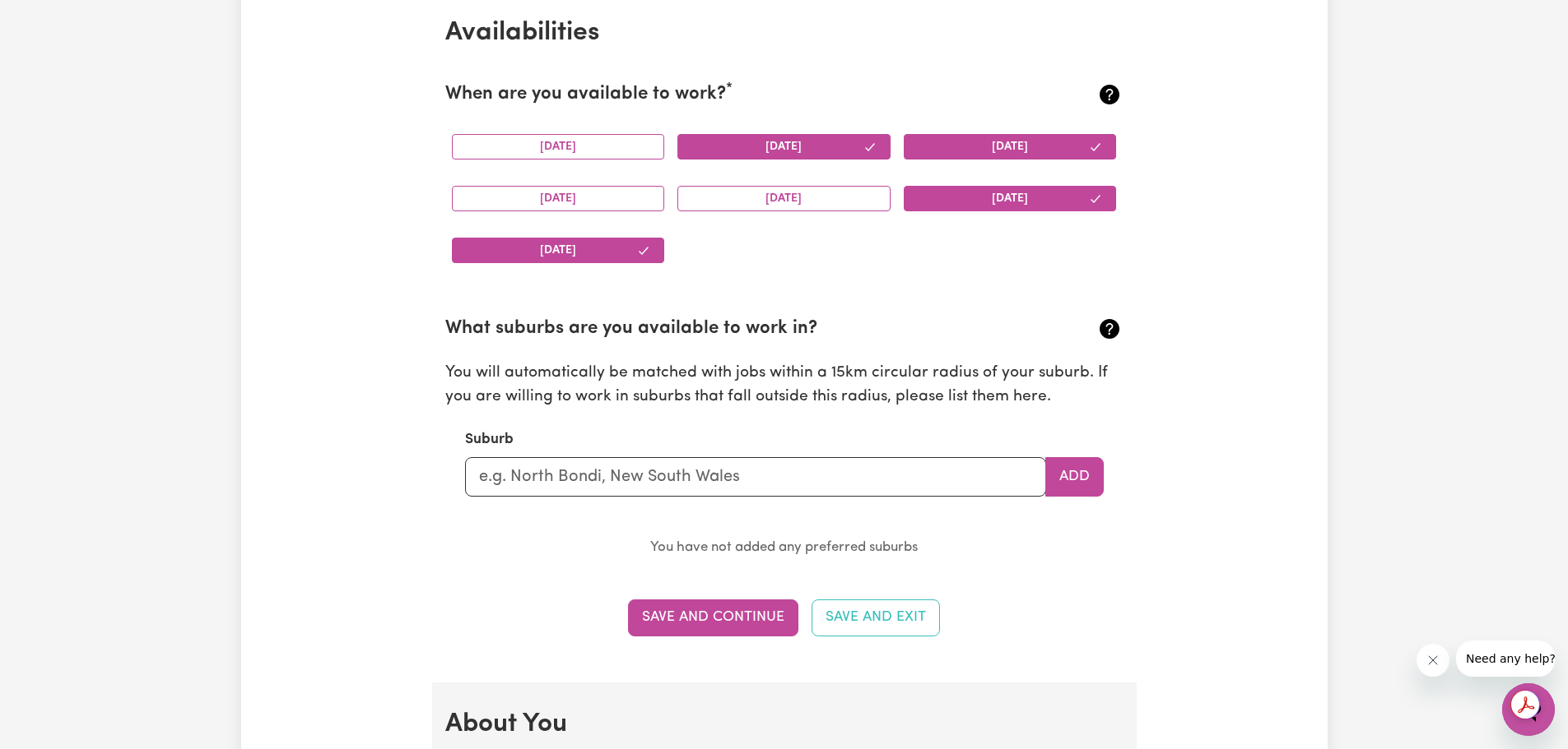
scroll to position [1892, 0]
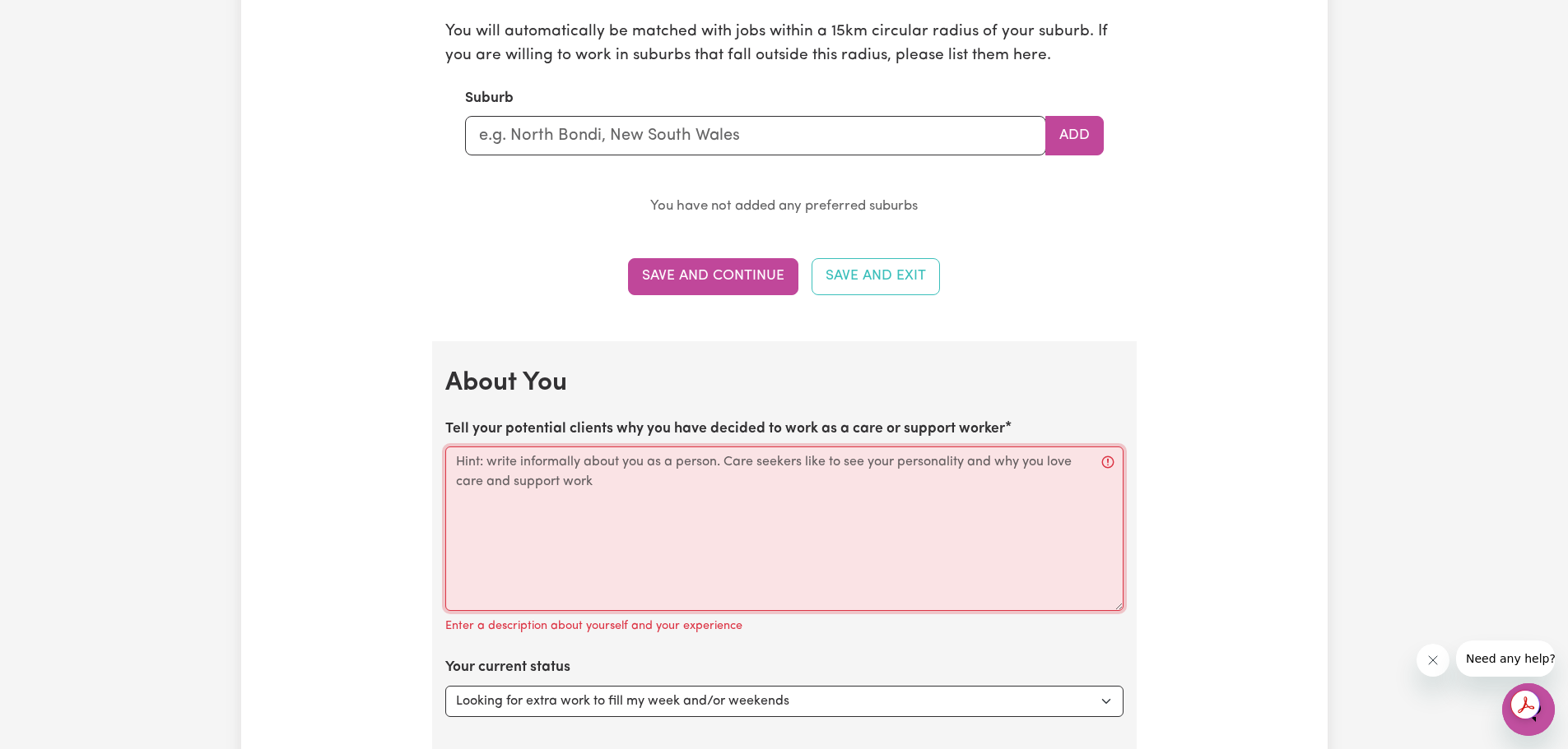
click at [691, 512] on textarea "Tell your potential clients why you have decided to work as a care or support w…" at bounding box center [784, 529] width 678 height 165
click at [625, 470] on textarea "Tell your potential clients why you have decided to work as a care or support w…" at bounding box center [784, 529] width 678 height 165
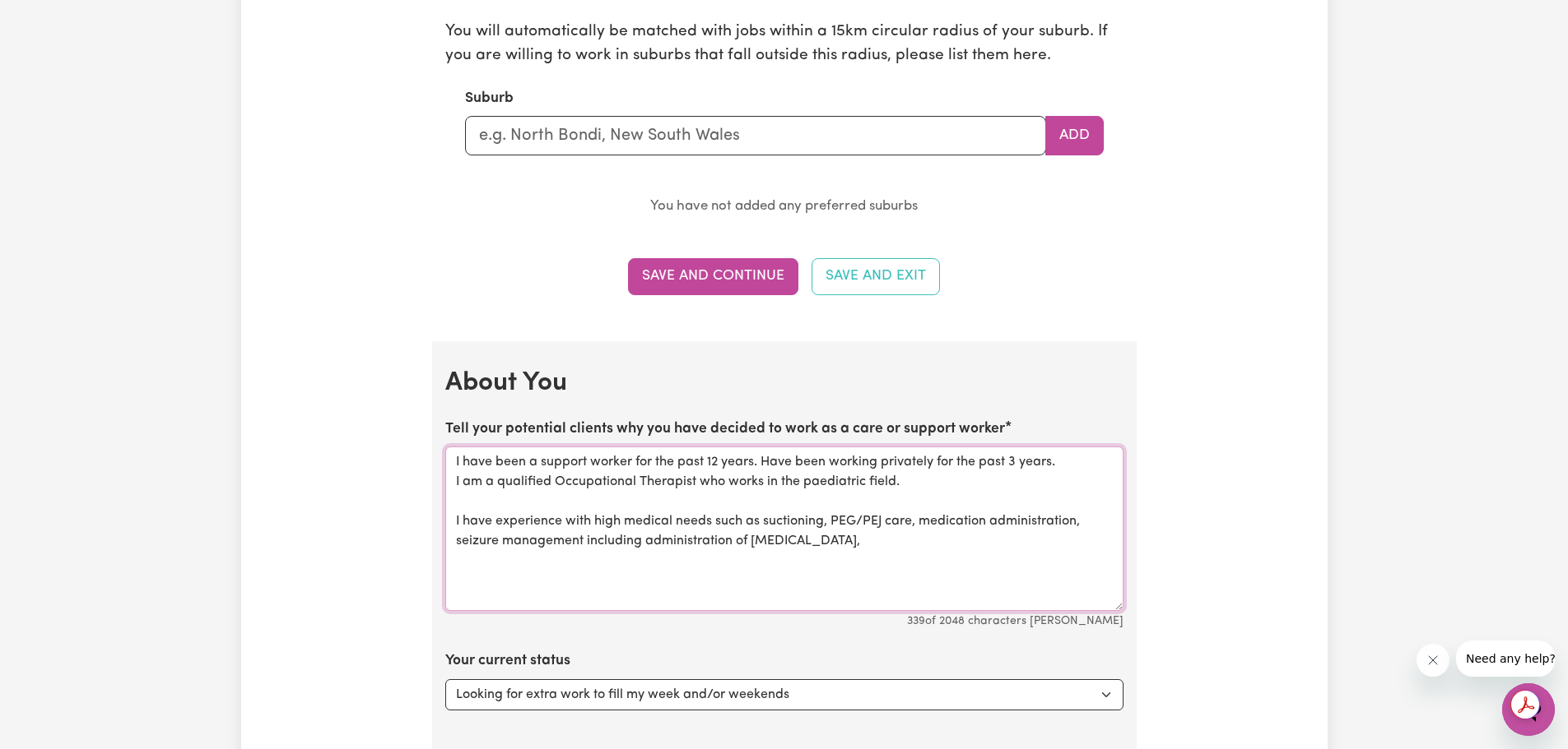
click at [1069, 466] on textarea "I have been a support worker for the past 12 years. Have been working privately…" at bounding box center [784, 529] width 678 height 165
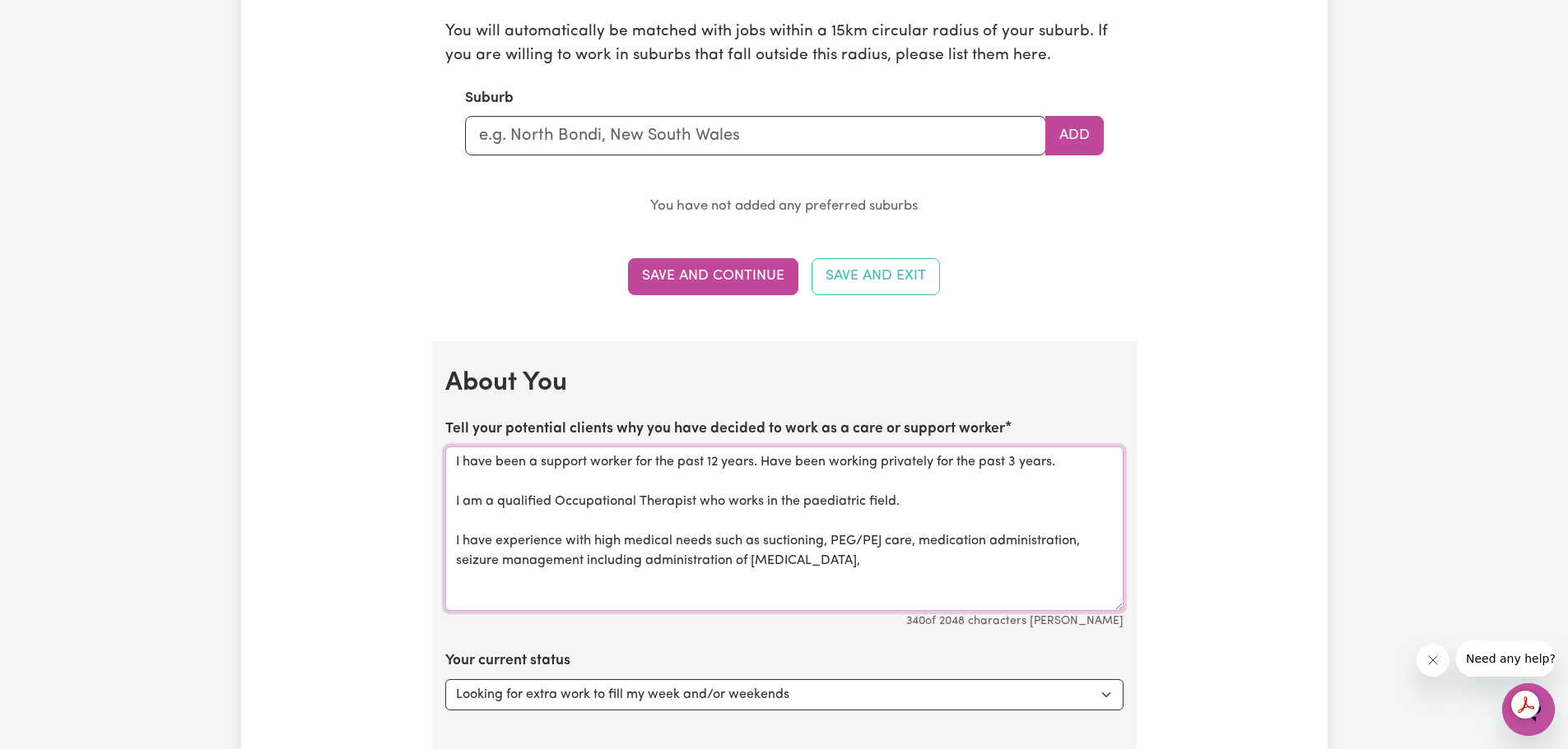
click at [914, 507] on textarea "I have been a support worker for the past 12 years. Have been working privately…" at bounding box center [784, 529] width 678 height 165
click at [1085, 478] on textarea "I have been a support worker for the past 12 years. Have been working privately…" at bounding box center [784, 529] width 678 height 165
click at [1080, 469] on textarea "I have been a support worker for the past 12 years. Have been working privately…" at bounding box center [784, 529] width 678 height 165
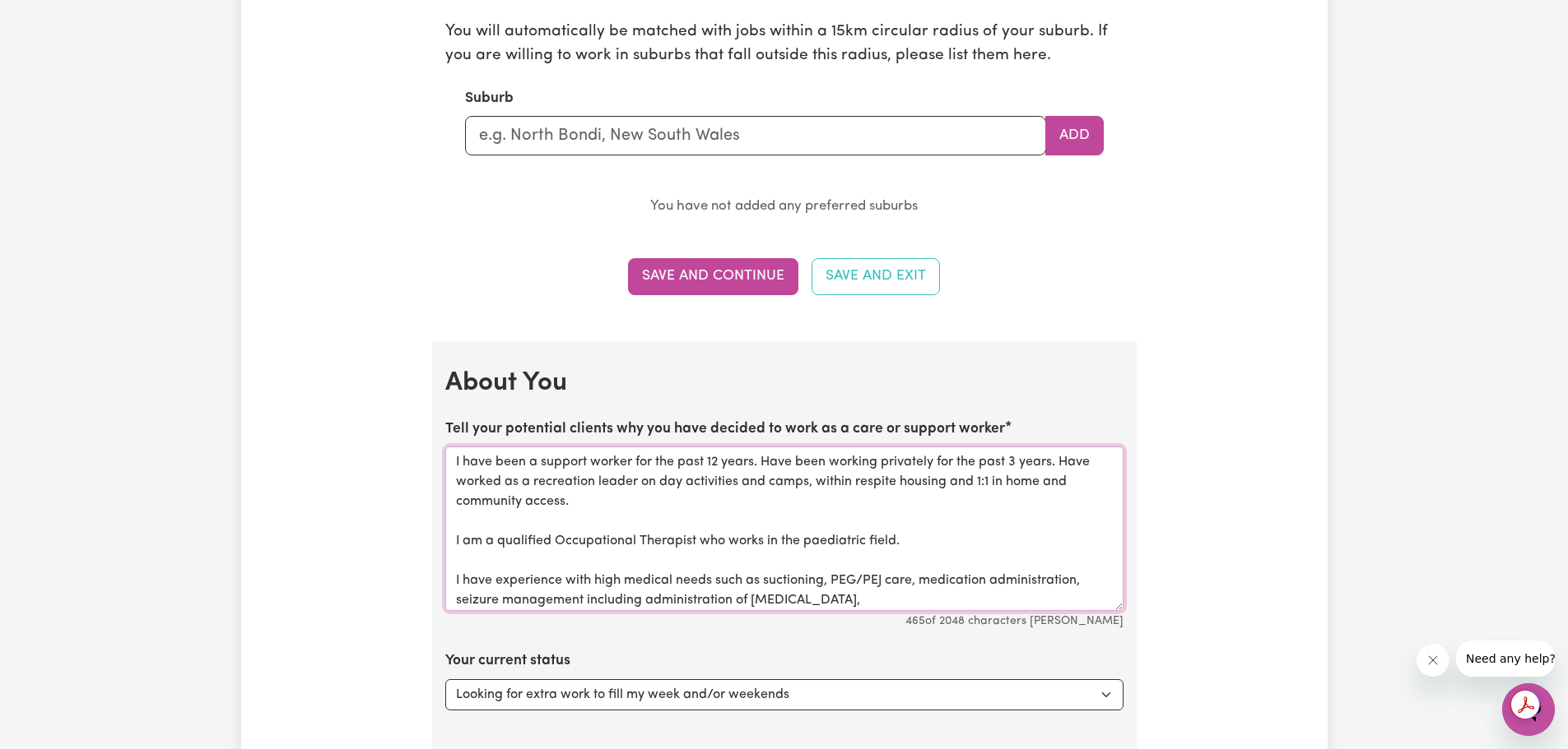
click at [980, 544] on textarea "I have been a support worker for the past 12 years. Have been working privately…" at bounding box center [784, 529] width 678 height 165
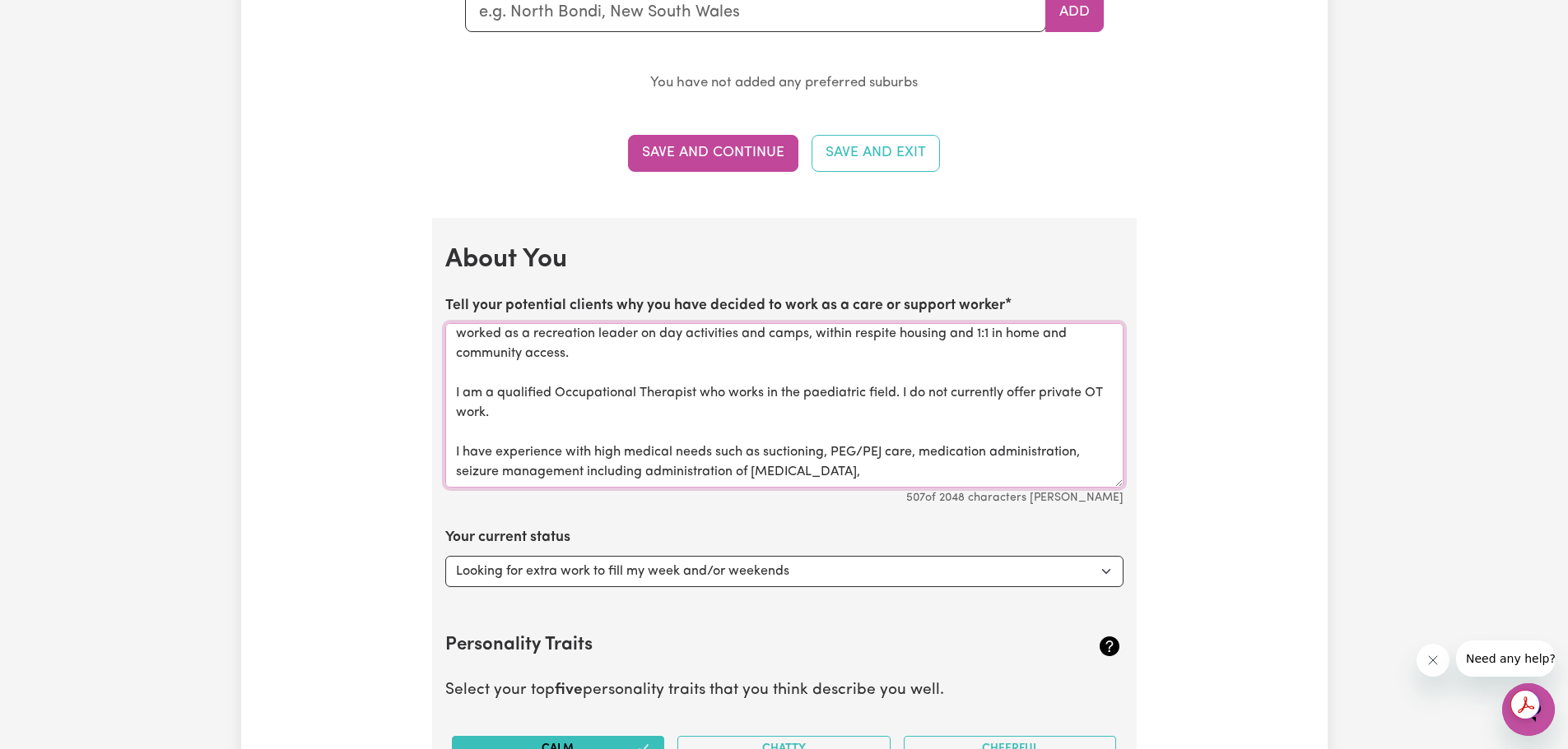
scroll to position [1974, 0]
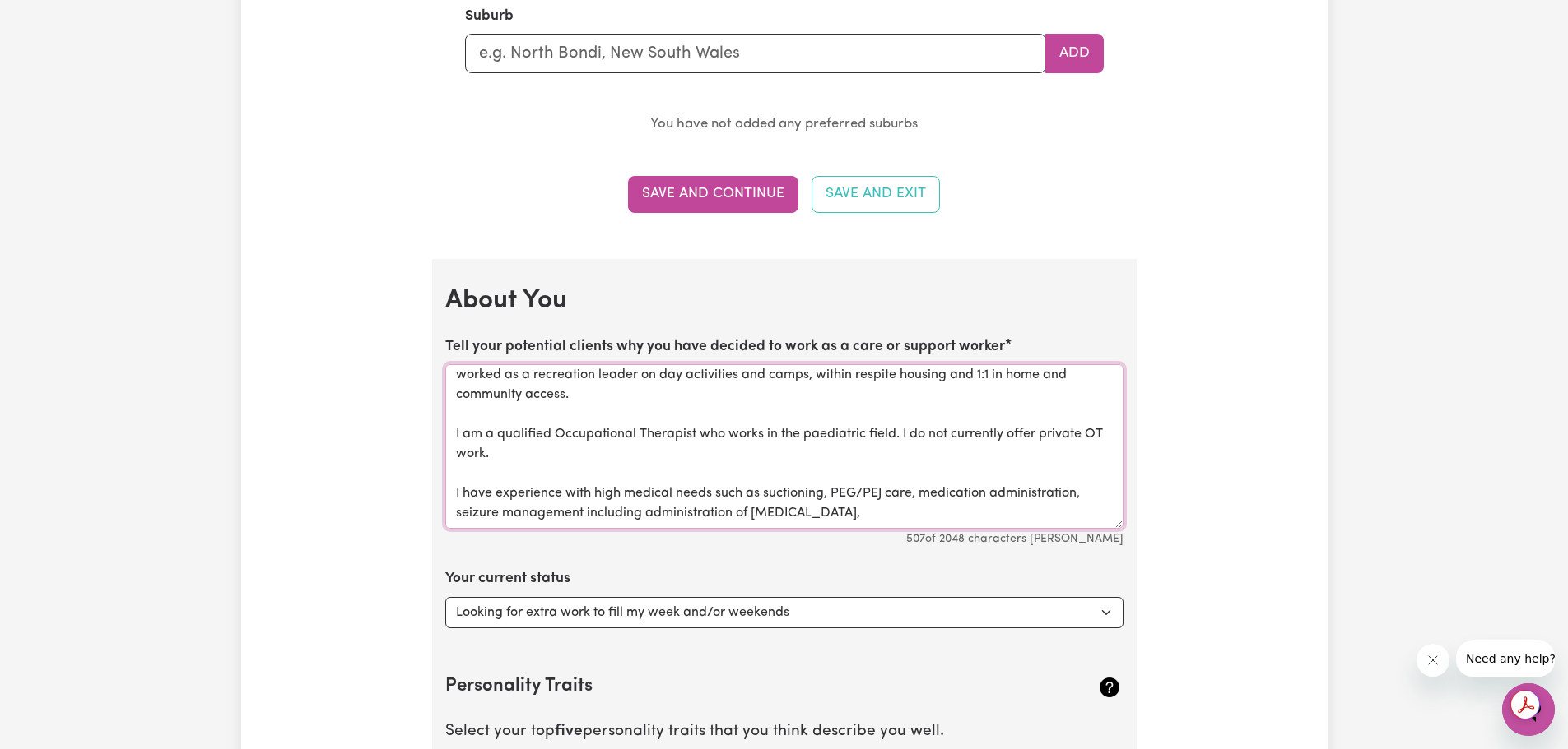
click at [1085, 497] on textarea "I have been a support worker for the past 12 years. Have been working privately…" at bounding box center [784, 447] width 678 height 165
click at [951, 508] on textarea "I have been a support worker for the past 12 years. Have been working privately…" at bounding box center [784, 447] width 678 height 165
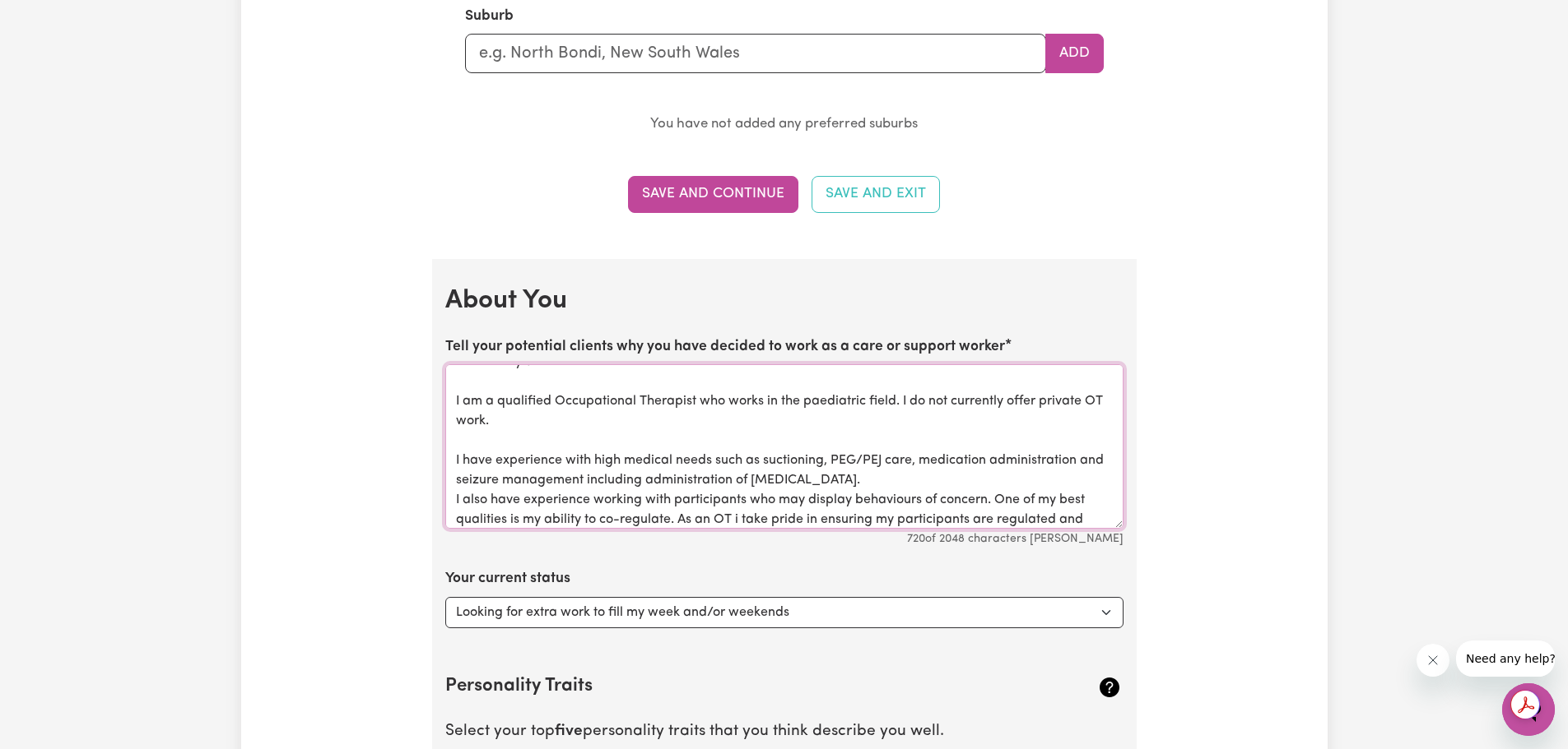
scroll to position [65, 0]
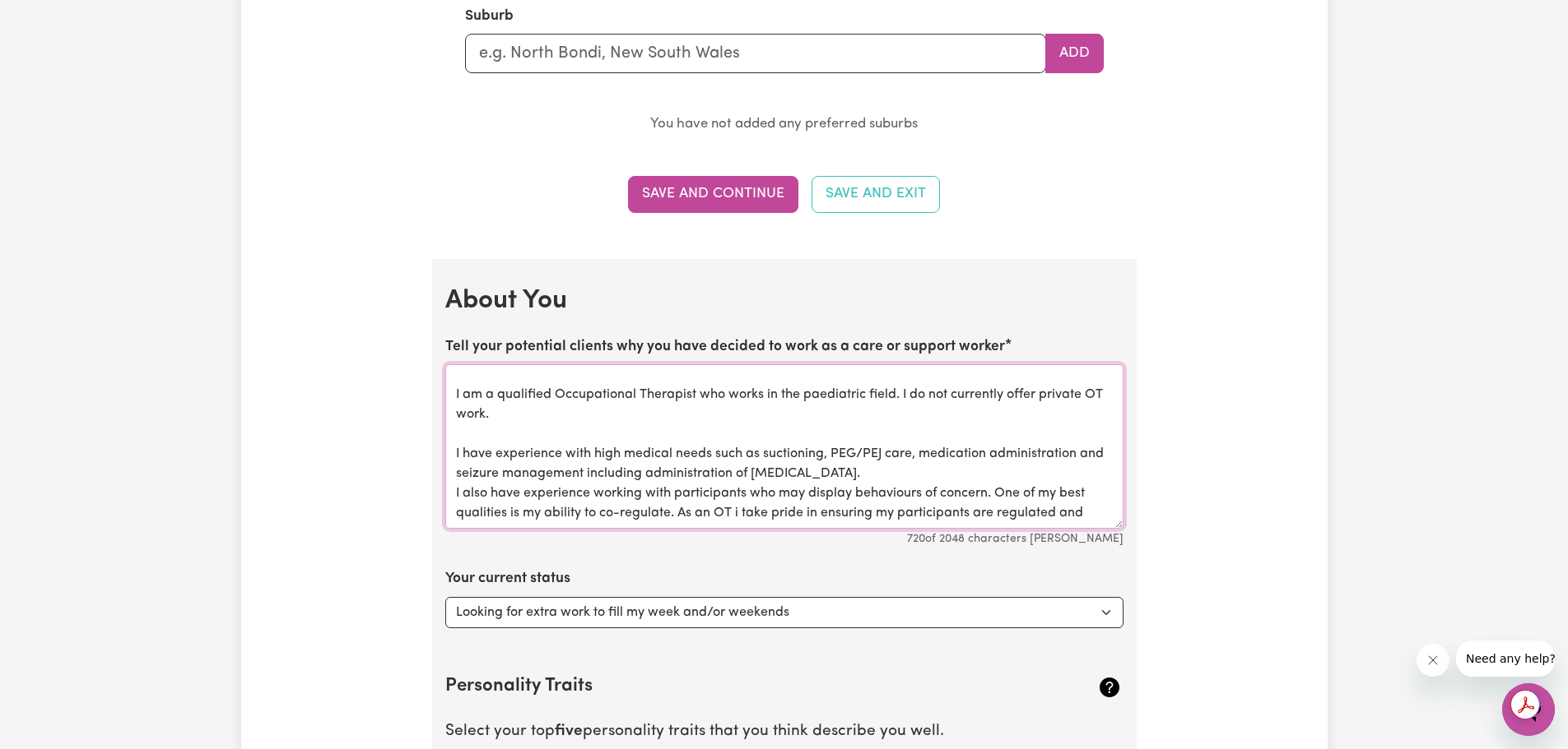
drag, startPoint x: 1084, startPoint y: 522, endPoint x: 678, endPoint y: 526, distance: 406.0
click at [678, 526] on textarea "I have been a support worker for the past 12 years. Have been working privately…" at bounding box center [784, 447] width 678 height 165
click at [606, 407] on textarea "I have been a support worker for the past 12 years. Have been working privately…" at bounding box center [784, 447] width 678 height 165
drag, startPoint x: 888, startPoint y: 417, endPoint x: 523, endPoint y: 419, distance: 365.0
click at [523, 419] on textarea "I have been a support worker for the past 12 years. Have been working privately…" at bounding box center [784, 447] width 678 height 165
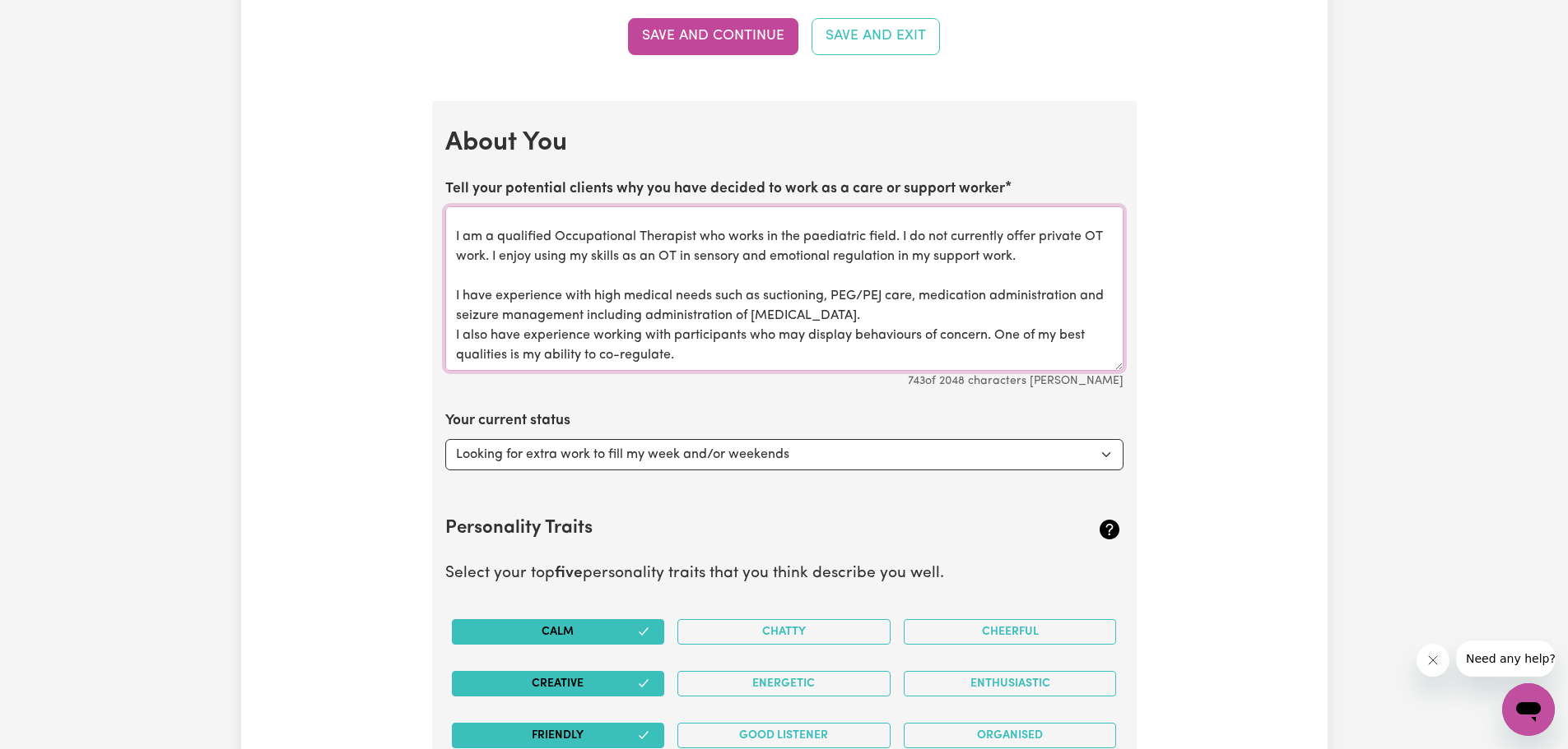
scroll to position [2139, 0]
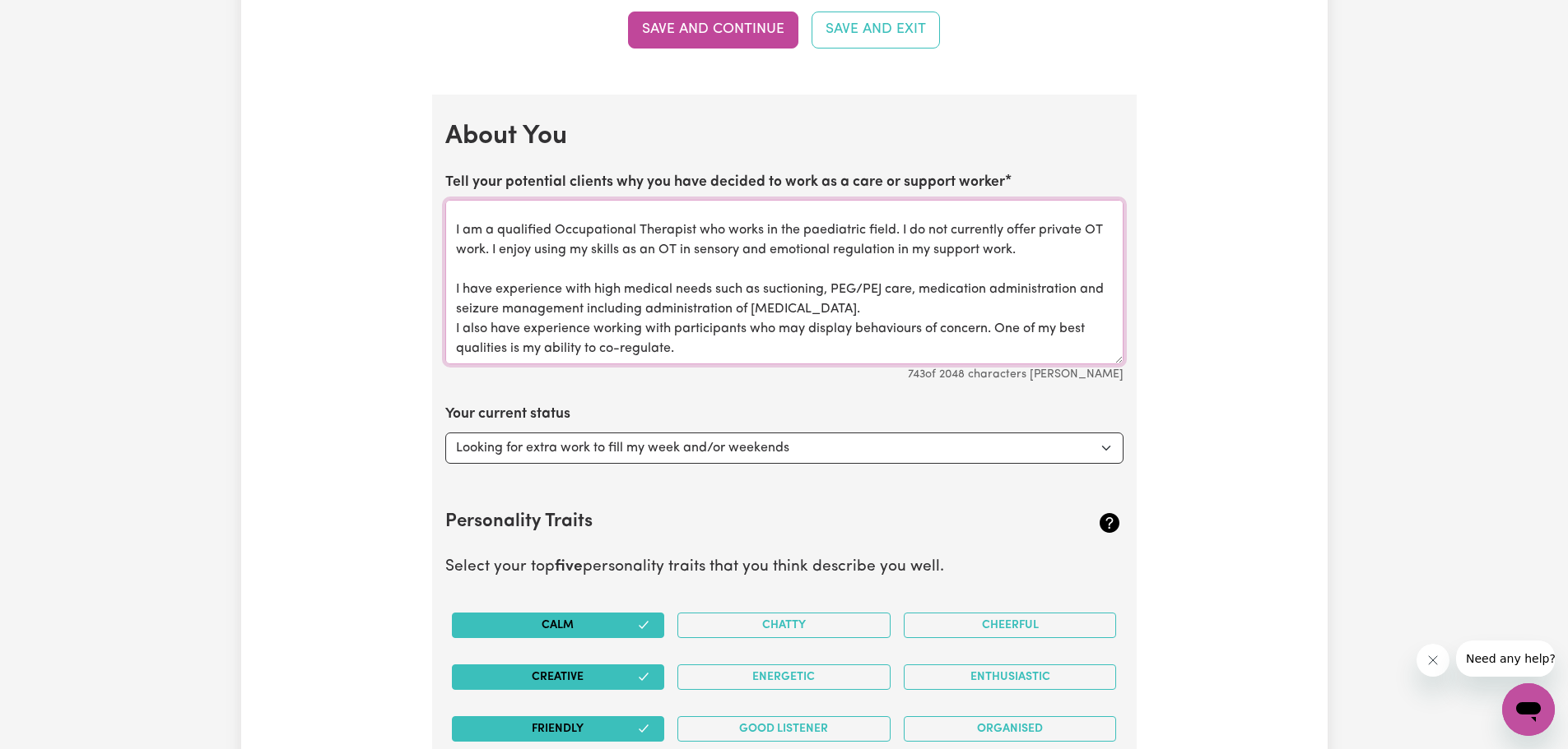
click at [738, 357] on textarea "I have been a support worker for the past 12 years. Have been working privately…" at bounding box center [784, 282] width 678 height 165
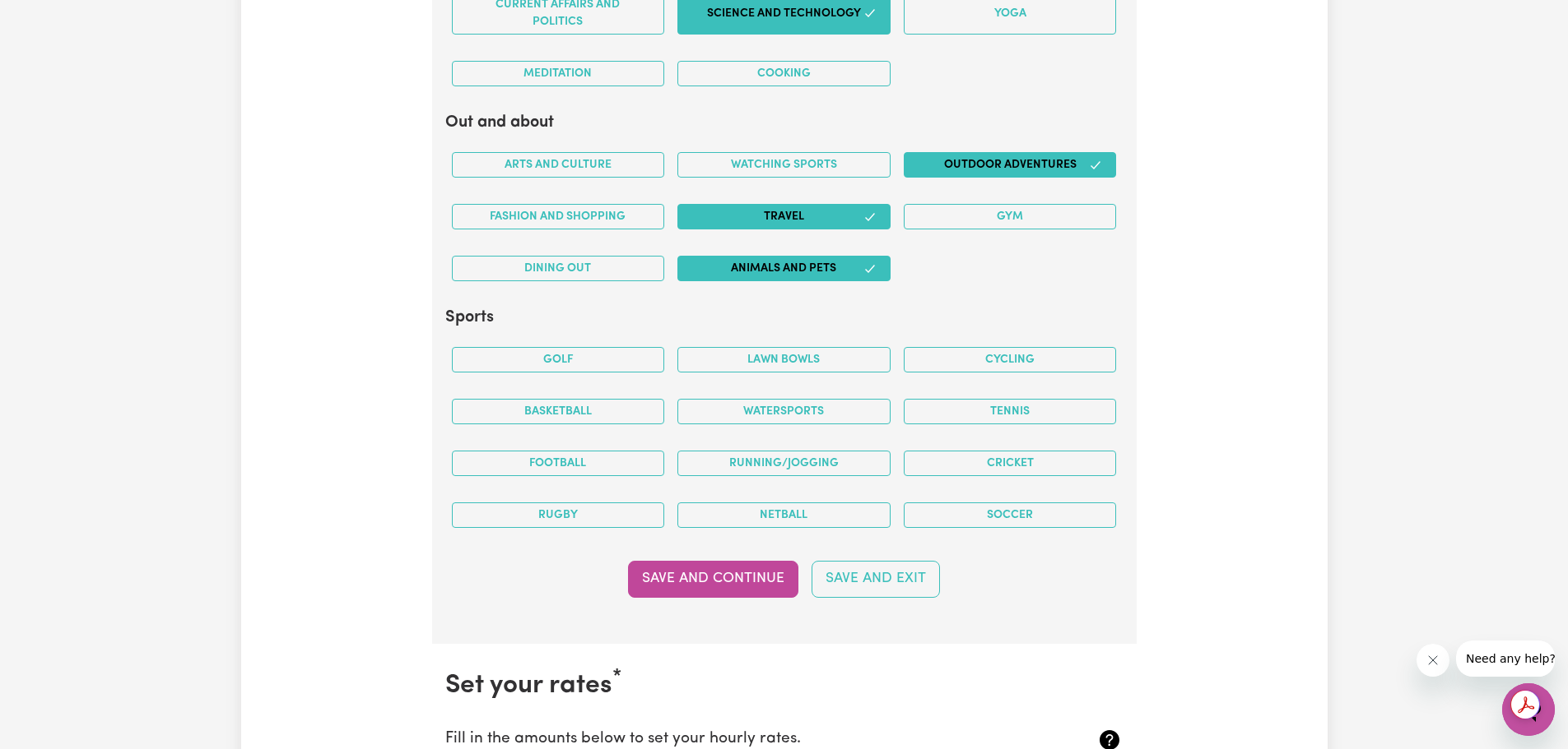
scroll to position [3455, 0]
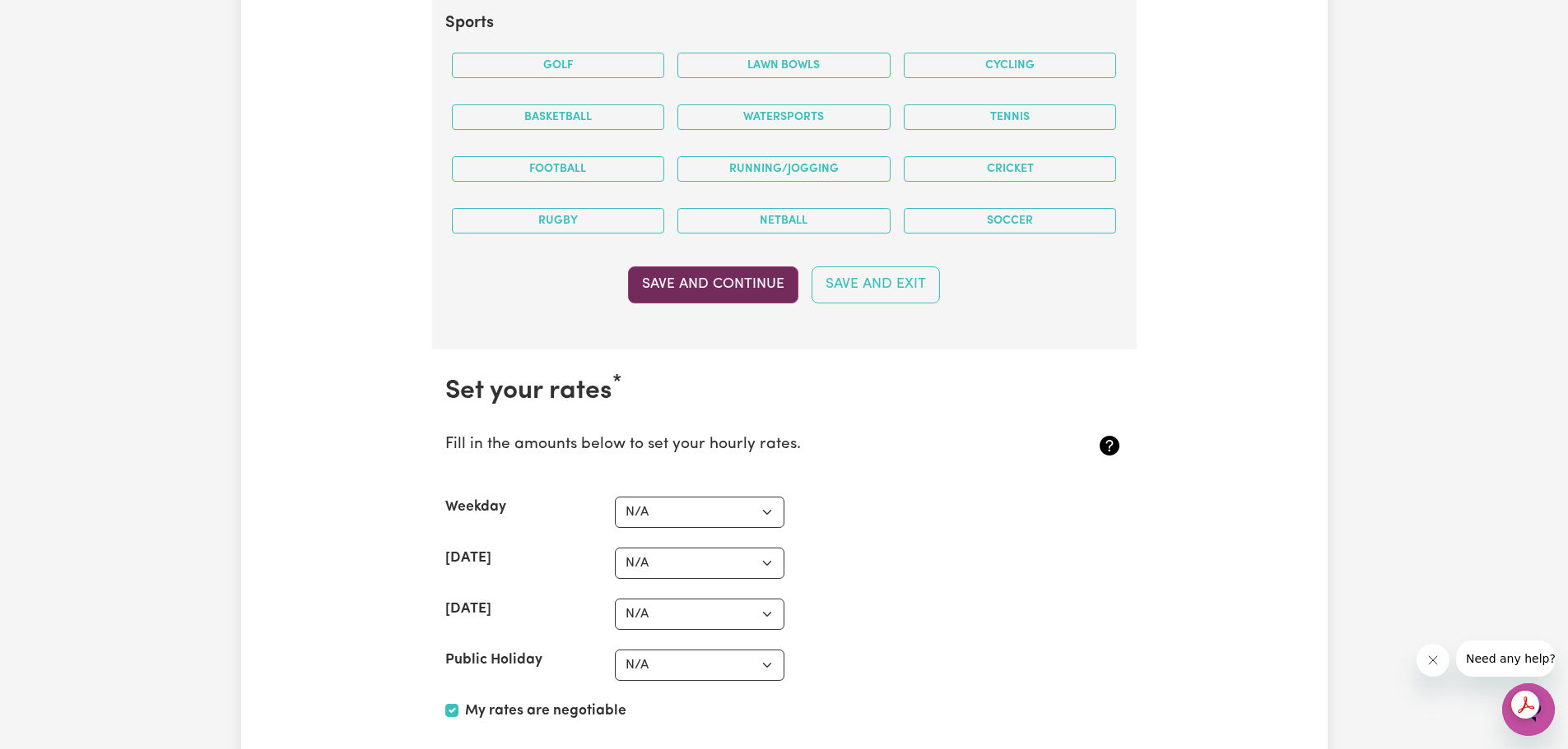
type textarea "I have been a support worker for the past 12 years. Have been working privately…"
click at [705, 300] on button "Save and Continue" at bounding box center [713, 284] width 170 height 36
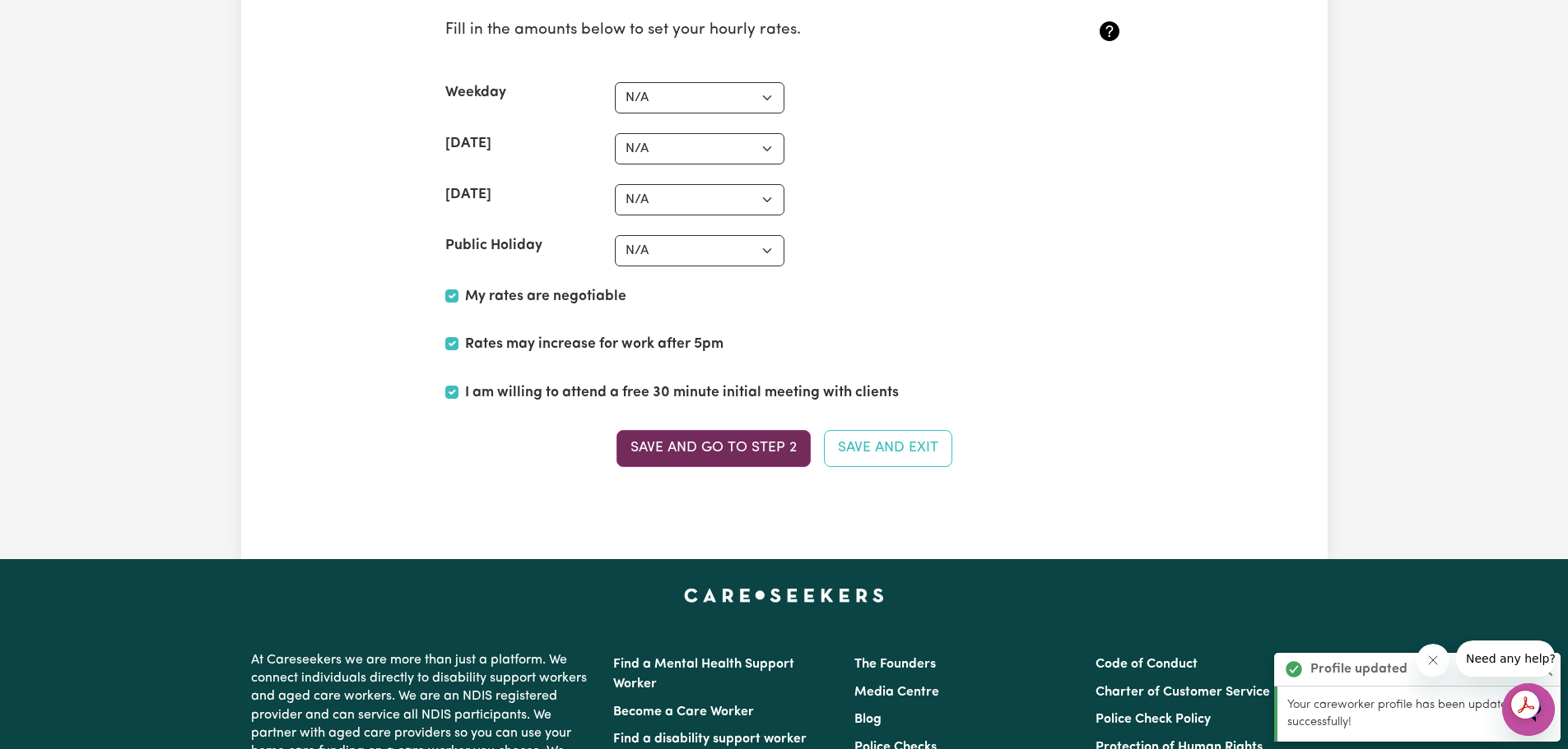
click at [732, 453] on button "Save and go to Step 2" at bounding box center [714, 448] width 195 height 36
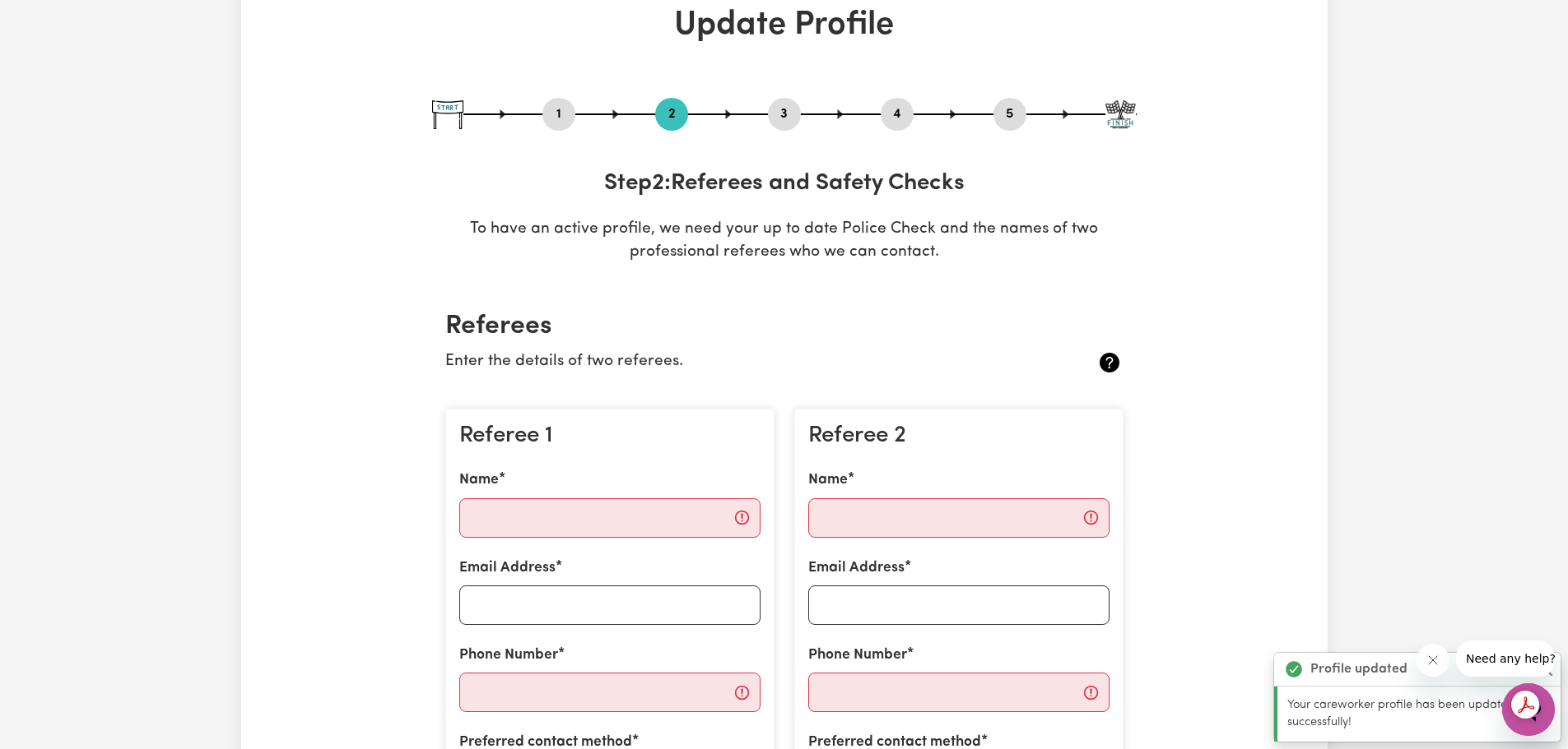
scroll to position [246, 0]
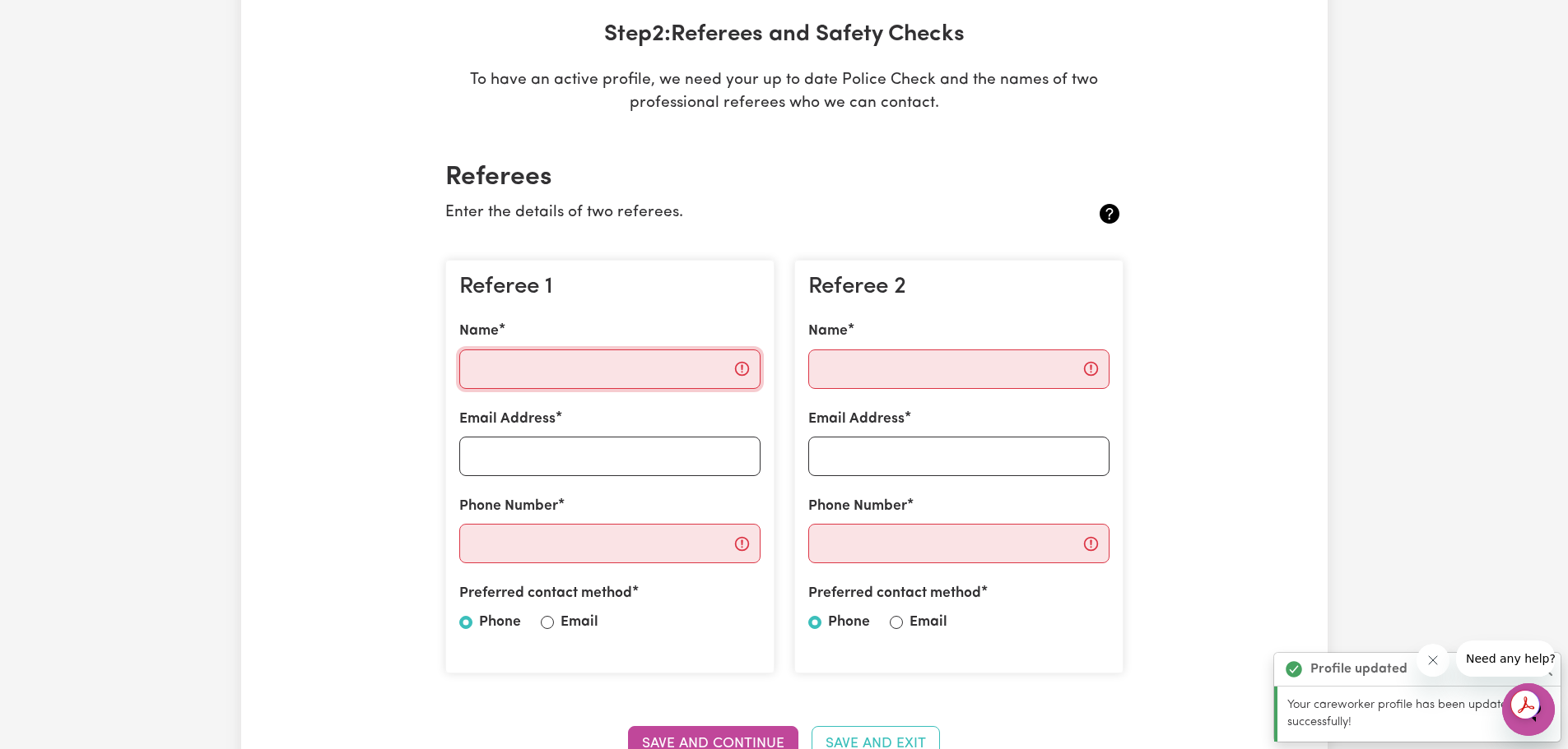
click at [598, 385] on input "Name" at bounding box center [610, 369] width 301 height 39
click at [591, 378] on input "Name" at bounding box center [610, 369] width 301 height 39
click at [771, 260] on div "Referee 1 Name Email Address Phone Number Preferred contact method Phone Email" at bounding box center [610, 467] width 329 height 415
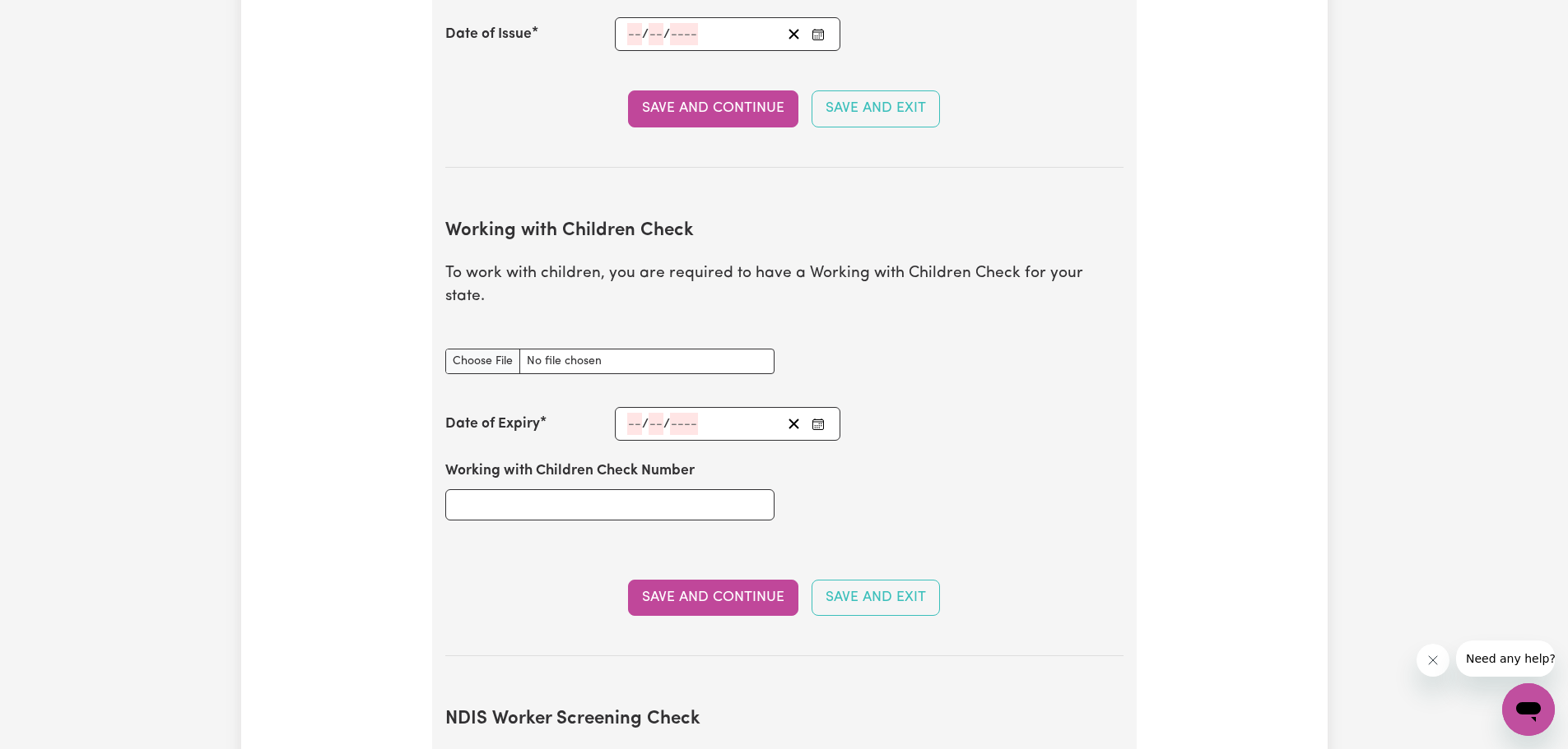
scroll to position [1645, 0]
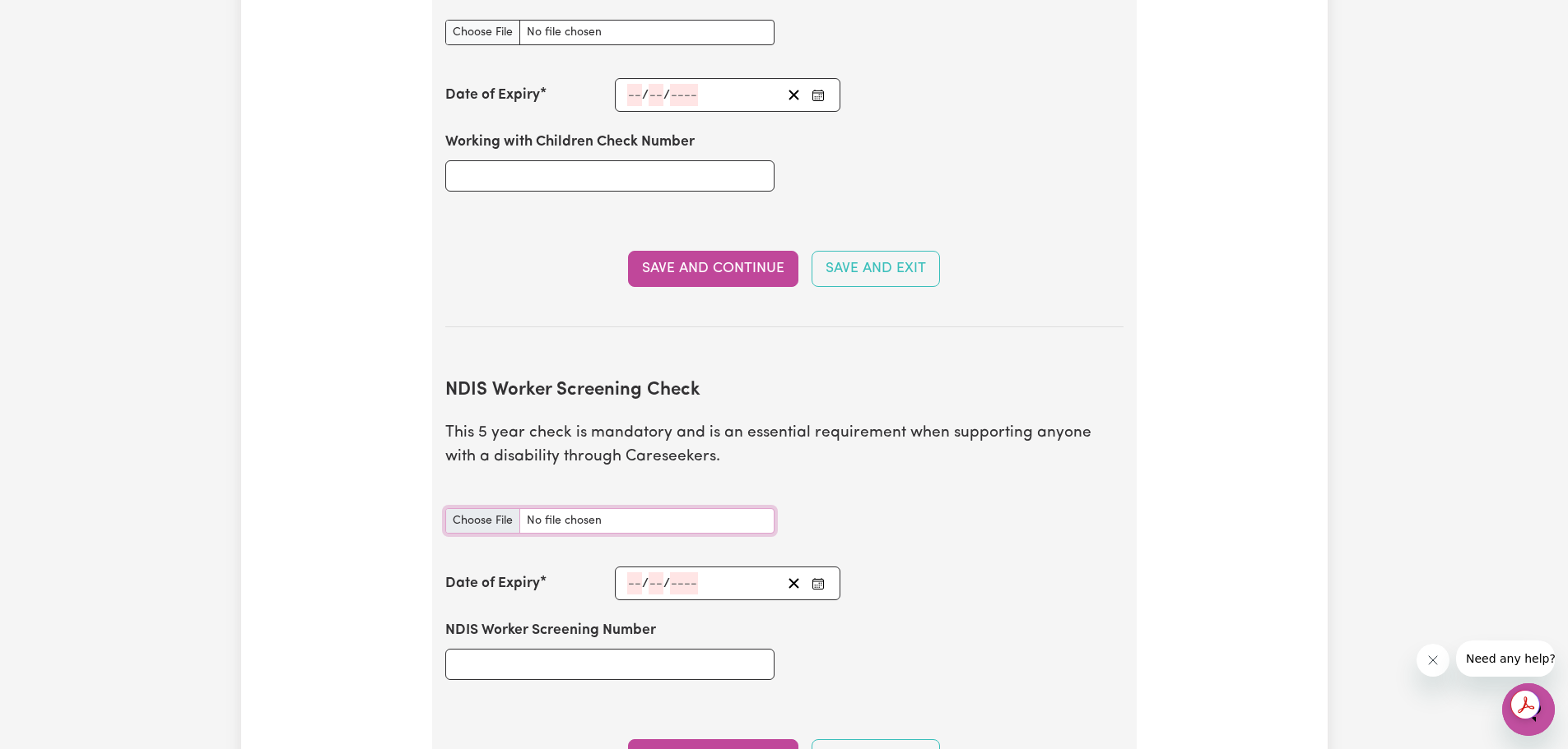
click at [483, 508] on input "NDIS Worker Screening Check document" at bounding box center [610, 521] width 329 height 25
type input "C:\fakepath\NDIS_Worker_Orientation_Completion_Certificate.pdf"
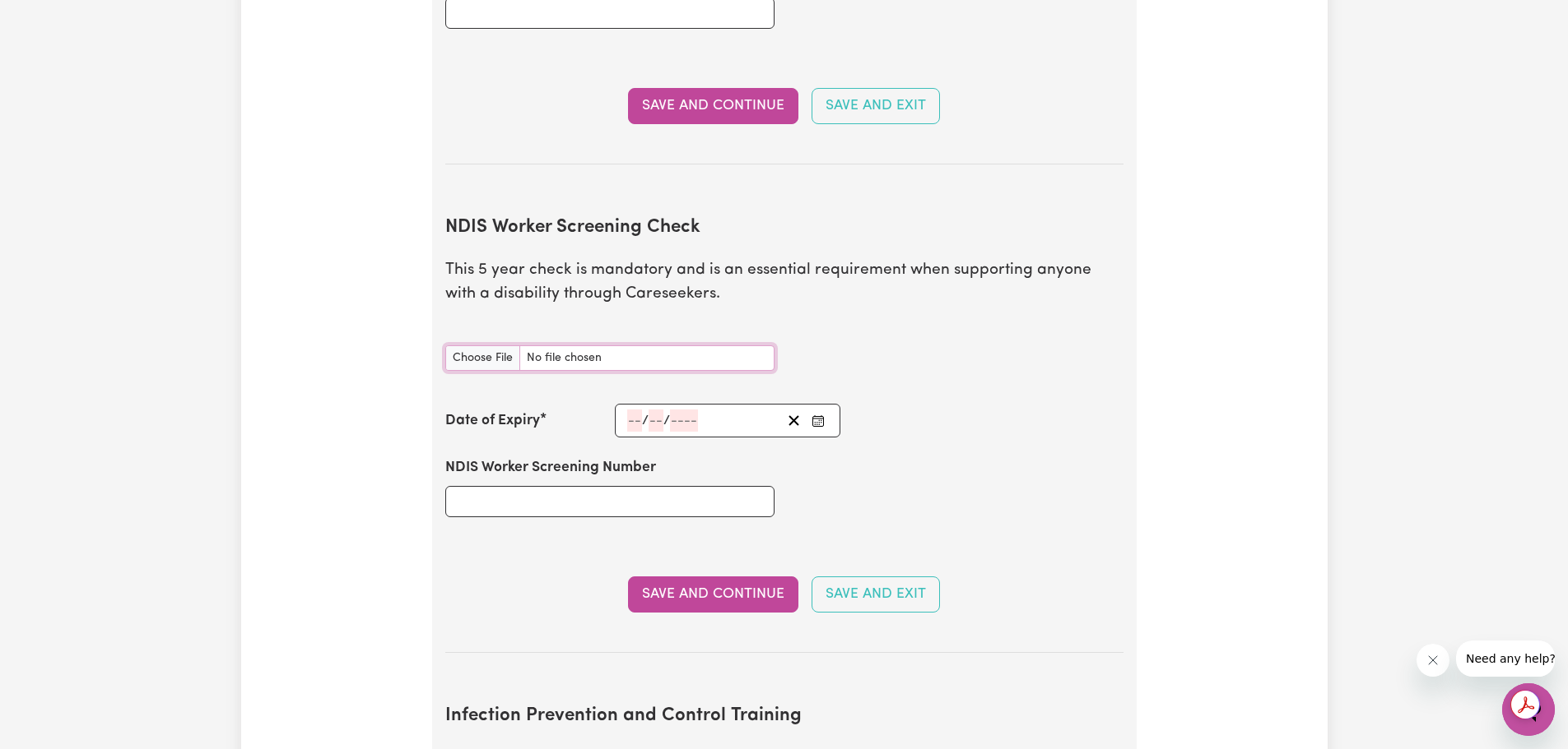
scroll to position [1810, 0]
click at [637, 408] on input "number" at bounding box center [635, 418] width 15 height 22
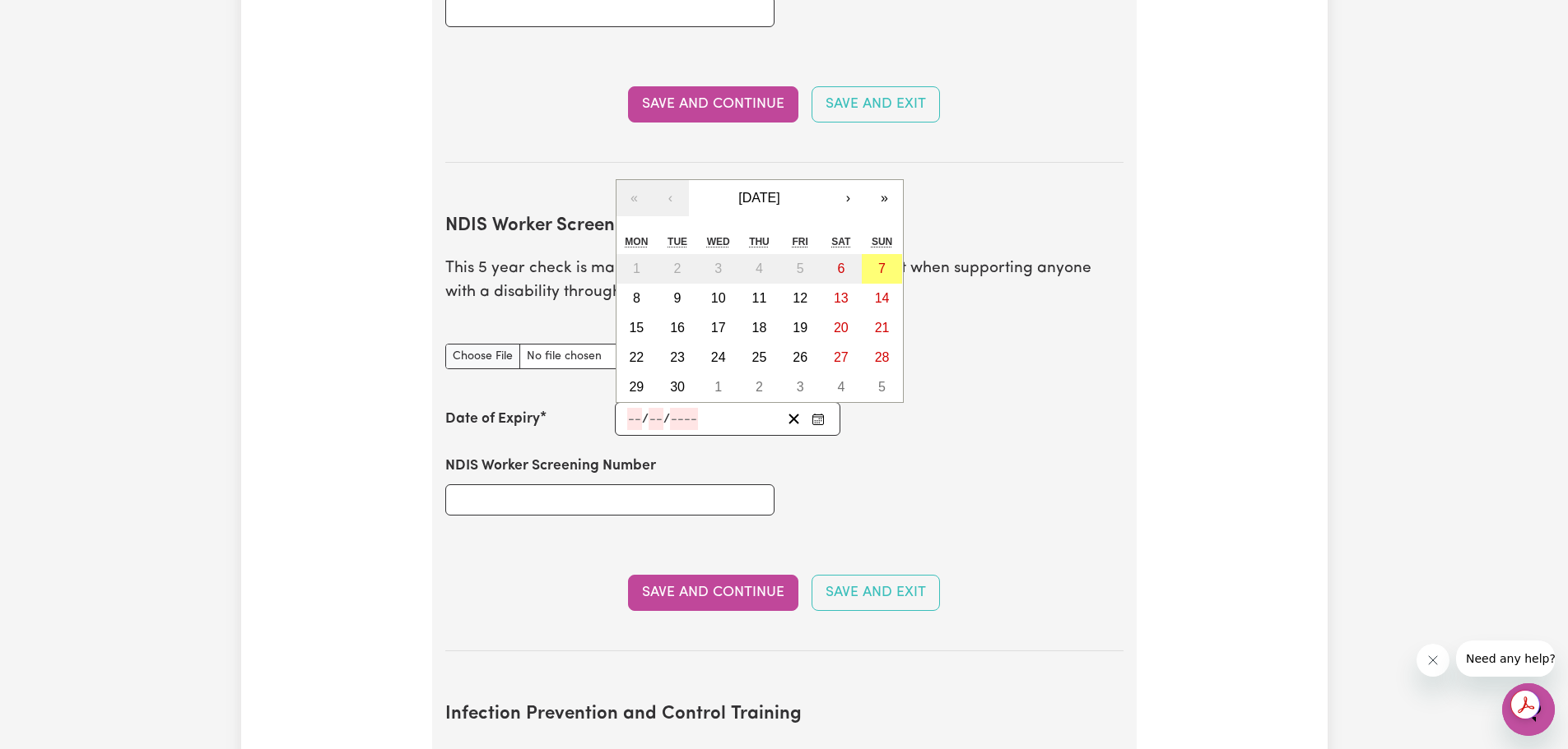
click at [996, 436] on div "NDIS Worker Screening Number" at bounding box center [784, 486] width 698 height 99
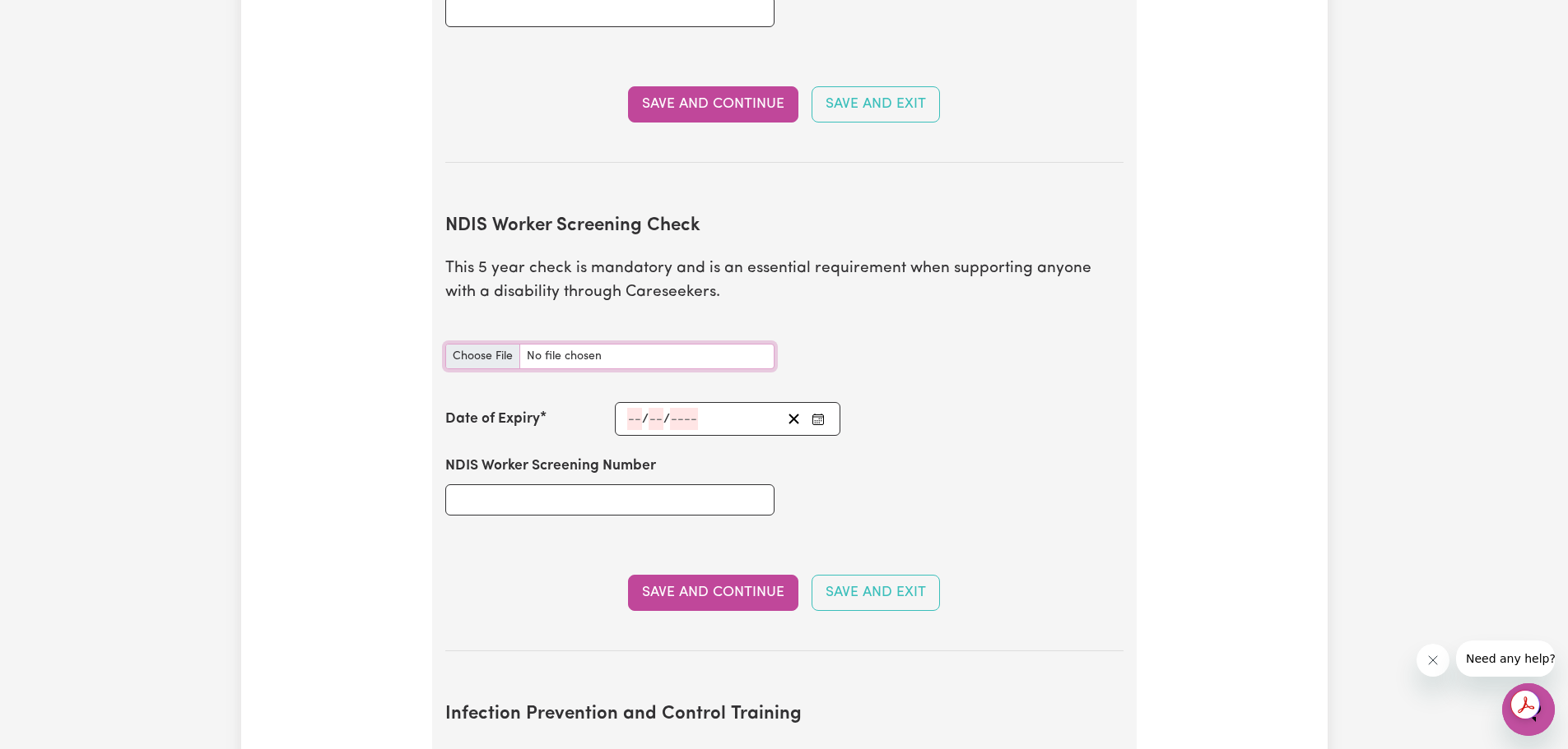
click at [751, 344] on input "NDIS Worker Screening Check document" at bounding box center [610, 357] width 329 height 25
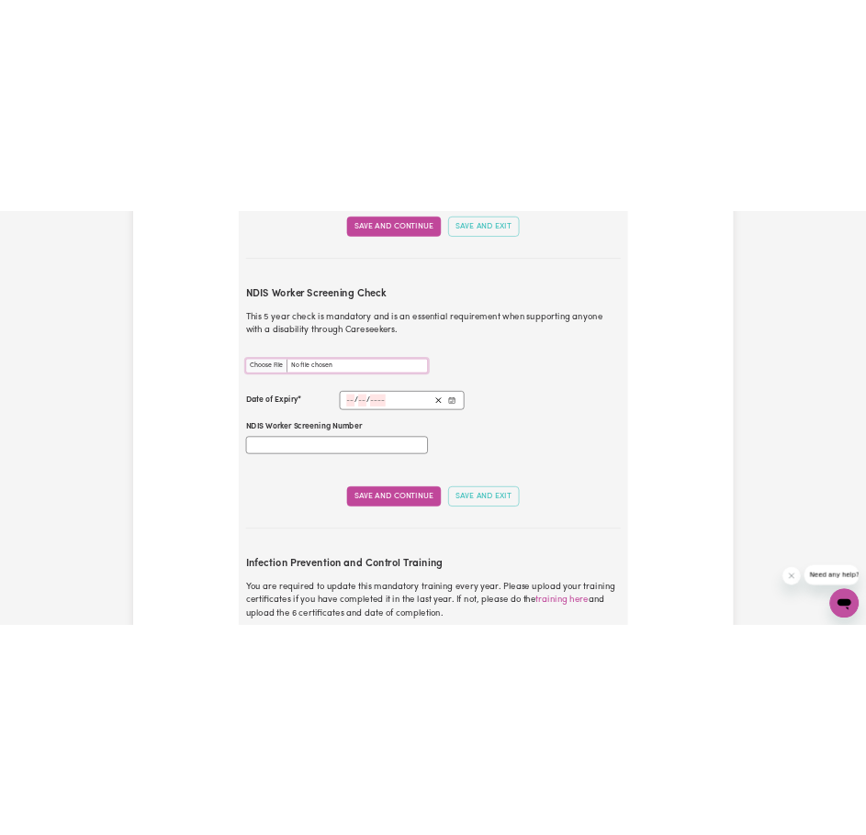
scroll to position [1928, 0]
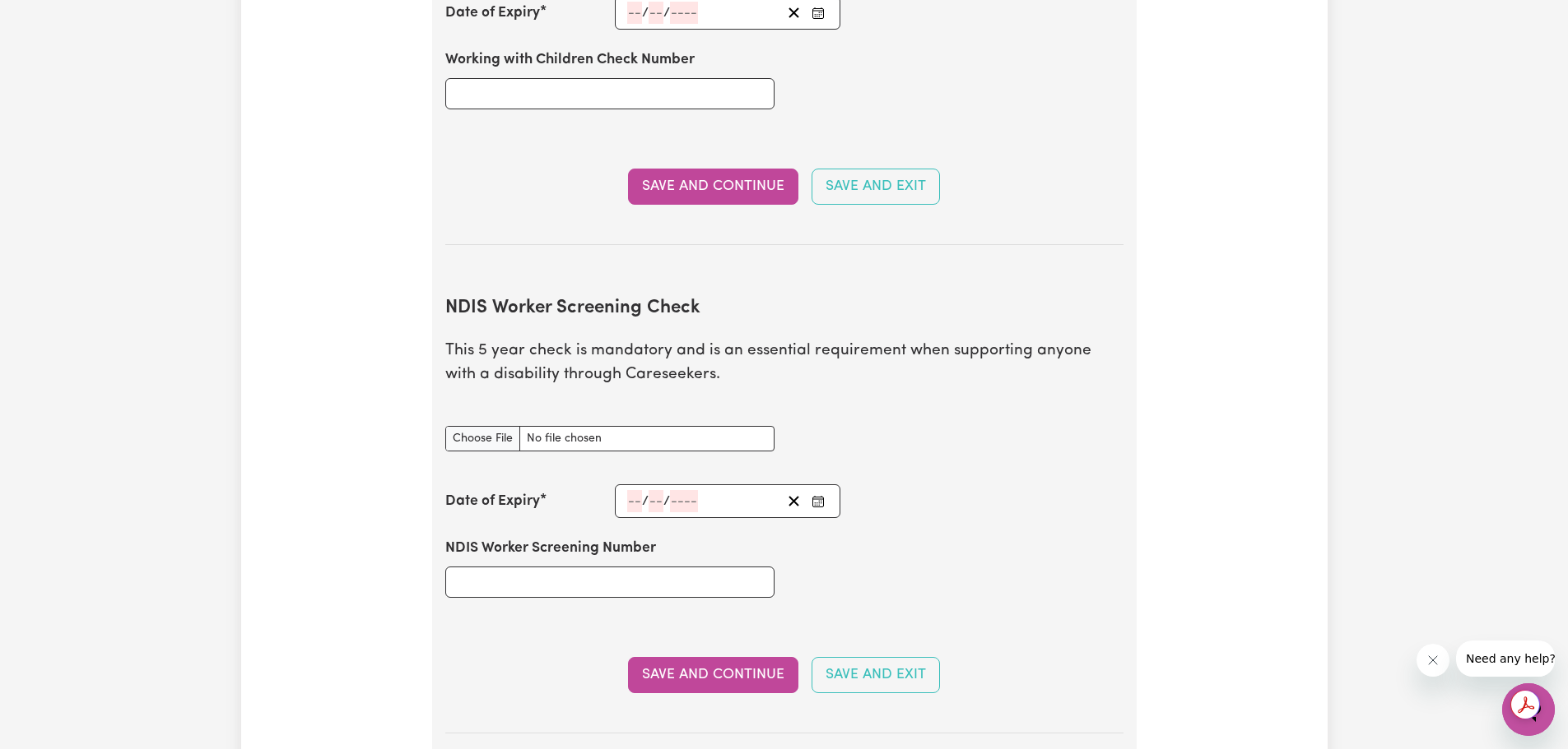
click at [579, 491] on div "Date of Expiry" at bounding box center [530, 502] width 169 height 22
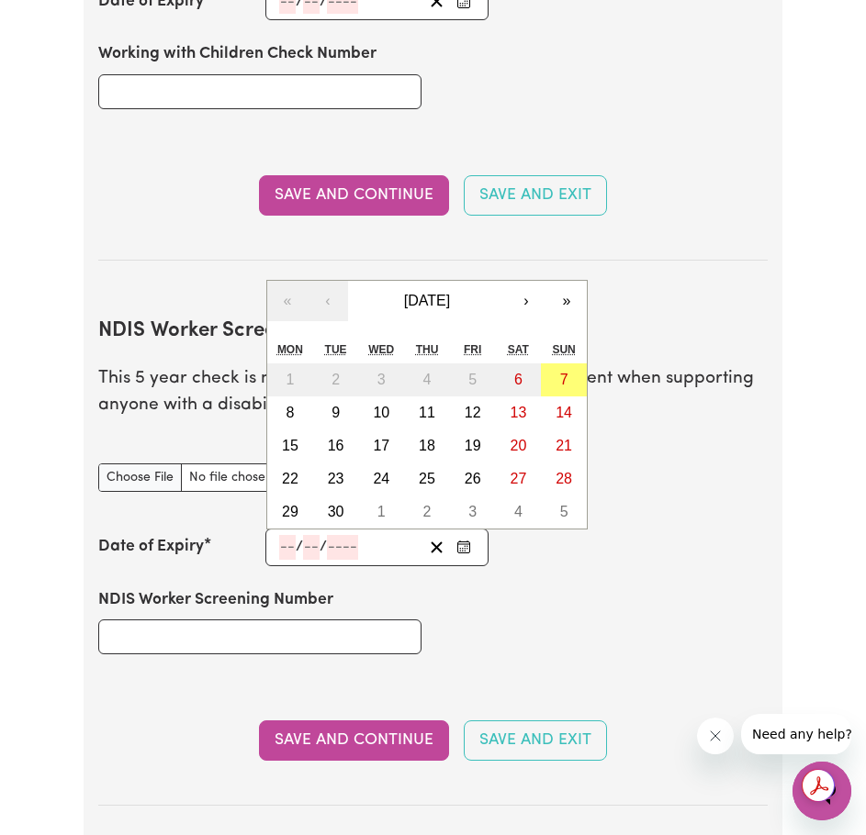
click at [358, 547] on input "number" at bounding box center [342, 547] width 31 height 25
click at [450, 301] on span "[DATE]" at bounding box center [427, 301] width 46 height 16
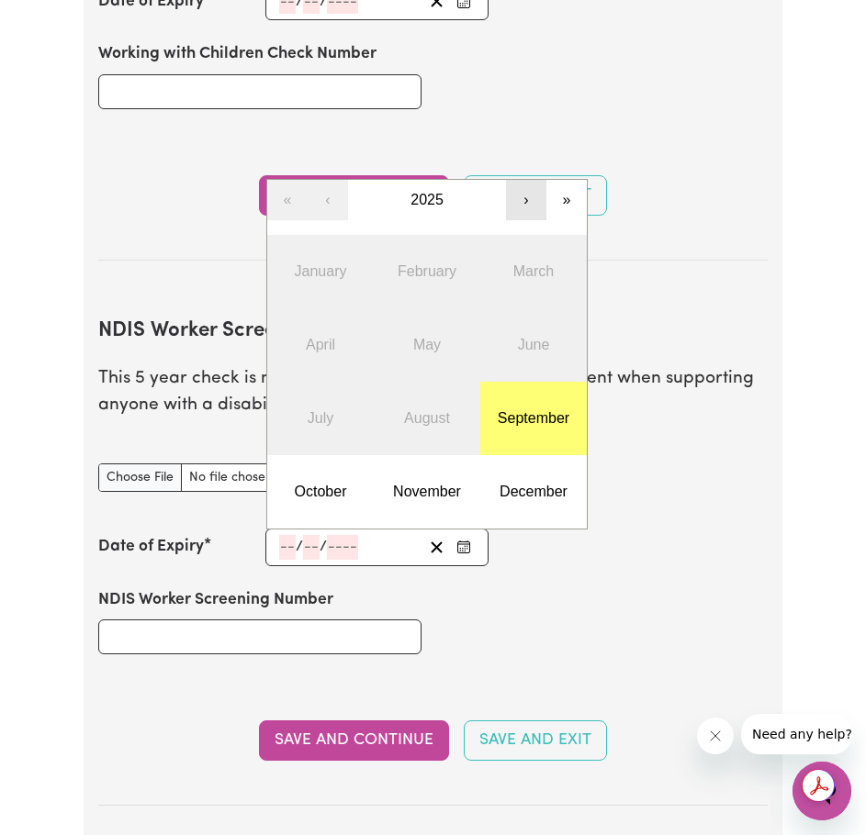
click at [524, 202] on button "›" at bounding box center [526, 200] width 40 height 40
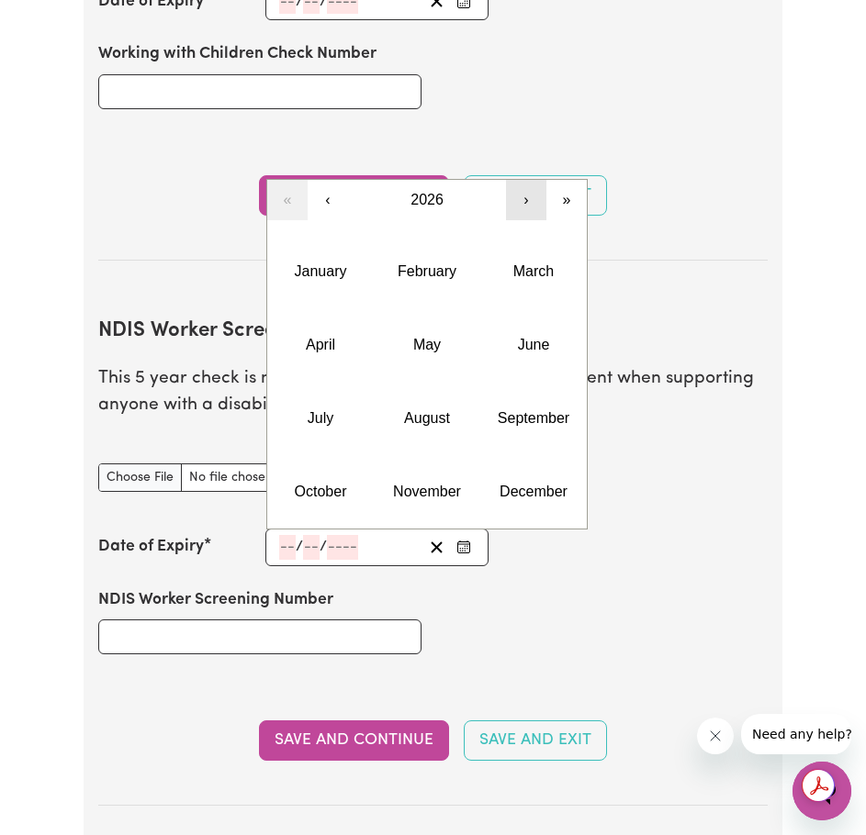
click at [524, 202] on button "›" at bounding box center [526, 200] width 40 height 40
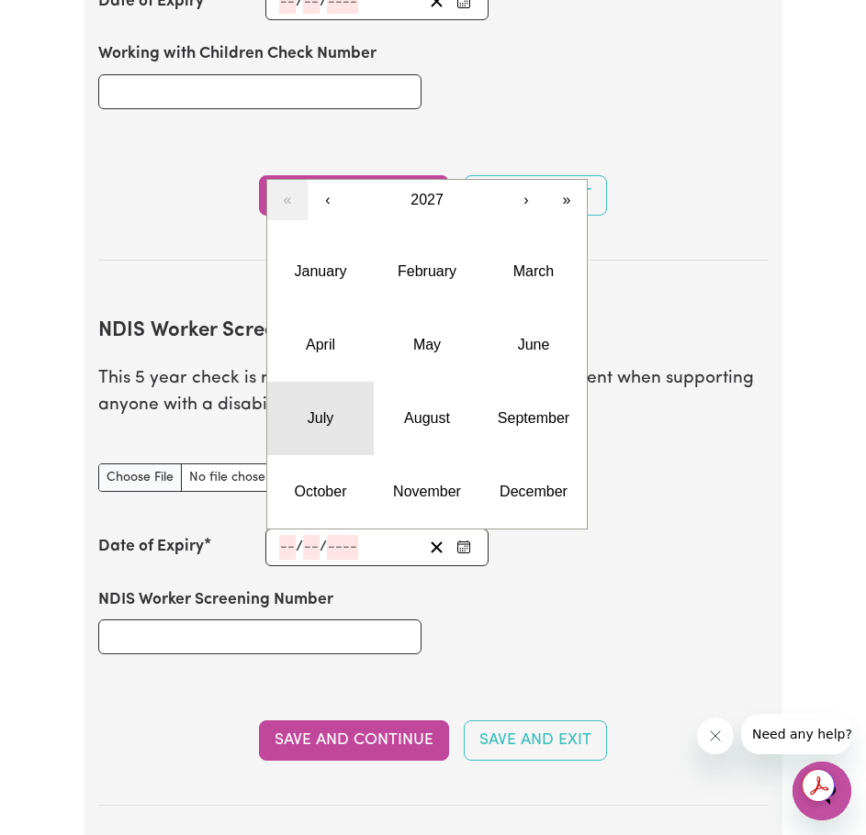
click at [349, 416] on button "July" at bounding box center [320, 418] width 106 height 73
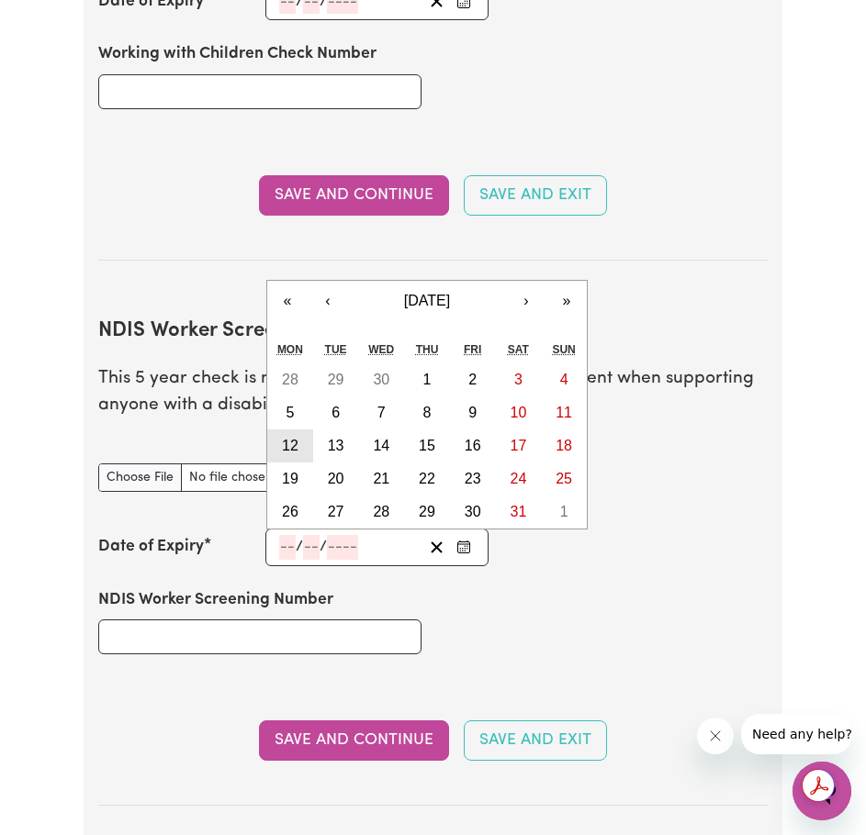
click at [289, 446] on abbr "12" at bounding box center [290, 446] width 17 height 16
type input "[DATE]"
type input "12"
type input "7"
type input "2027"
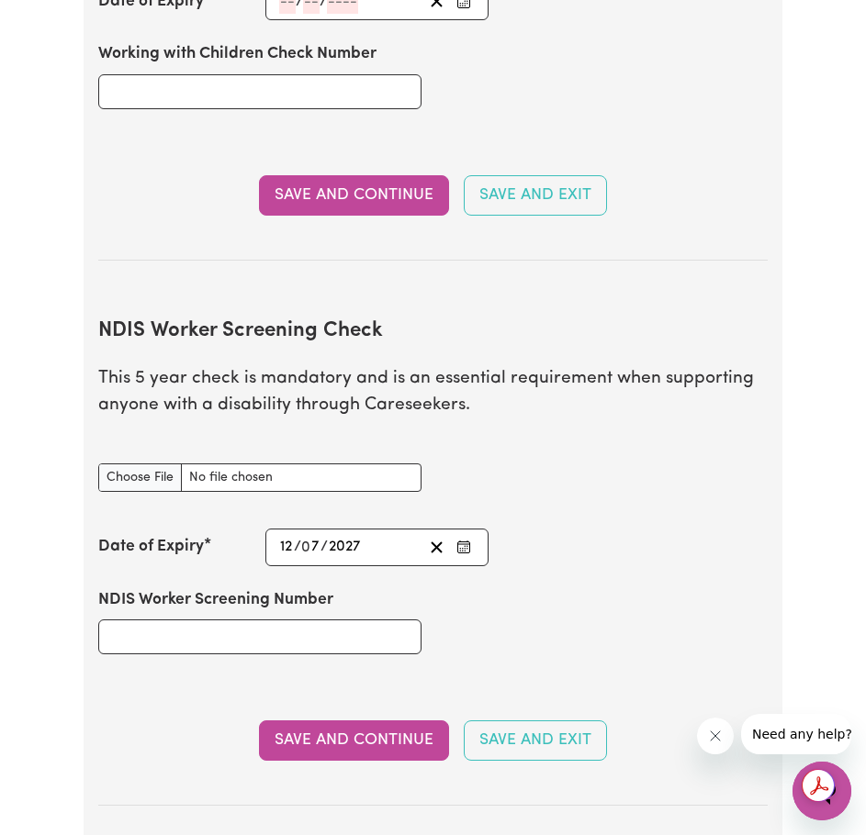
click at [596, 550] on div "Date of Expiry [DATE] 12 / 0 7 / 2027 « ‹ [DATE] › » Mon Tue Wed Thu Fri Sat Su…" at bounding box center [433, 548] width 670 height 38
click at [344, 641] on input "NDIS Worker Screening Number" at bounding box center [260, 637] width 324 height 35
type input "47810497"
click at [627, 620] on div "NDIS Worker Screening Number 47810497" at bounding box center [433, 621] width 692 height 110
click at [353, 748] on button "Save and Continue" at bounding box center [354, 741] width 190 height 40
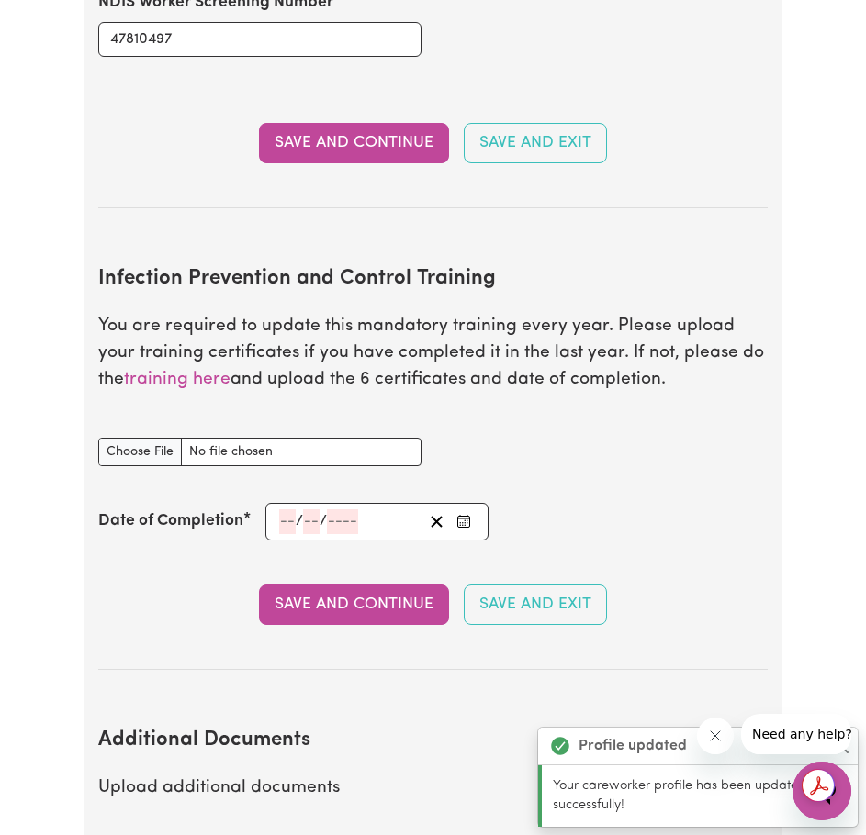
scroll to position [2764, 0]
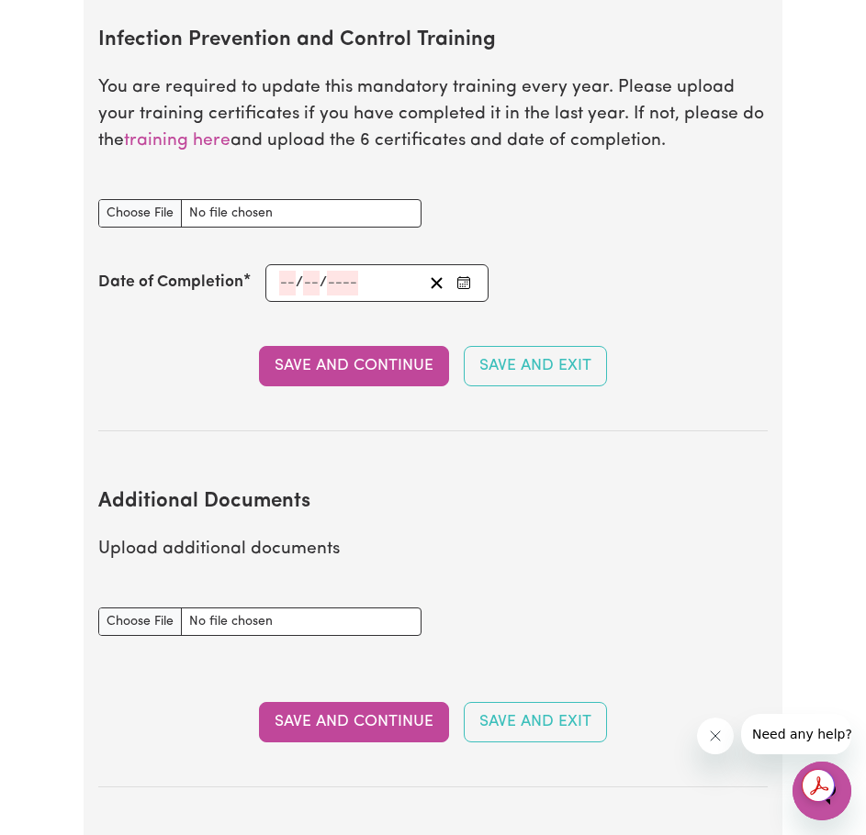
click at [564, 489] on section "Additional Documents Upload additional documents Additional Documents document …" at bounding box center [433, 624] width 670 height 327
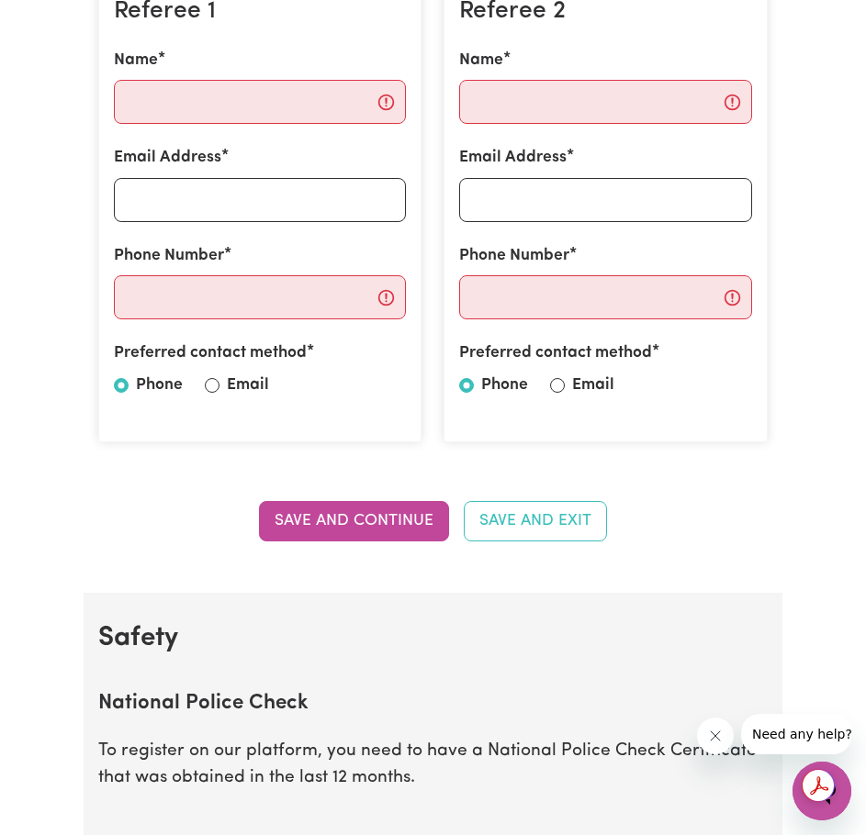
scroll to position [286, 0]
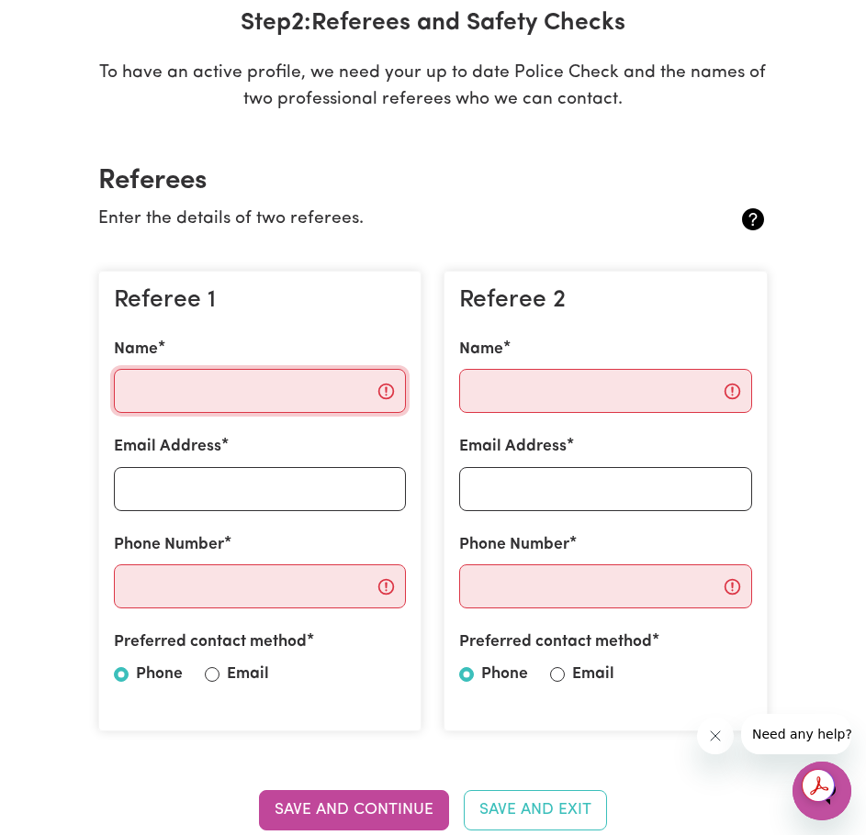
click at [312, 398] on input "Name" at bounding box center [260, 391] width 293 height 44
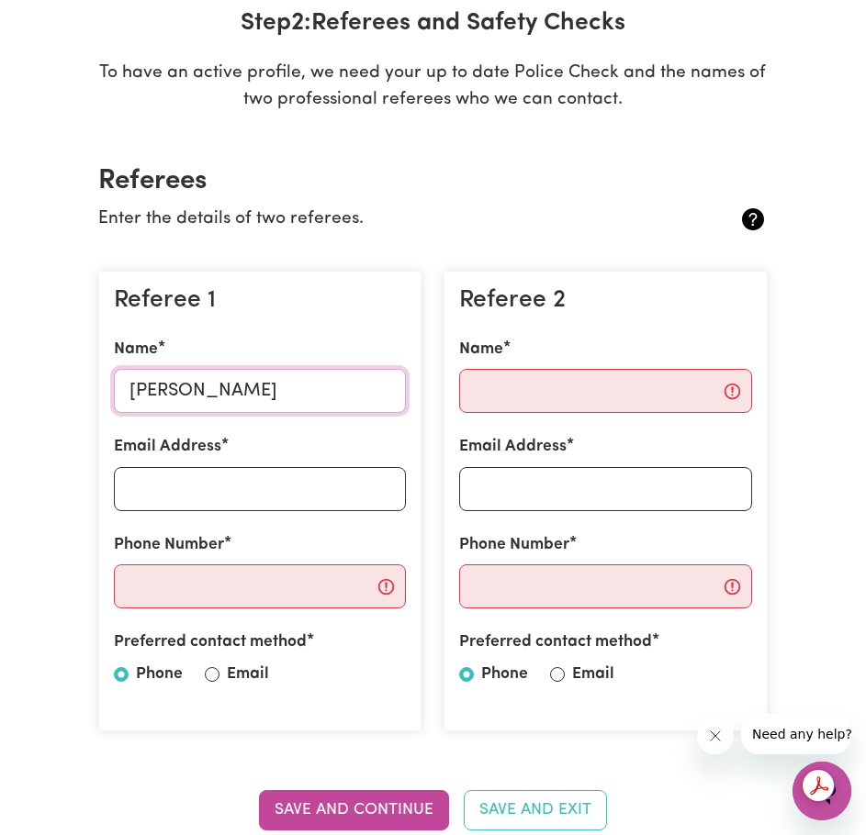
type input "[PERSON_NAME]"
click at [229, 492] on input "Email Address" at bounding box center [260, 489] width 293 height 44
click at [536, 392] on input "Name" at bounding box center [605, 391] width 293 height 44
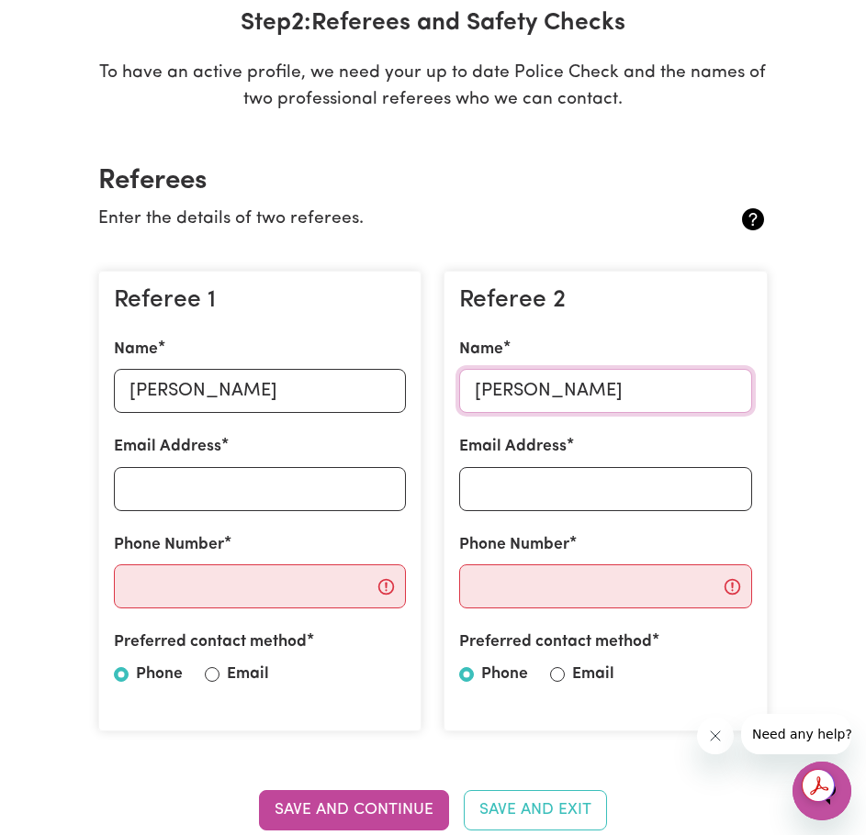
type input "[PERSON_NAME]"
click at [544, 502] on input "Email Address" at bounding box center [605, 489] width 293 height 44
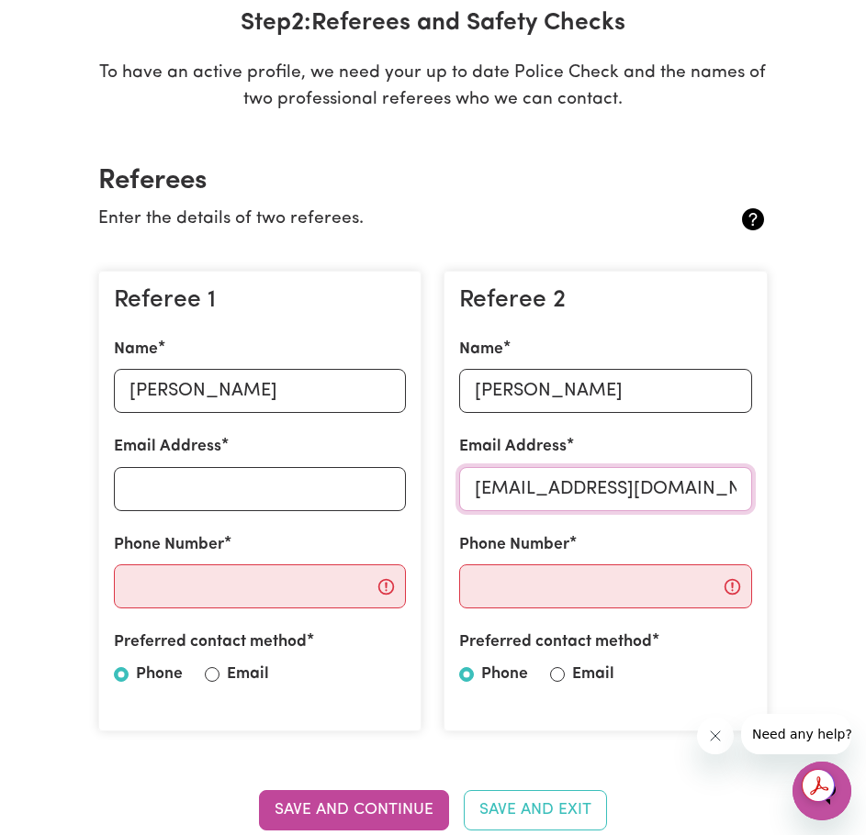
type input "[EMAIL_ADDRESS][DOMAIN_NAME]"
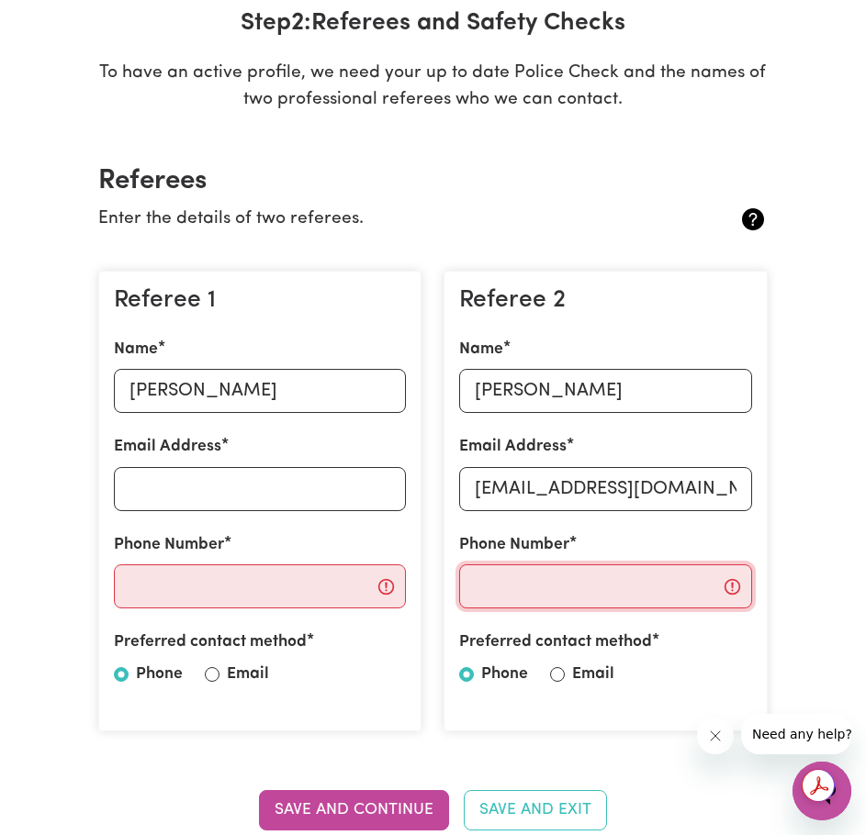
click at [622, 592] on input "Phone Number" at bounding box center [605, 587] width 293 height 44
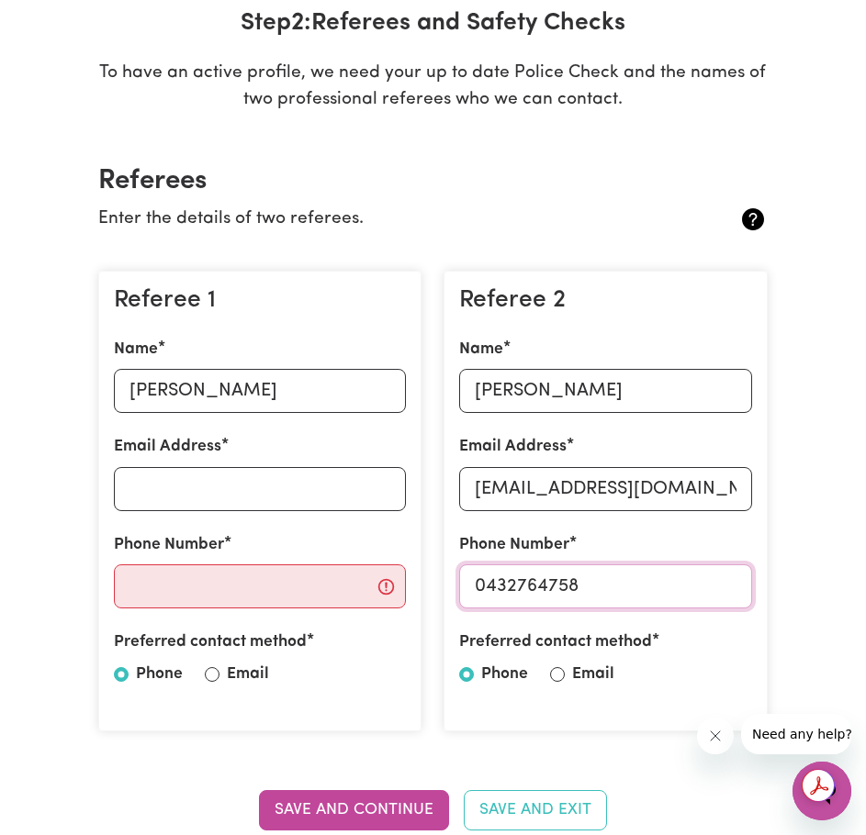
type input "0432764758"
click at [562, 667] on div at bounding box center [557, 675] width 15 height 22
click at [561, 675] on input "Email" at bounding box center [557, 674] width 15 height 15
radio input "true"
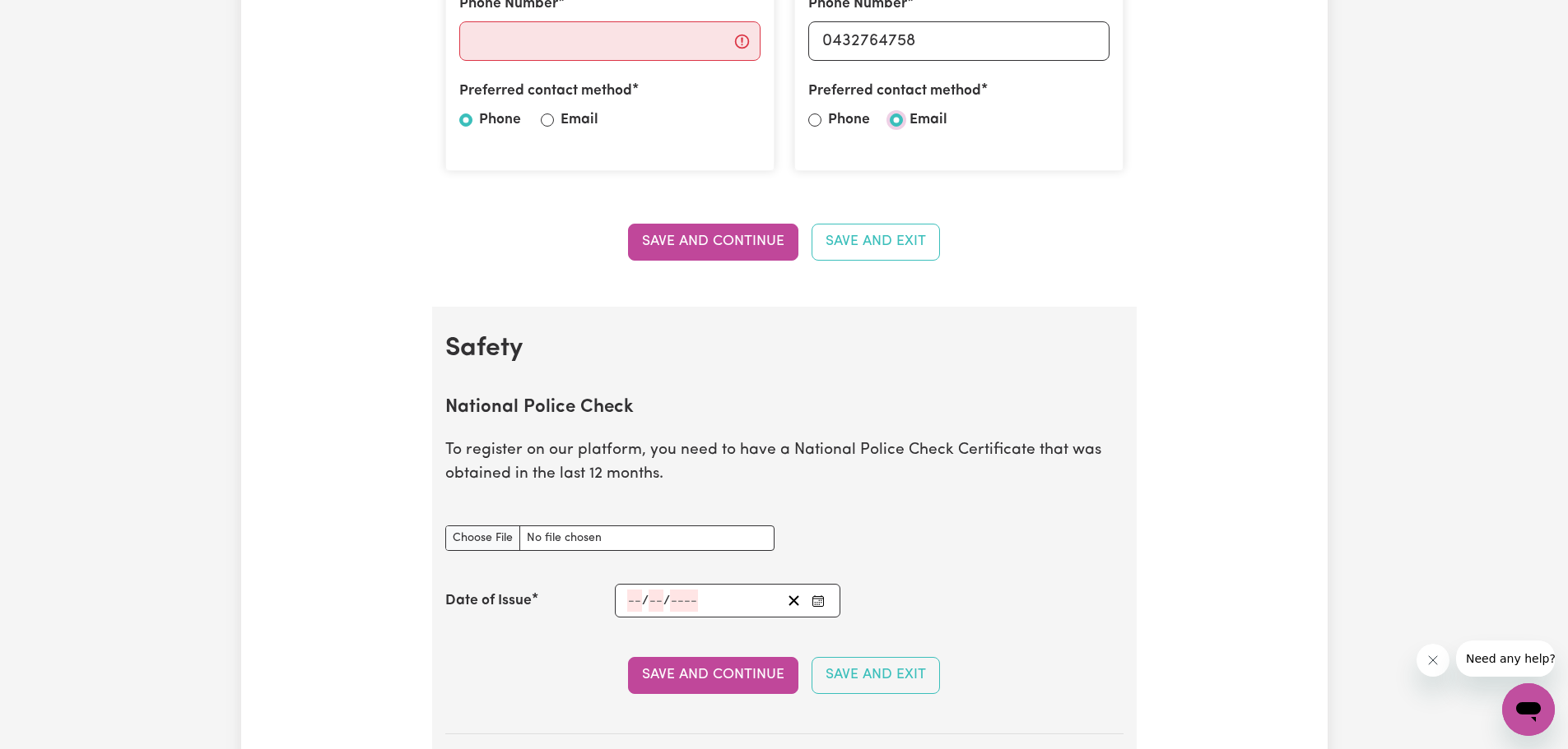
scroll to position [338, 0]
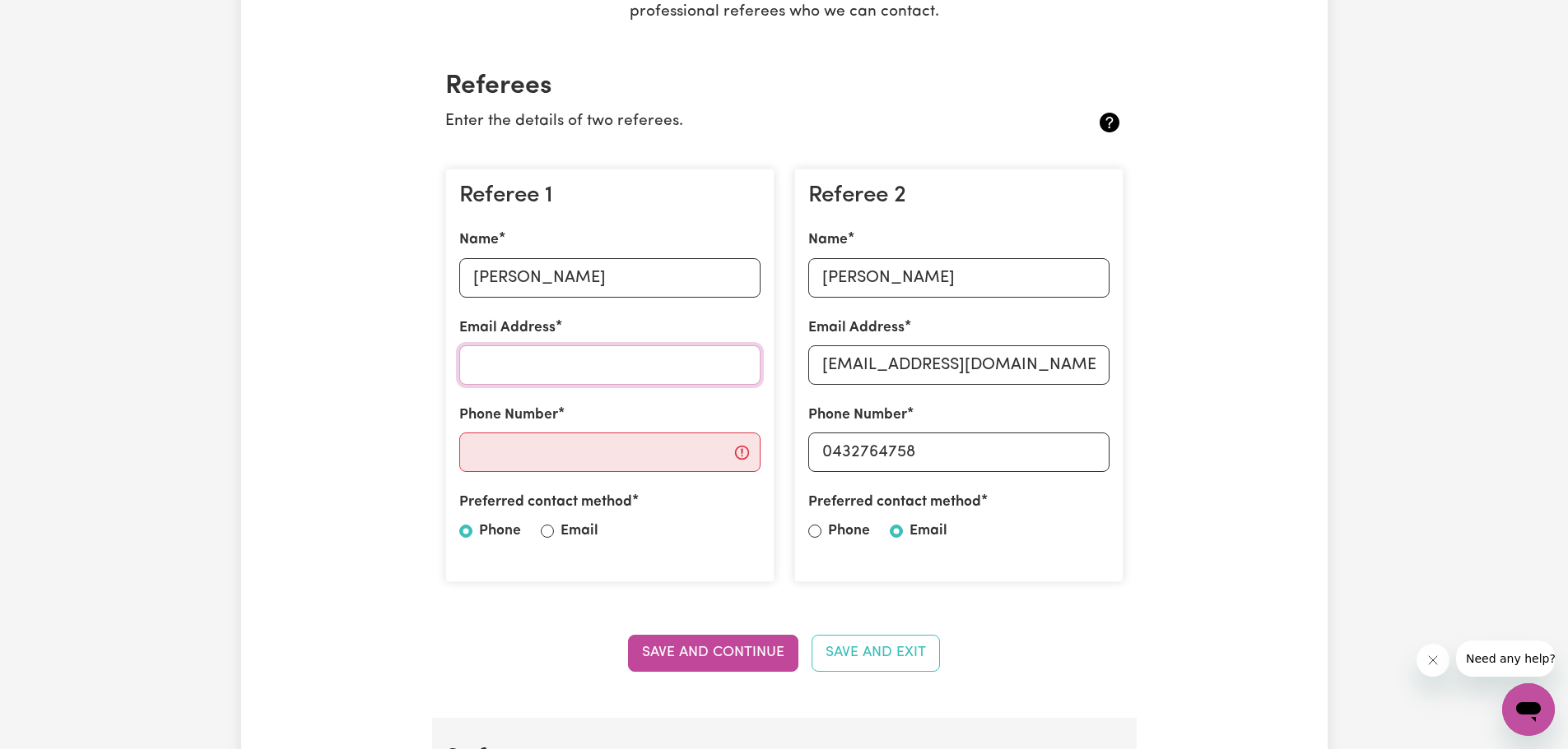
click at [525, 376] on input "Email Address" at bounding box center [610, 366] width 301 height 39
click at [873, 656] on button "Save and Exit" at bounding box center [875, 653] width 128 height 36
